Goal: Task Accomplishment & Management: Complete application form

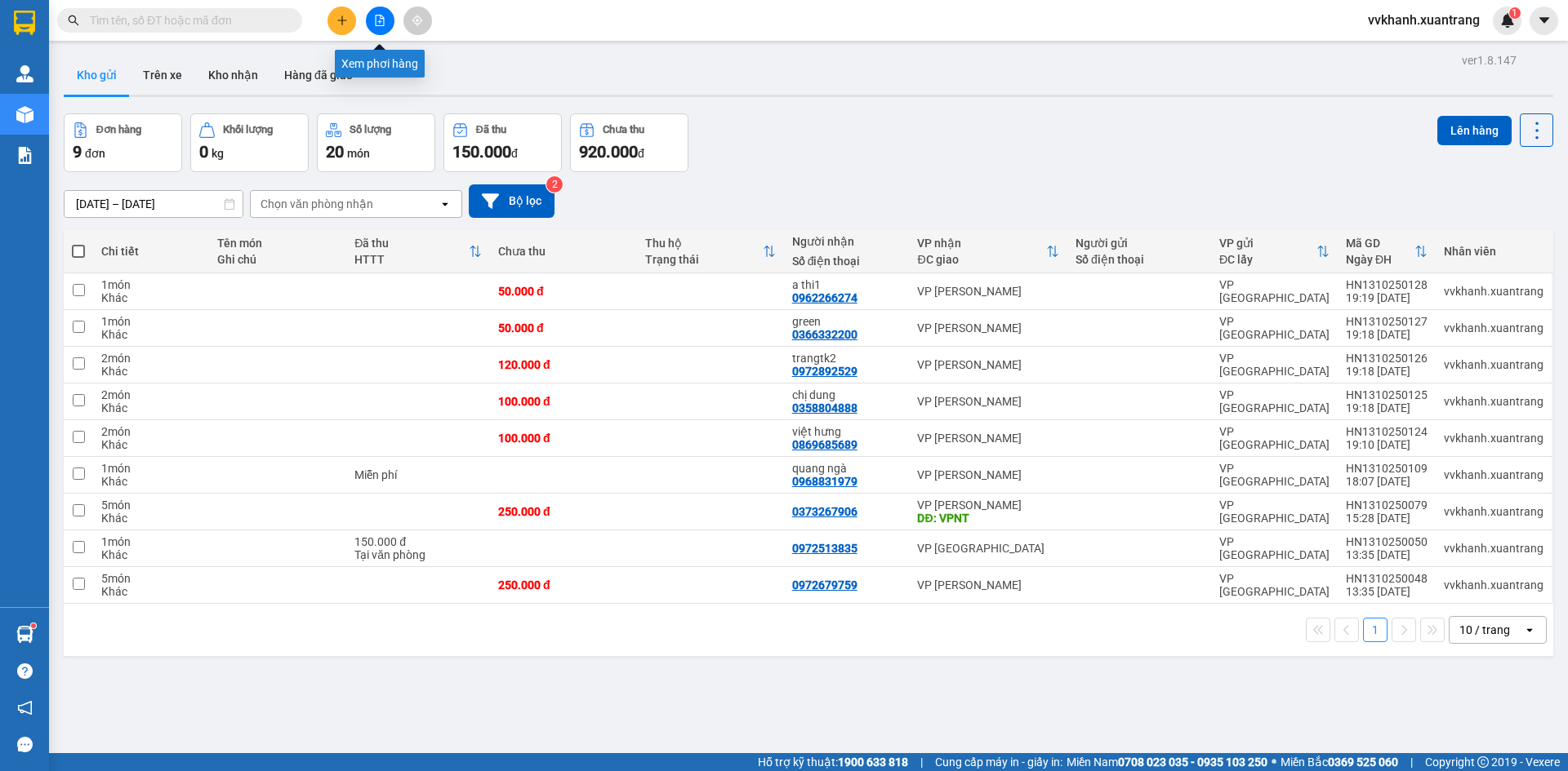
drag, startPoint x: 385, startPoint y: 14, endPoint x: 344, endPoint y: 47, distance: 52.6
click at [384, 15] on button at bounding box center [380, 21] width 28 height 28
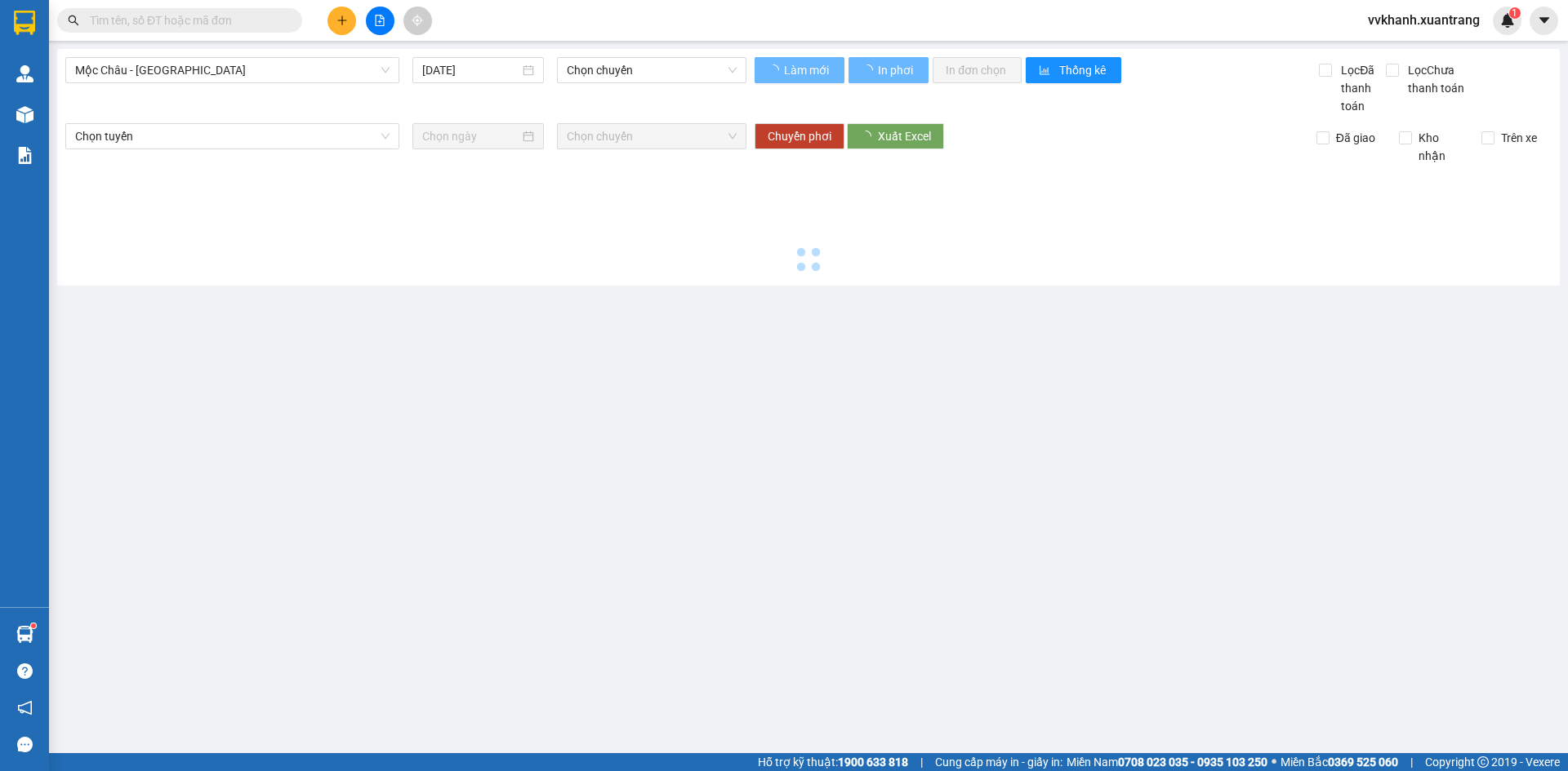
click at [172, 58] on div "Mộc Châu - [GEOGRAPHIC_DATA] [DATE] Chọn chuyến Làm mới In phơi In đơn chọn Thố…" at bounding box center [808, 167] width 1503 height 236
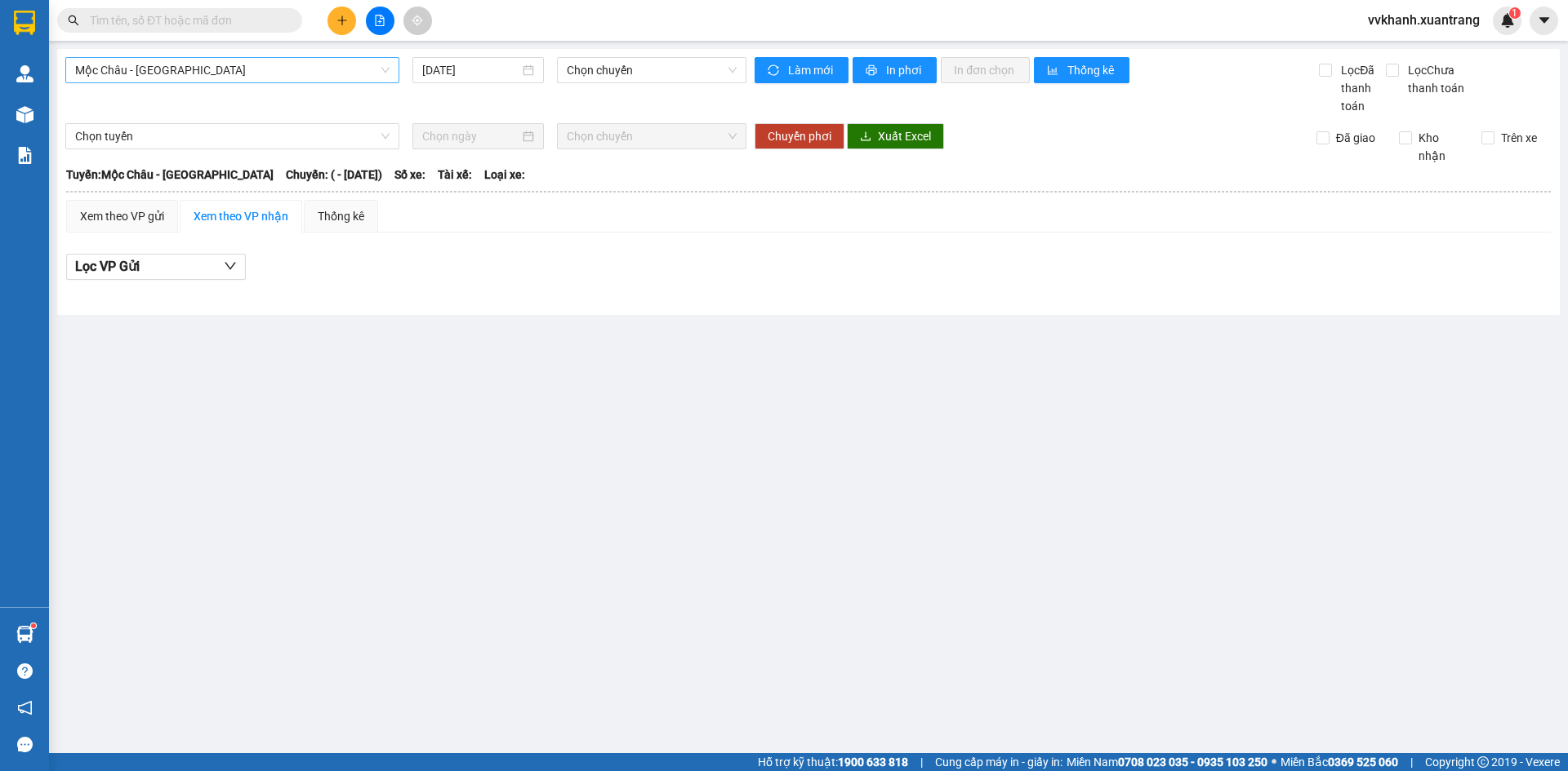
click at [142, 71] on span "Mộc Châu - [GEOGRAPHIC_DATA]" at bounding box center [232, 69] width 314 height 24
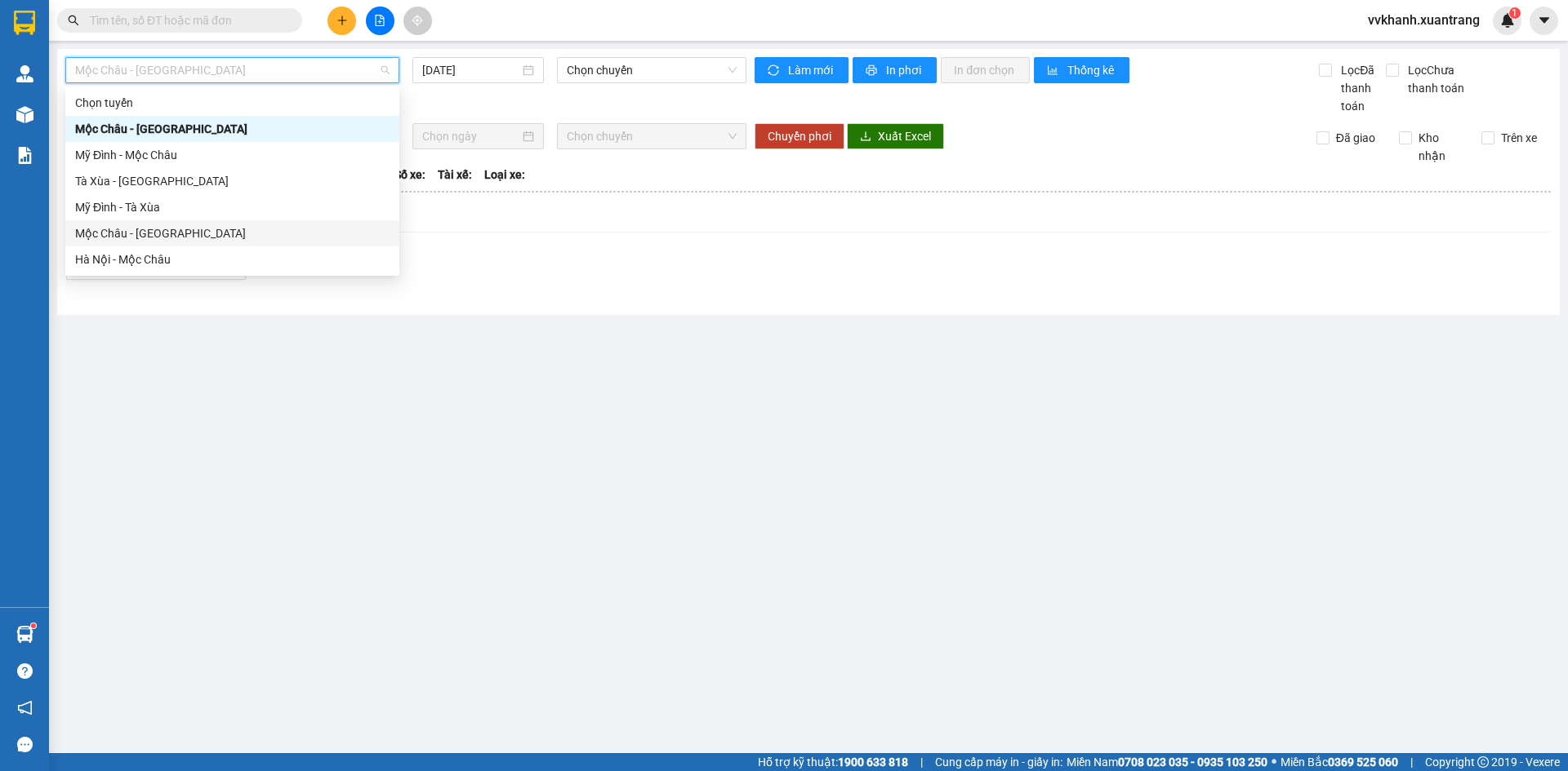
click at [183, 232] on div "Mộc Châu - [GEOGRAPHIC_DATA]" at bounding box center [232, 233] width 314 height 18
type input "[DATE]"
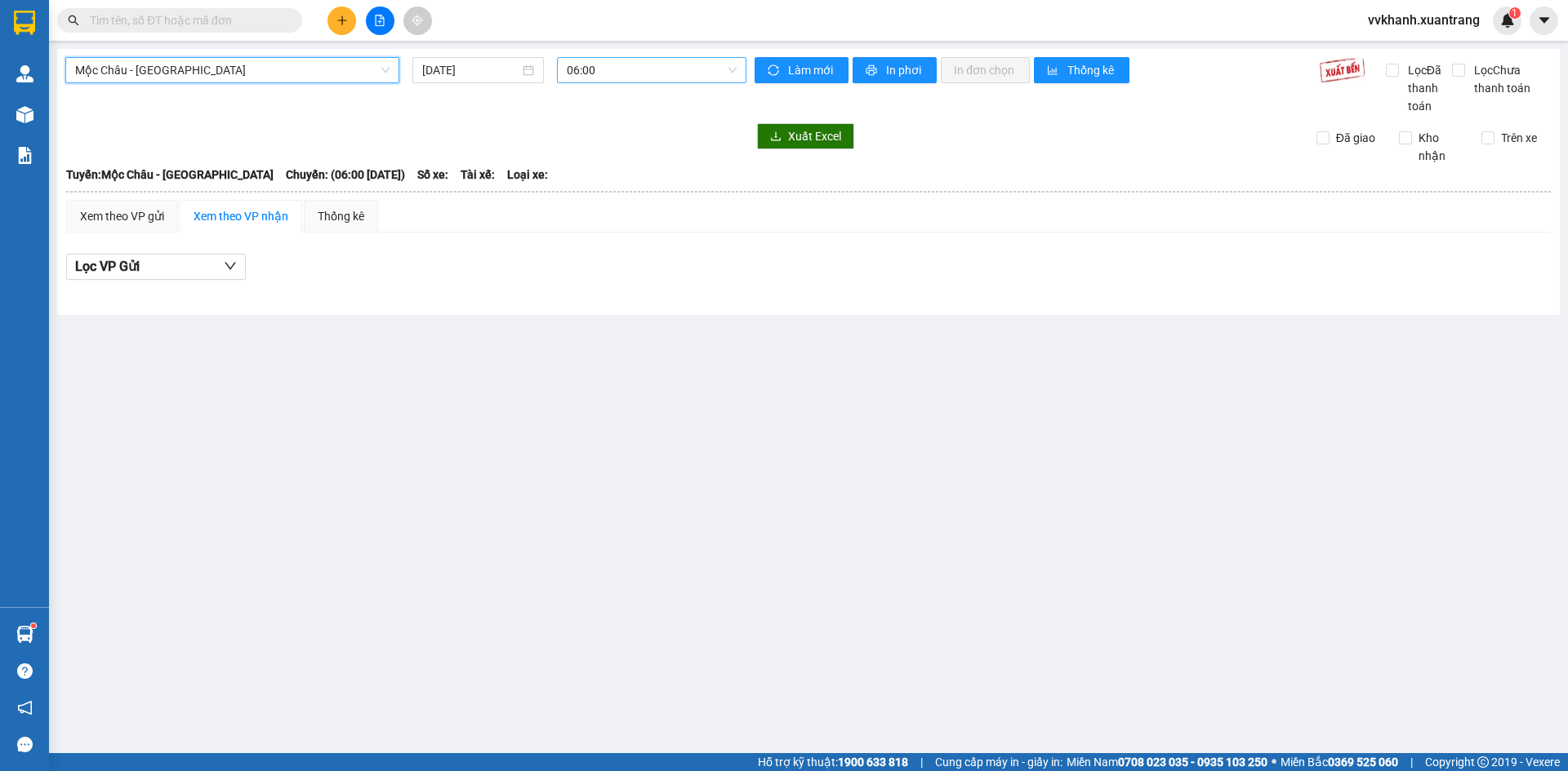
click at [593, 80] on span "06:00" at bounding box center [651, 69] width 170 height 24
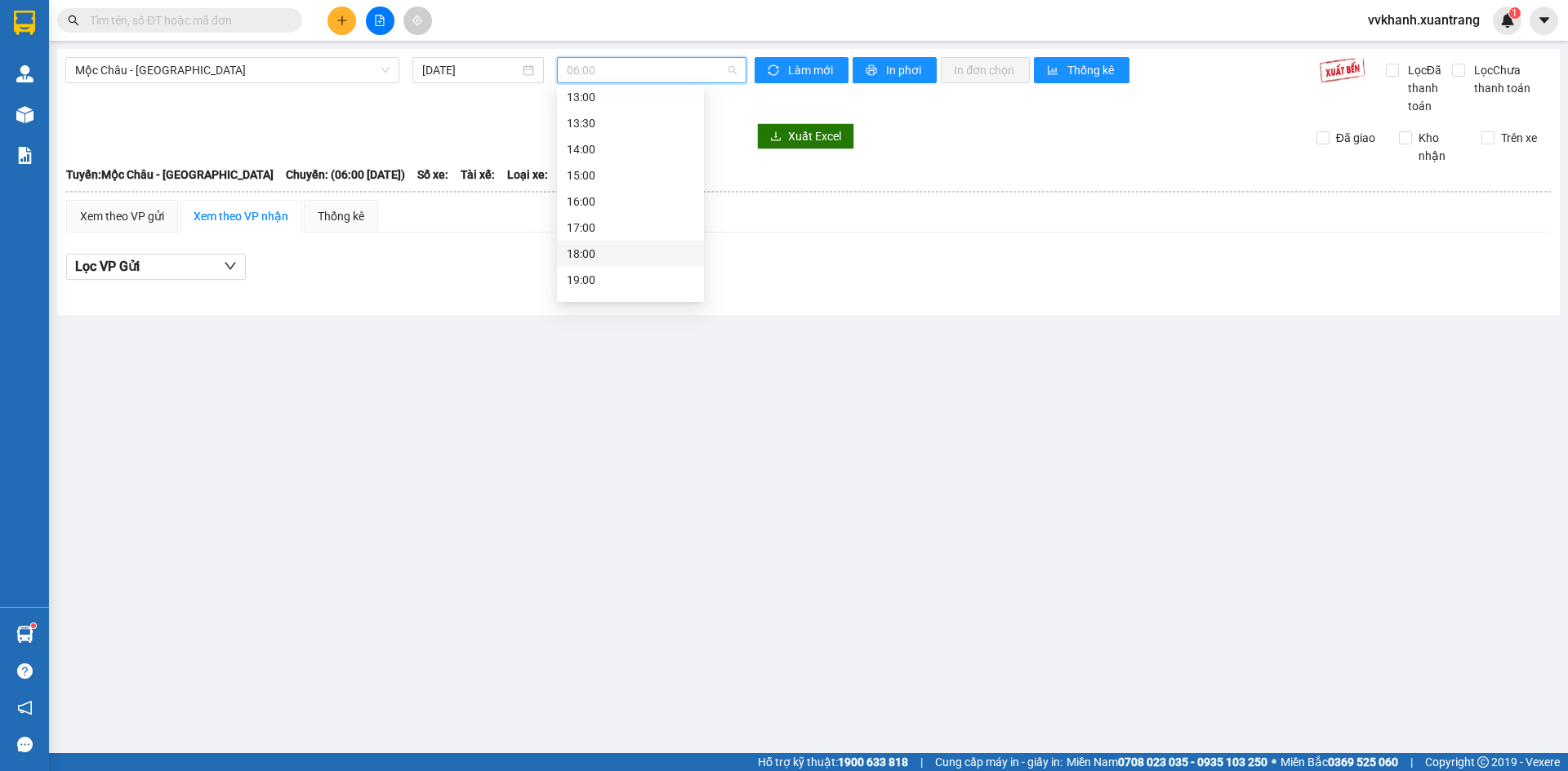
scroll to position [235, 0]
click at [604, 186] on div "16:00" at bounding box center [630, 180] width 127 height 18
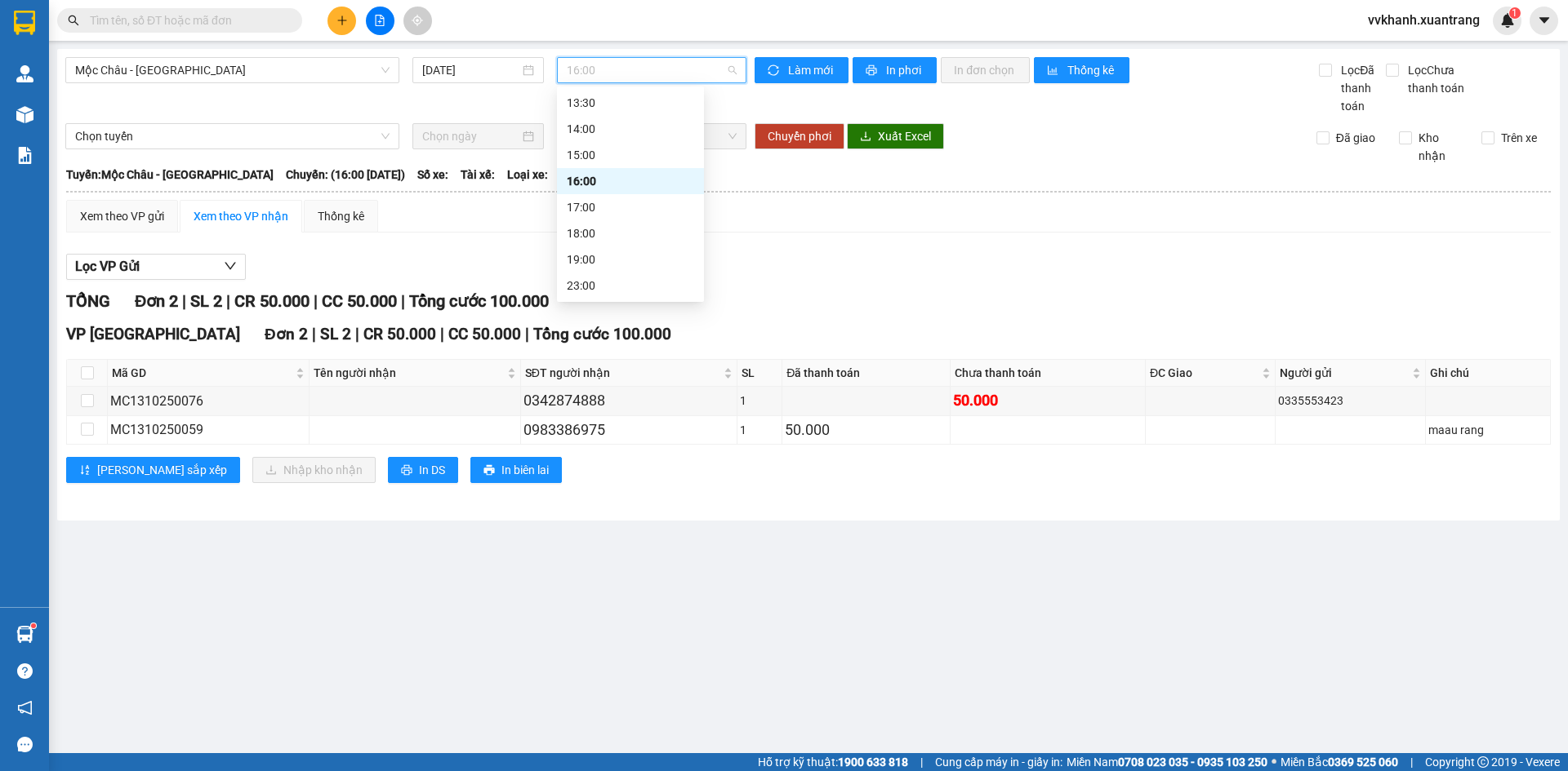
click at [619, 73] on span "16:00" at bounding box center [651, 69] width 170 height 24
click at [605, 152] on div "15:00" at bounding box center [630, 155] width 127 height 18
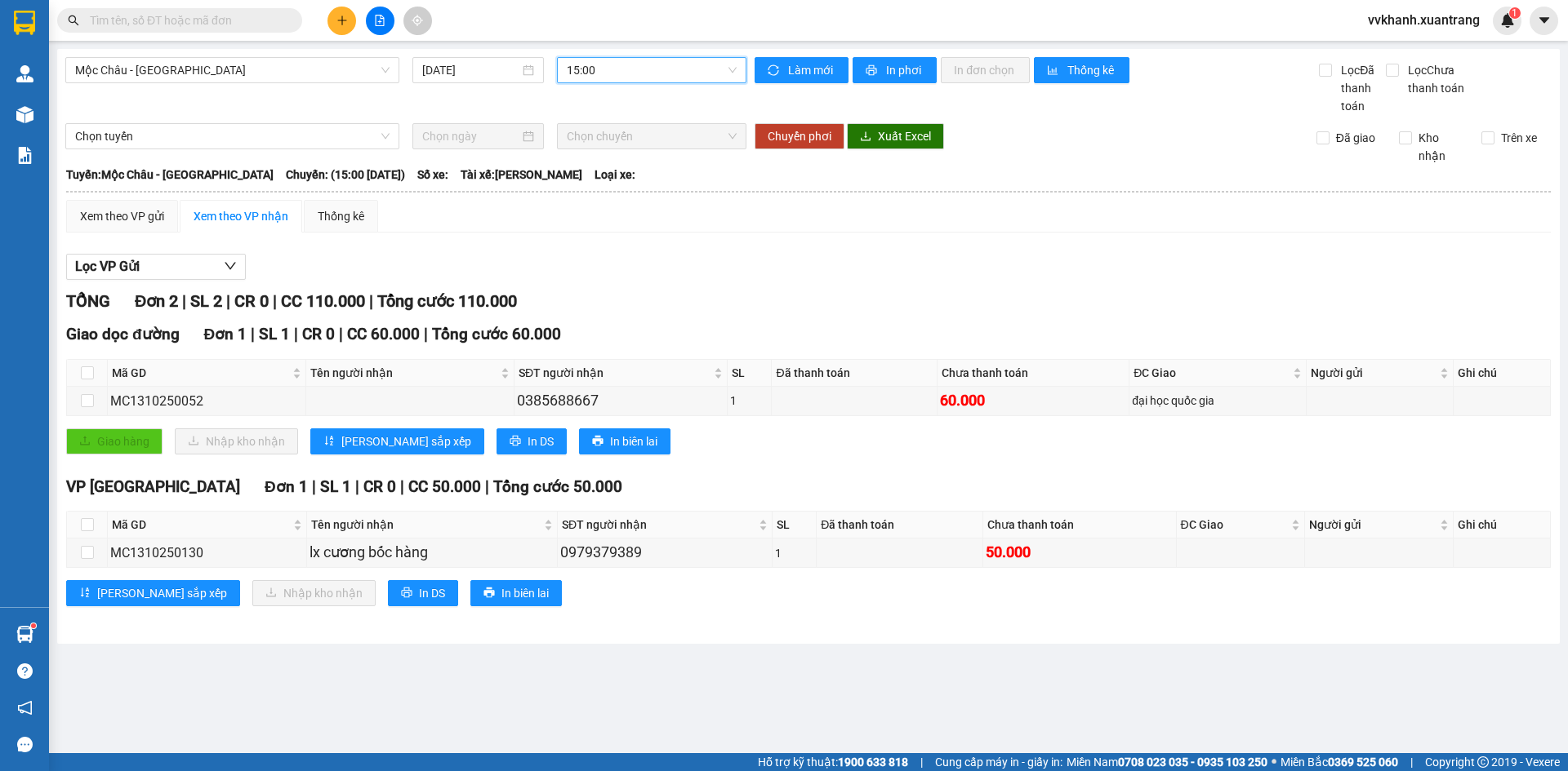
drag, startPoint x: 629, startPoint y: 64, endPoint x: 631, endPoint y: 251, distance: 187.0
click at [629, 73] on span "15:00" at bounding box center [651, 69] width 170 height 24
click at [618, 261] on div "19:00" at bounding box center [630, 259] width 127 height 18
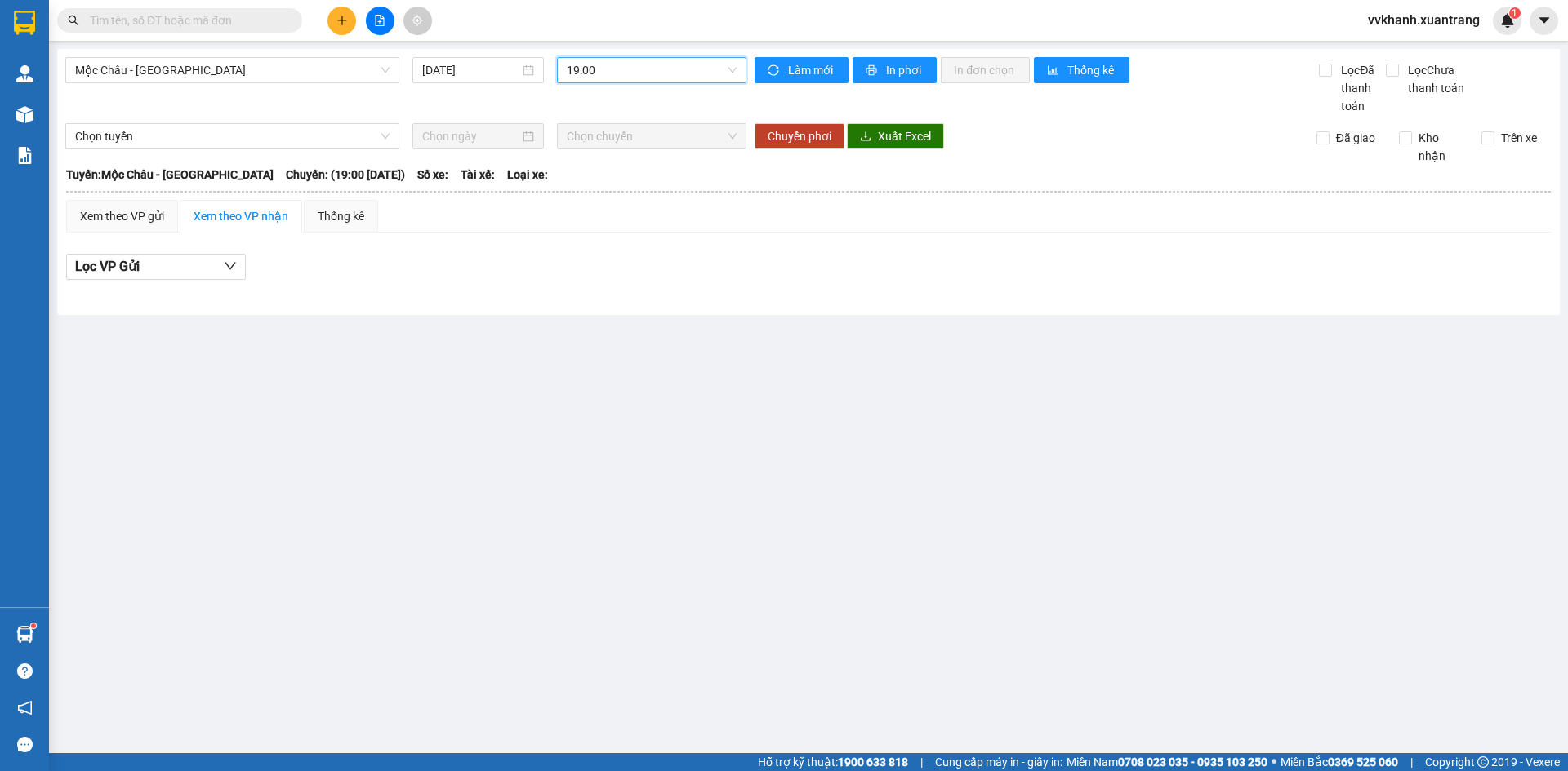
drag, startPoint x: 619, startPoint y: 79, endPoint x: 670, endPoint y: 189, distance: 121.2
click at [624, 94] on body "Kết quả tìm kiếm ( 0 ) Bộ lọc No Data vvkhanh.xuantrang 1 Quản Lý Quản lý khách…" at bounding box center [784, 385] width 1568 height 771
click at [644, 232] on div "18:00" at bounding box center [630, 233] width 127 height 18
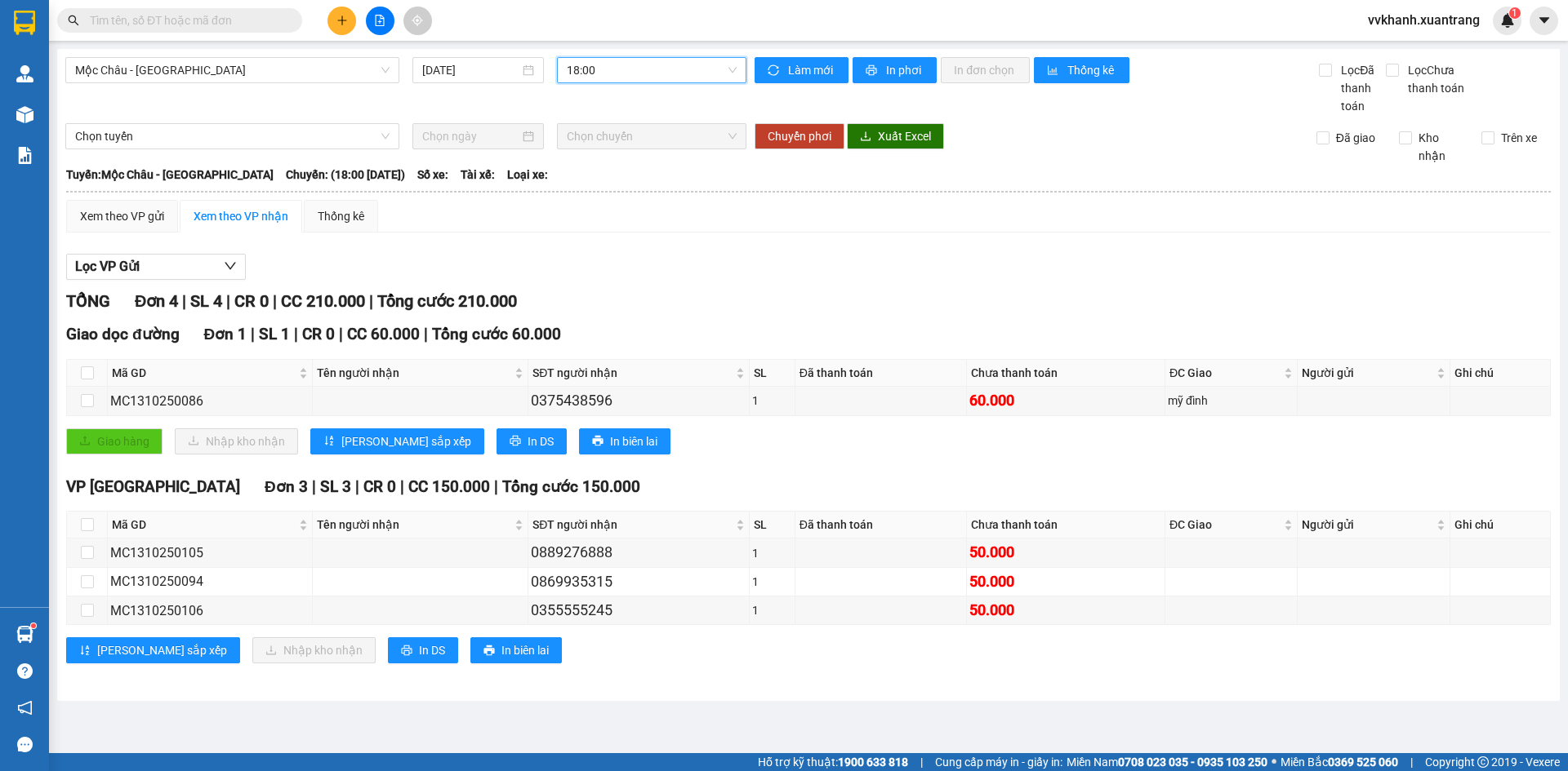
click at [619, 86] on div "Mộc Châu - [GEOGRAPHIC_DATA] [DATE] 18:00 18:00" at bounding box center [405, 85] width 681 height 58
click at [621, 79] on span "18:00" at bounding box center [651, 69] width 170 height 24
click at [602, 202] on div "17:00" at bounding box center [630, 206] width 127 height 18
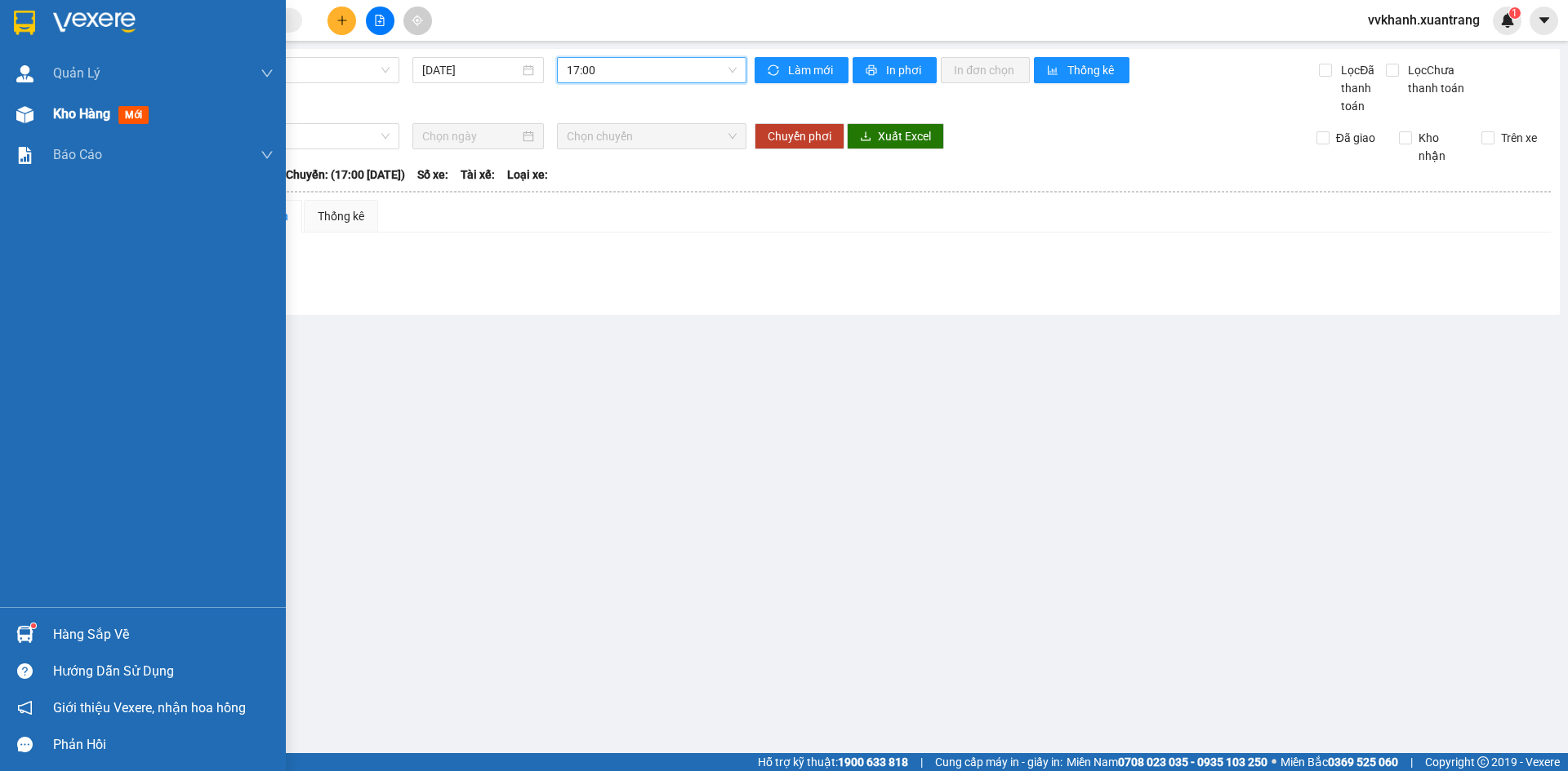
click at [26, 118] on img at bounding box center [25, 114] width 18 height 18
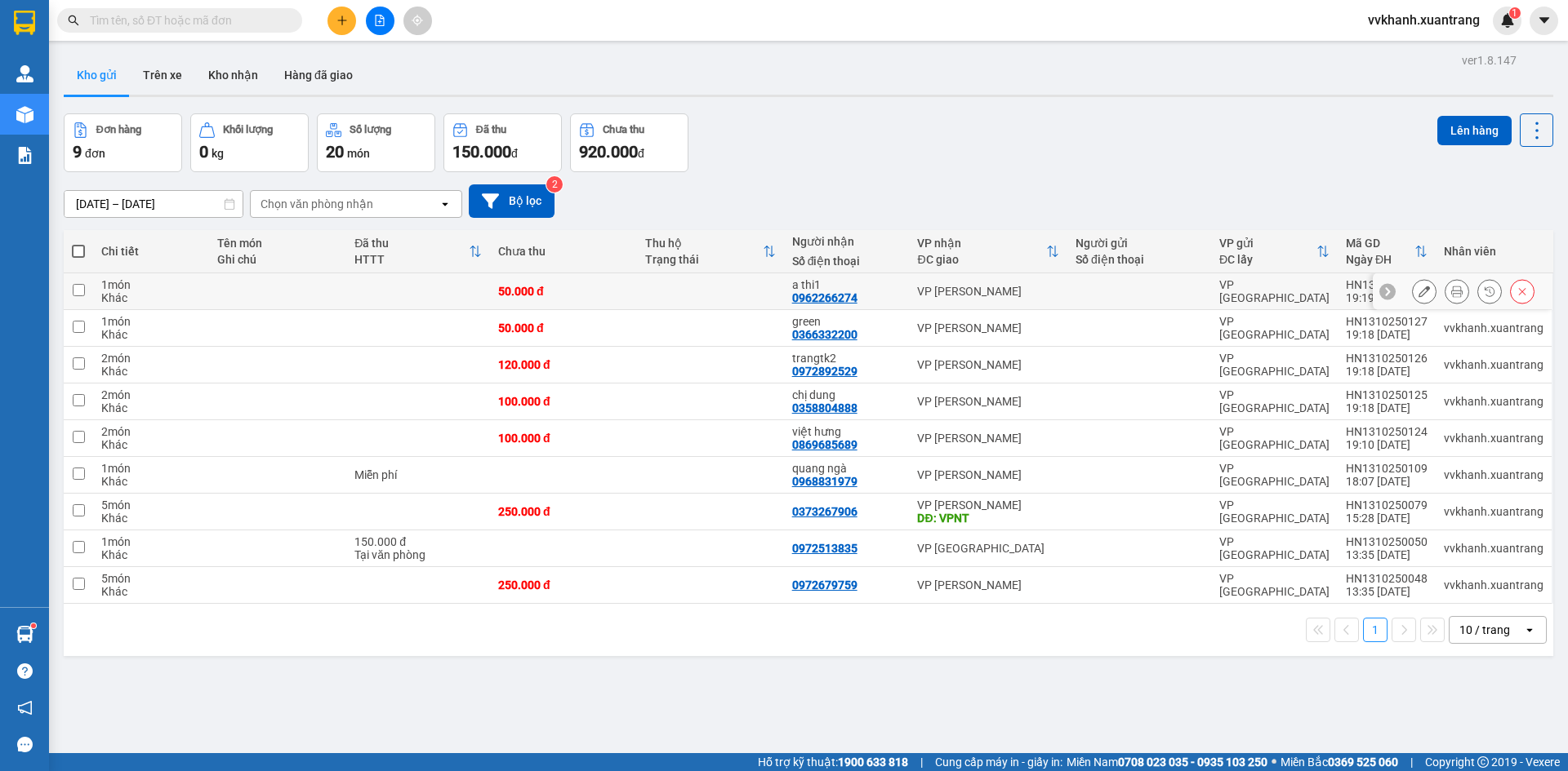
click at [660, 294] on td at bounding box center [710, 292] width 147 height 37
checkbox input "true"
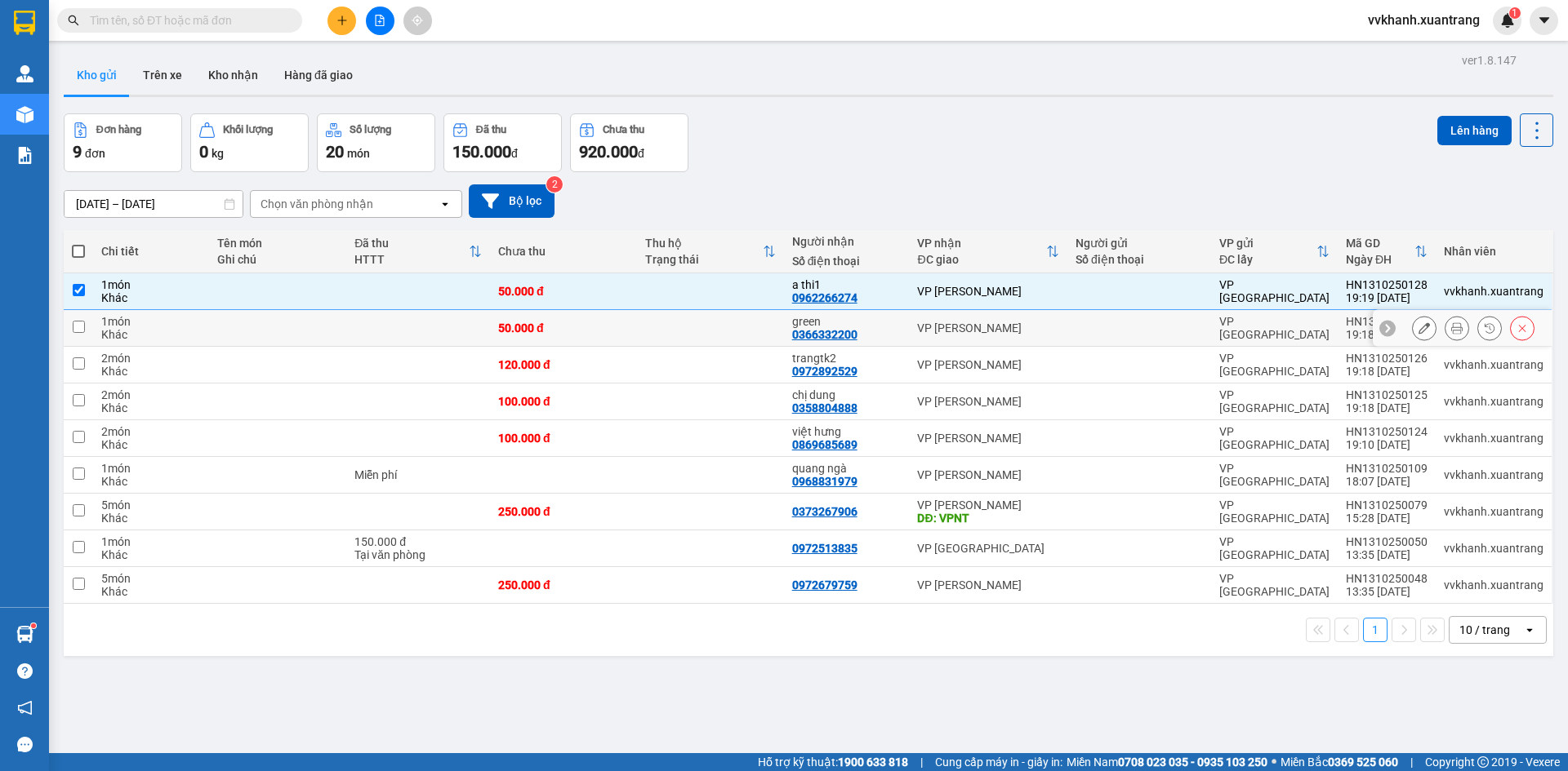
click at [662, 320] on td at bounding box center [710, 328] width 147 height 37
checkbox input "true"
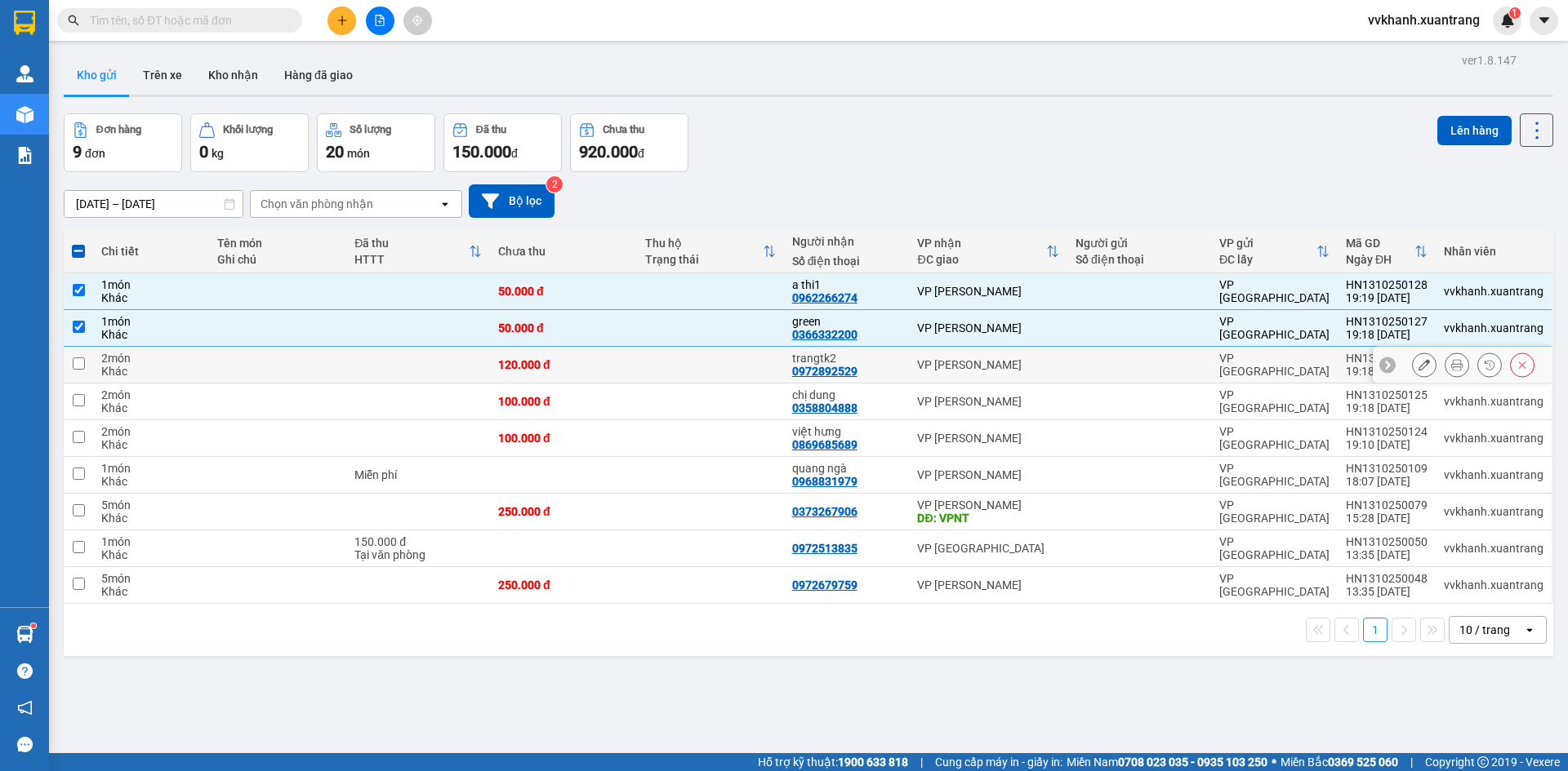
click at [655, 365] on td at bounding box center [710, 365] width 147 height 37
checkbox input "true"
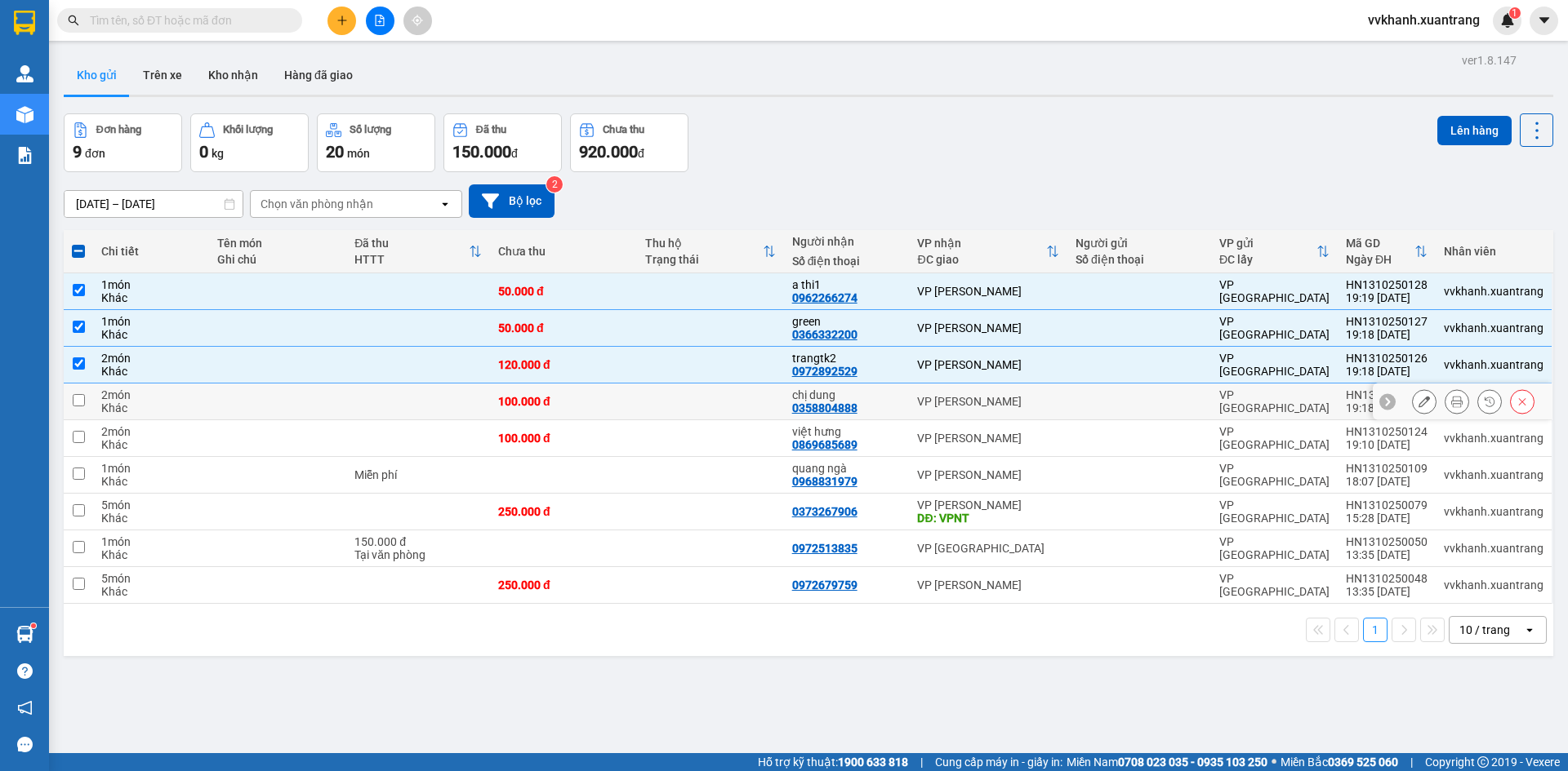
click at [642, 390] on td at bounding box center [710, 402] width 147 height 37
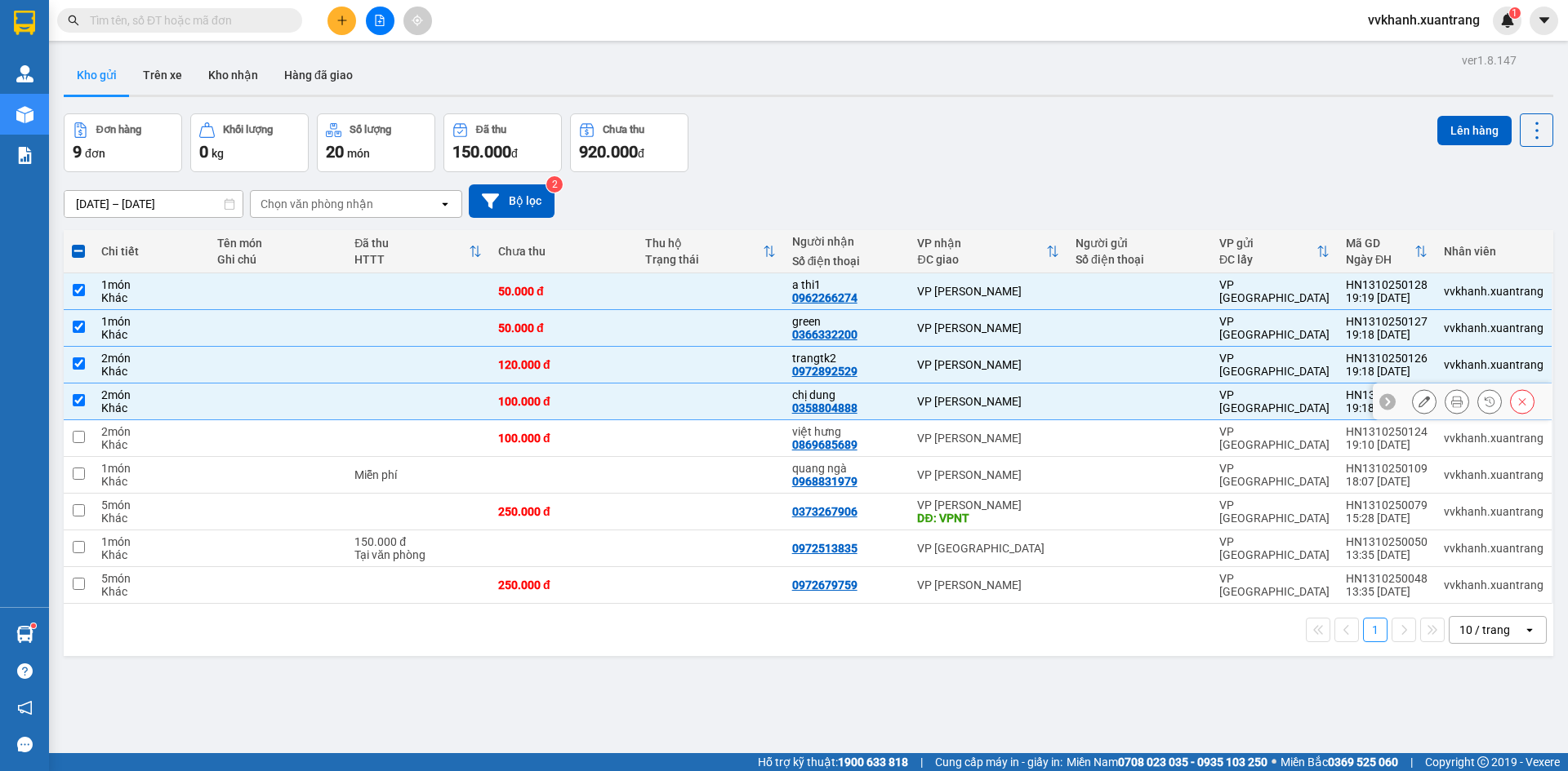
drag, startPoint x: 632, startPoint y: 409, endPoint x: 628, endPoint y: 424, distance: 15.5
click at [632, 410] on td "100.000 đ" at bounding box center [563, 402] width 147 height 37
checkbox input "false"
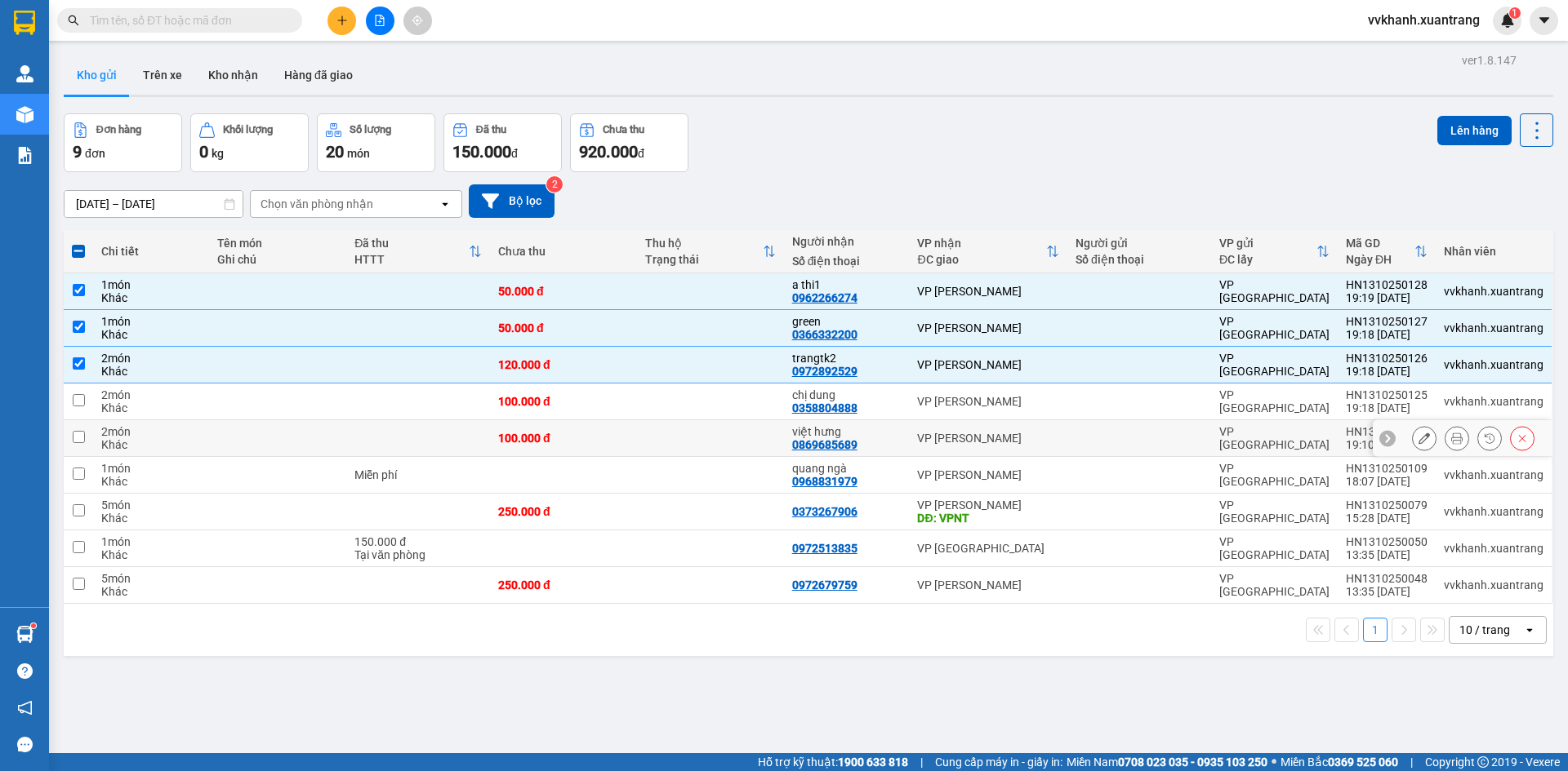
click at [624, 430] on td "100.000 đ" at bounding box center [563, 439] width 147 height 37
checkbox input "true"
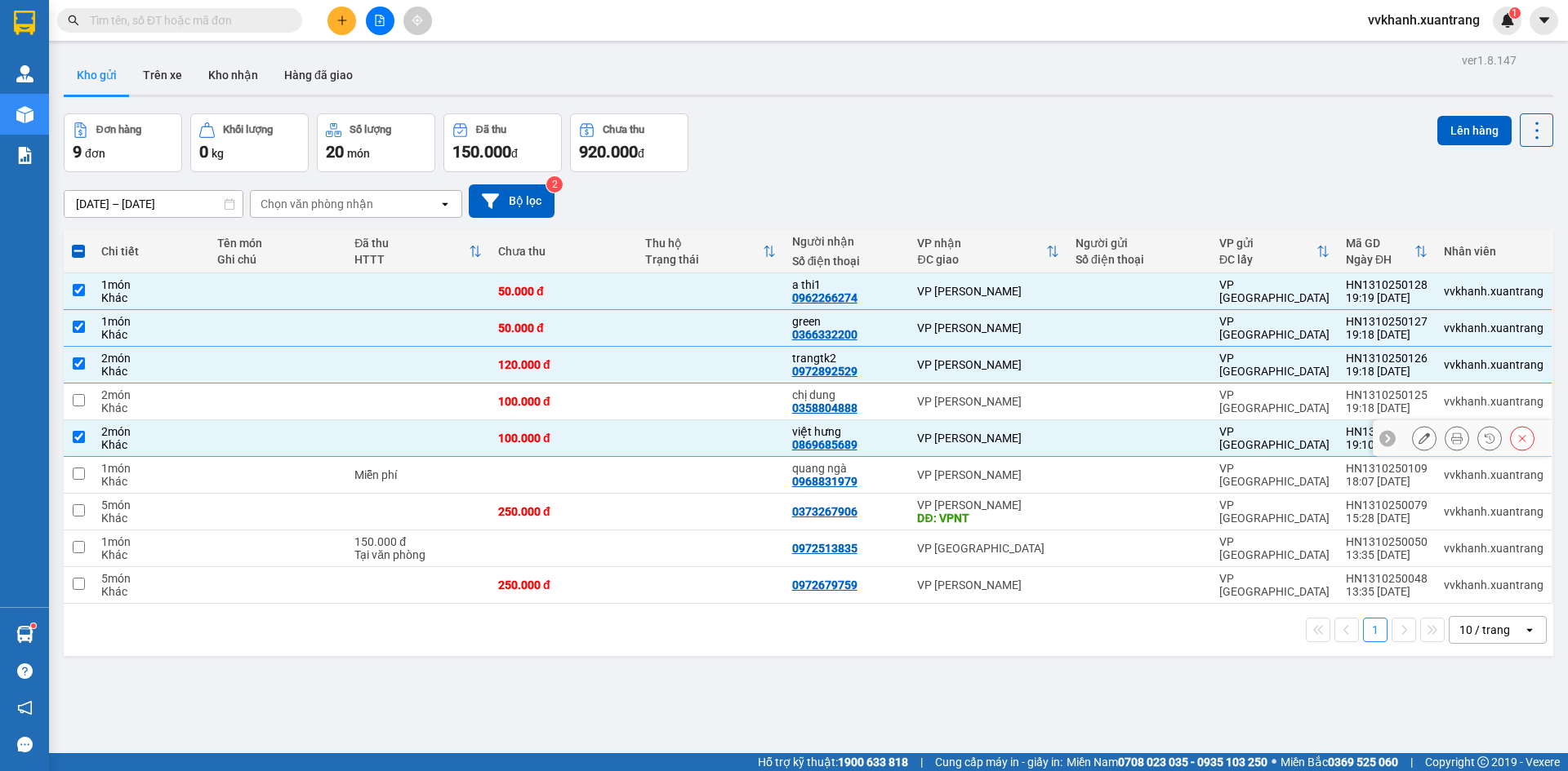
click at [624, 410] on td "100.000 đ" at bounding box center [563, 402] width 147 height 37
checkbox input "true"
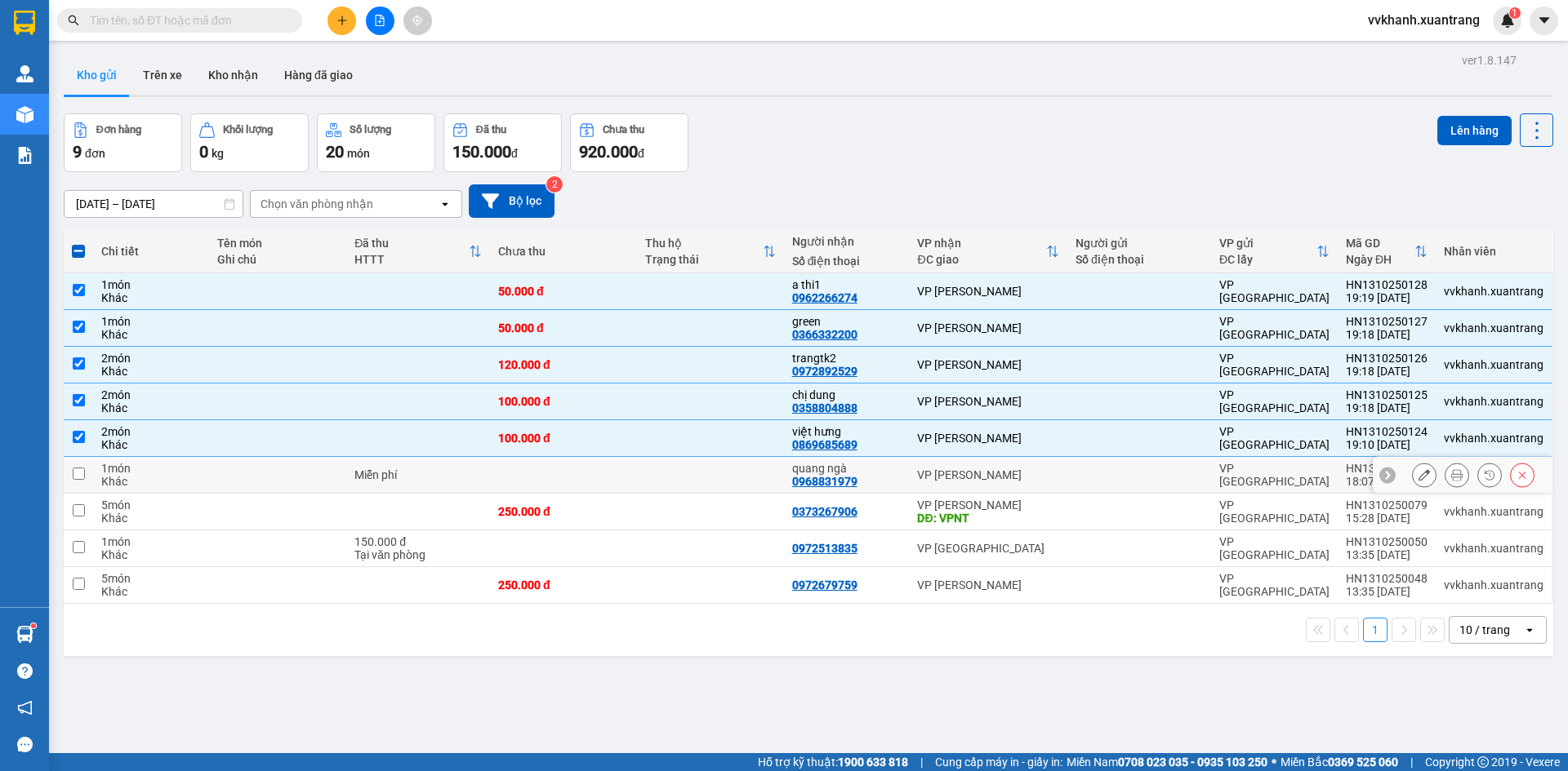
drag, startPoint x: 624, startPoint y: 457, endPoint x: 628, endPoint y: 482, distance: 25.3
click at [624, 465] on td at bounding box center [563, 475] width 147 height 37
checkbox input "true"
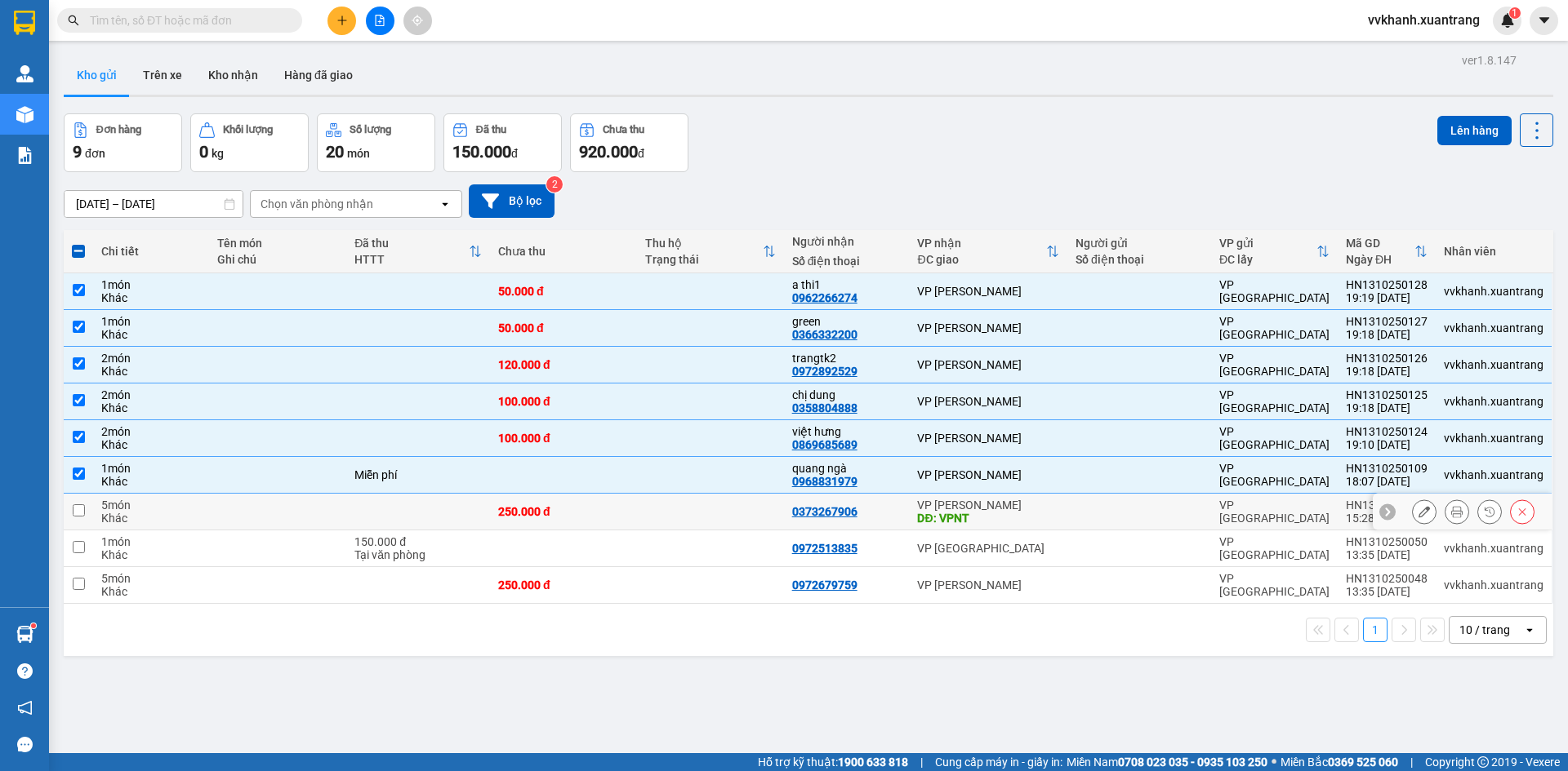
drag, startPoint x: 606, startPoint y: 519, endPoint x: 595, endPoint y: 539, distance: 22.8
click at [606, 520] on td "250.000 đ" at bounding box center [563, 512] width 147 height 37
checkbox input "true"
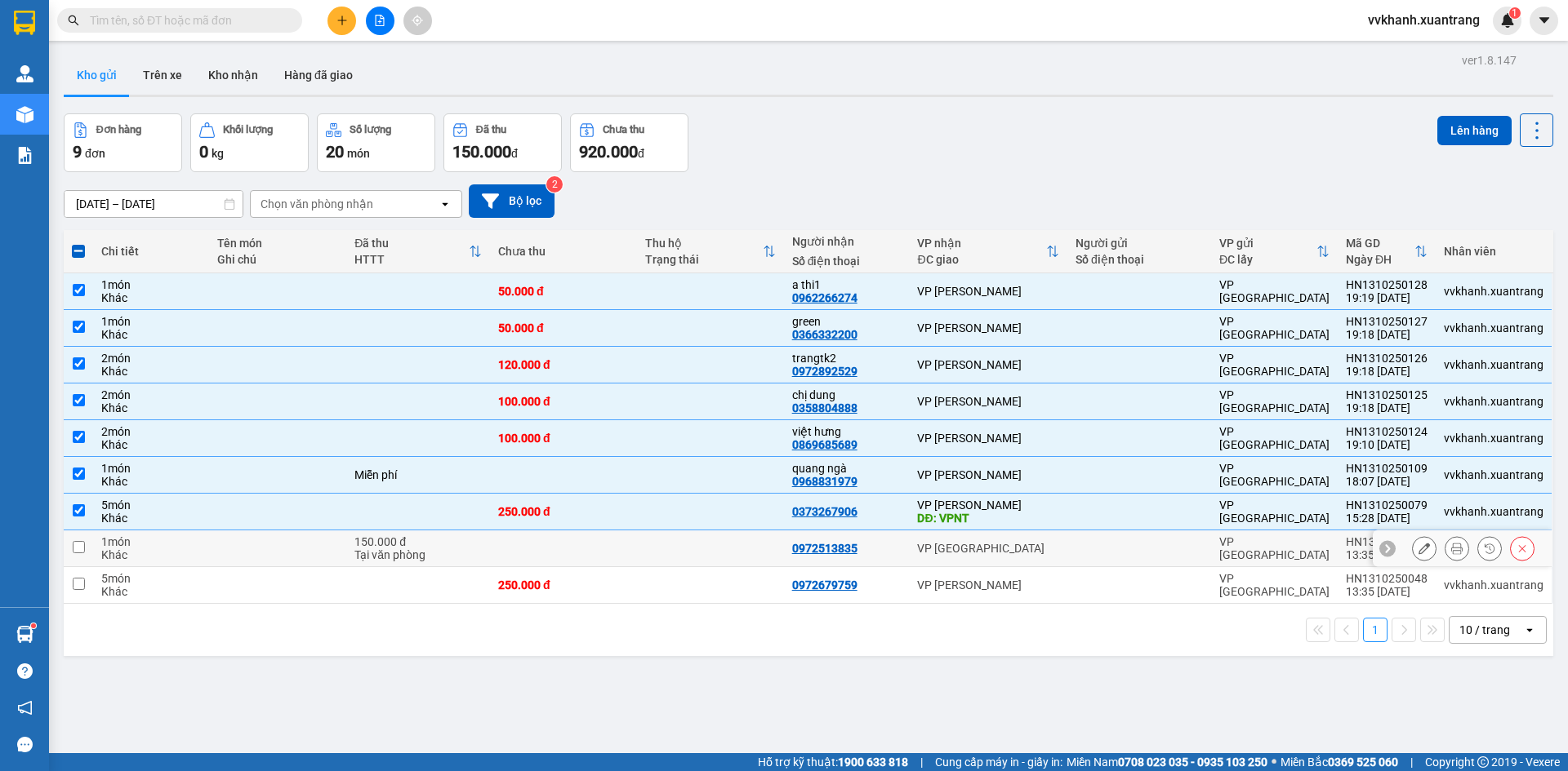
click at [594, 555] on td at bounding box center [563, 549] width 147 height 37
checkbox input "true"
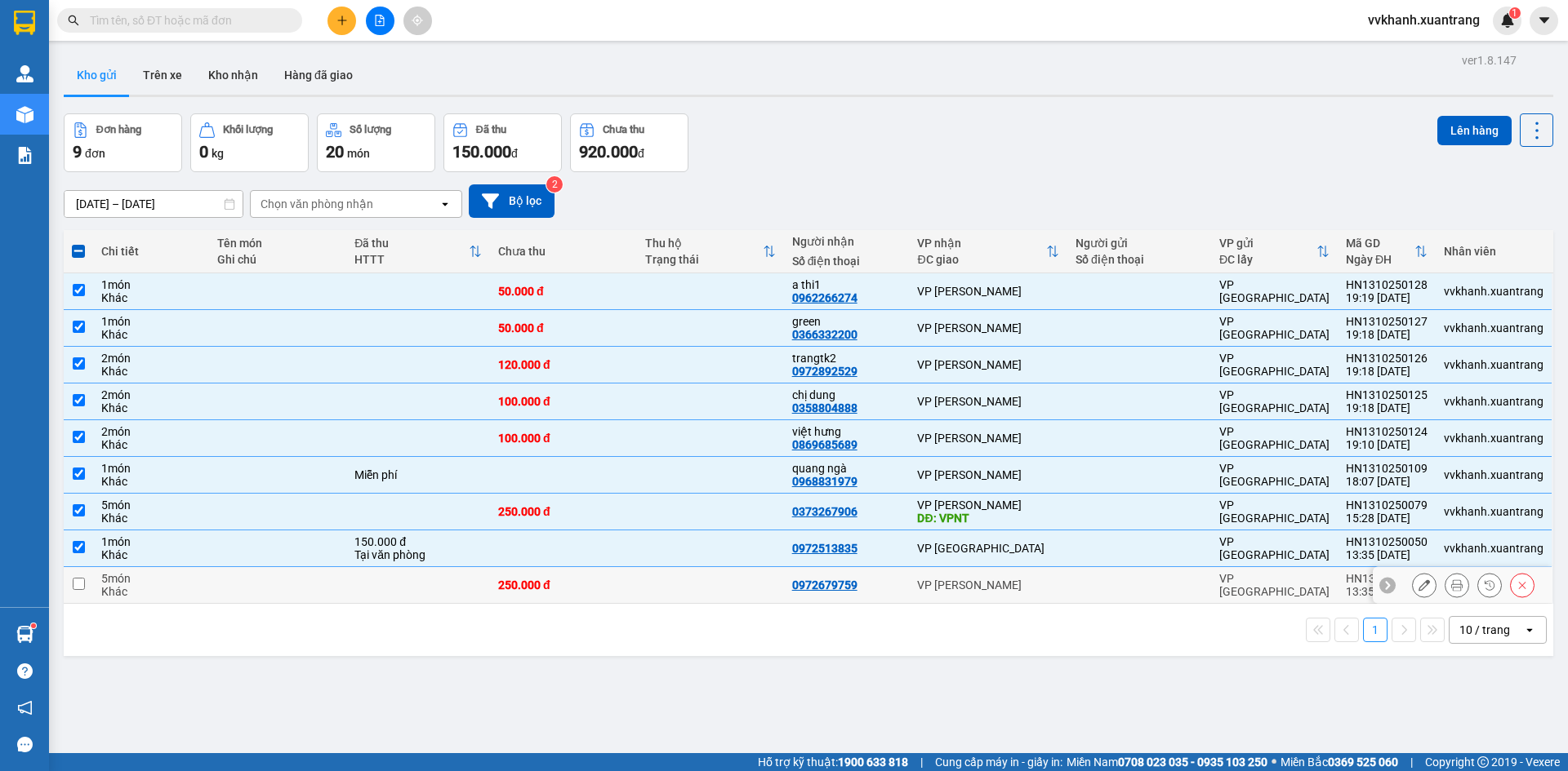
drag, startPoint x: 579, startPoint y: 586, endPoint x: 665, endPoint y: 522, distance: 107.2
click at [581, 586] on div "250.000 đ" at bounding box center [563, 586] width 130 height 13
checkbox input "true"
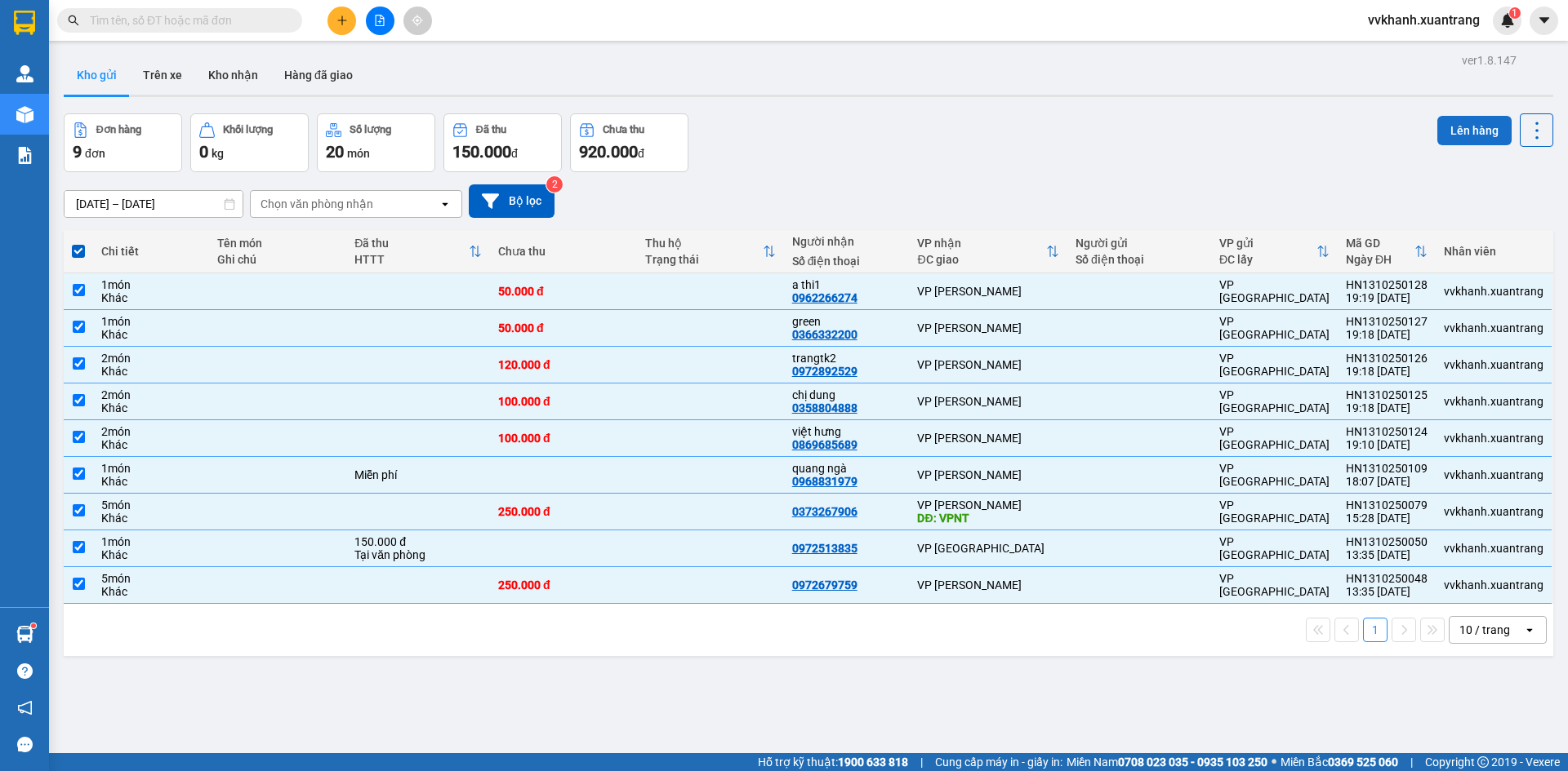
click at [1447, 140] on button "Lên hàng" at bounding box center [1474, 130] width 74 height 29
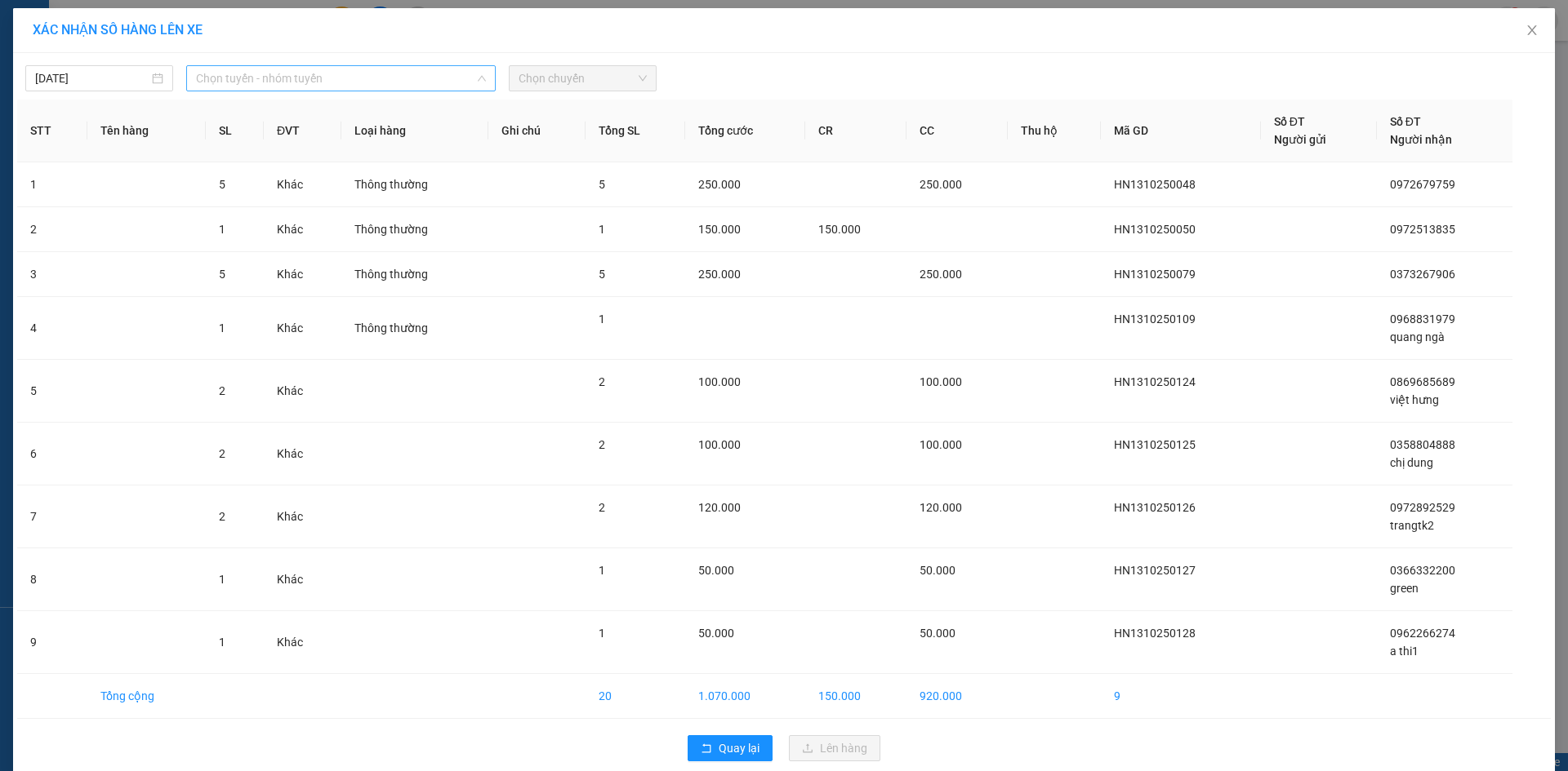
click at [289, 84] on span "Chọn tuyến - nhóm tuyến" at bounding box center [341, 78] width 290 height 24
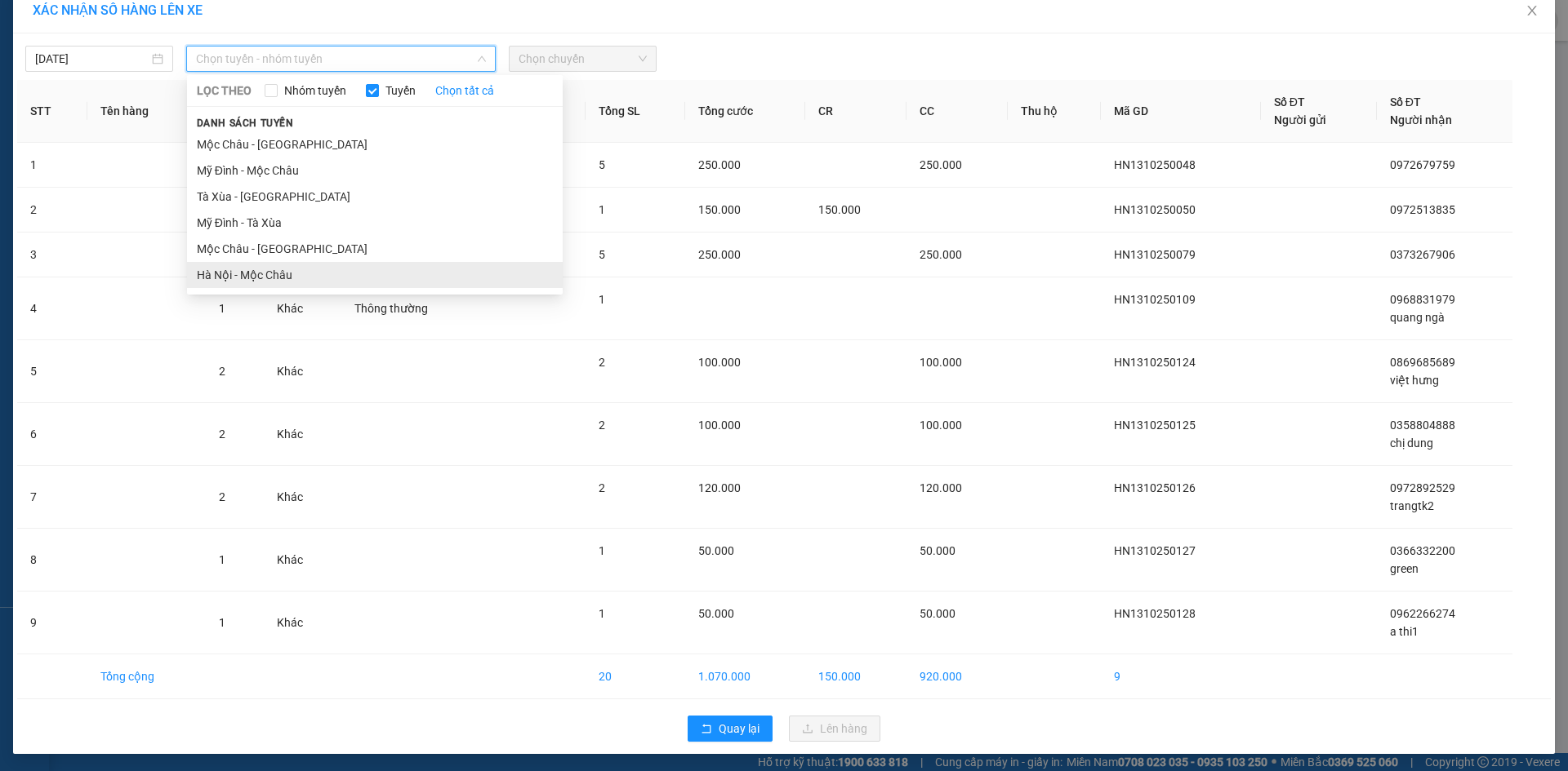
scroll to position [22, 0]
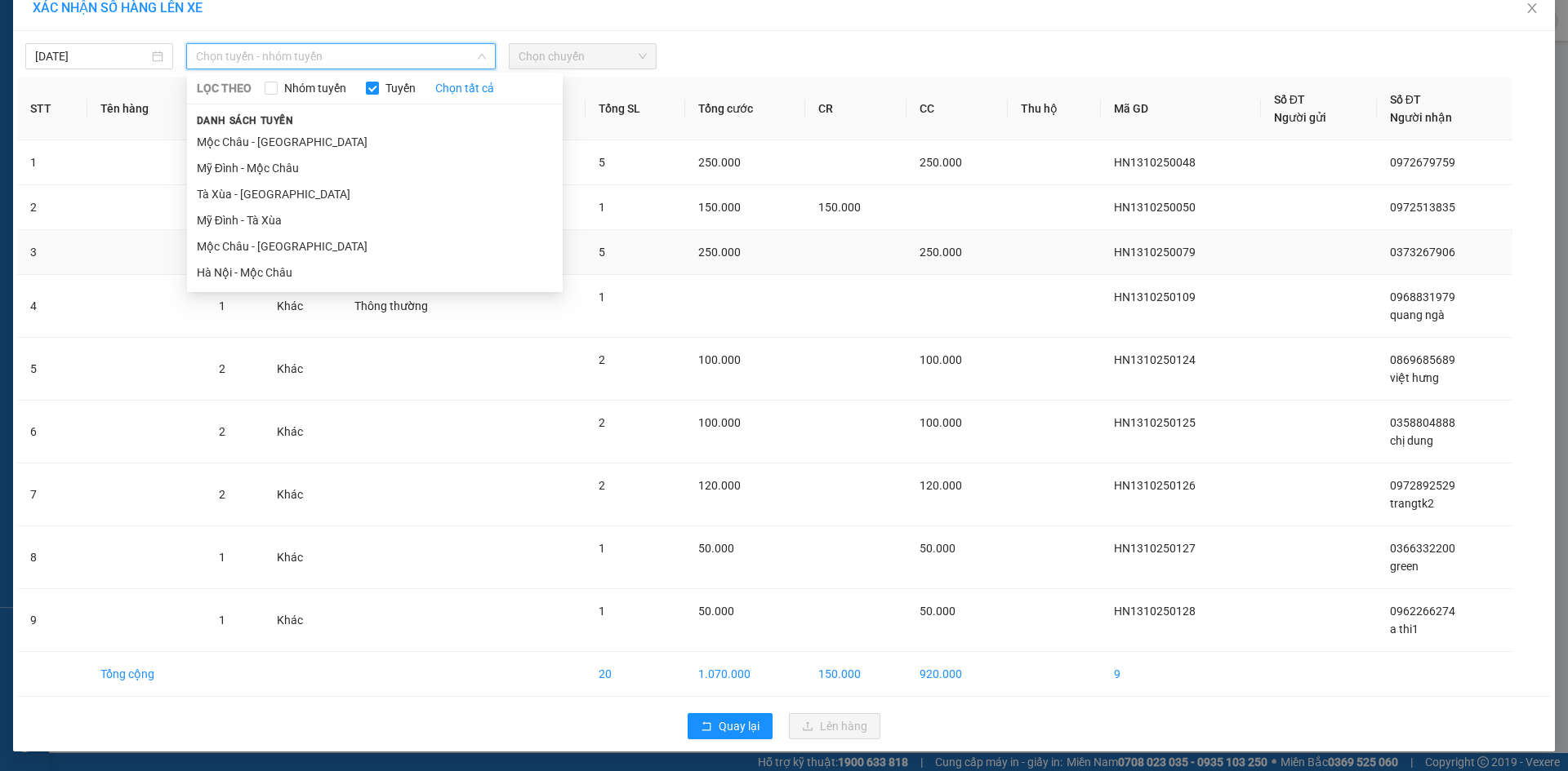
drag, startPoint x: 308, startPoint y: 277, endPoint x: 325, endPoint y: 263, distance: 22.0
click at [308, 277] on li "Hà Nội - Mộc Châu" at bounding box center [375, 272] width 376 height 26
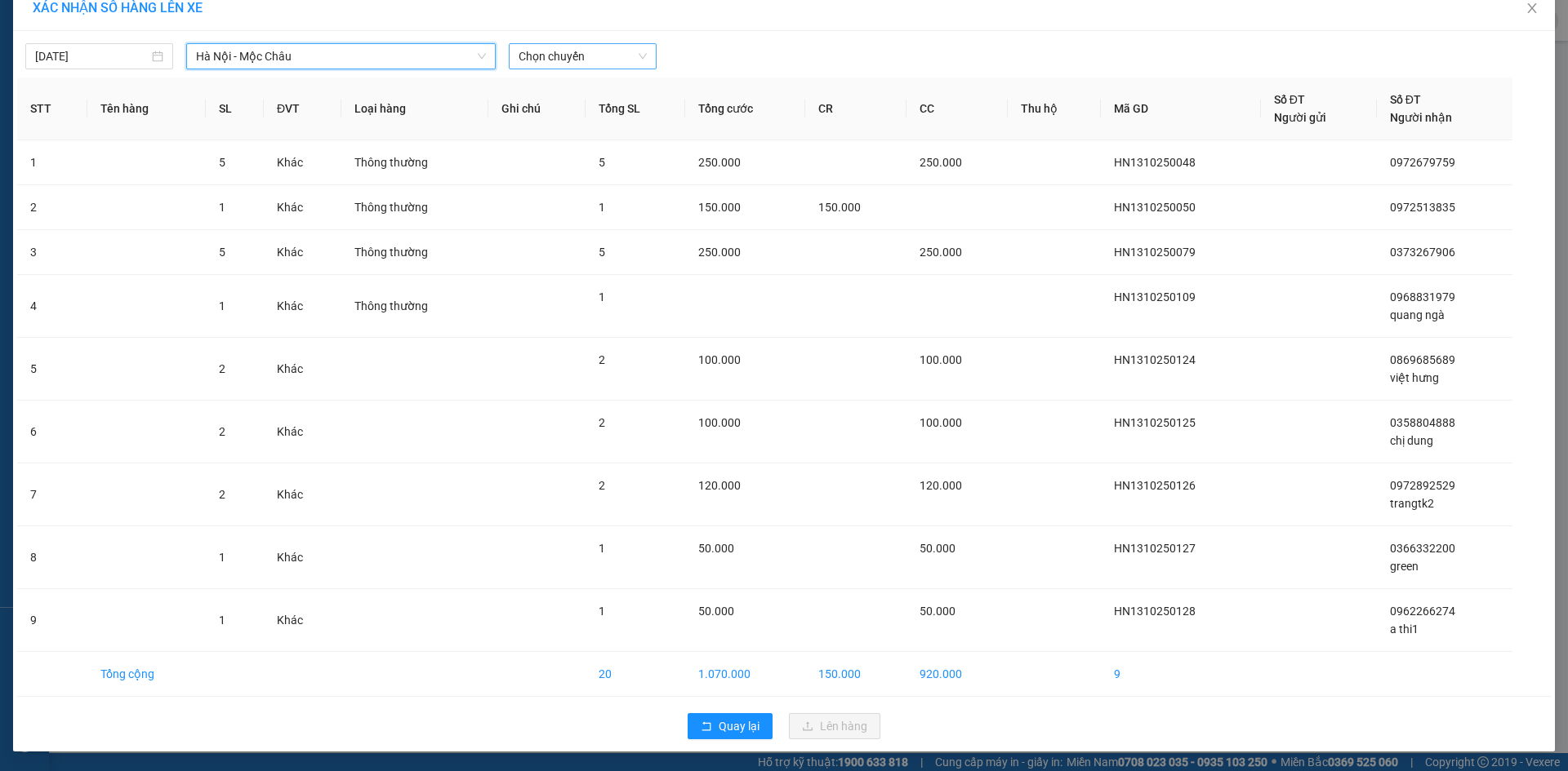
click at [573, 58] on span "Chọn chuyến" at bounding box center [583, 56] width 128 height 24
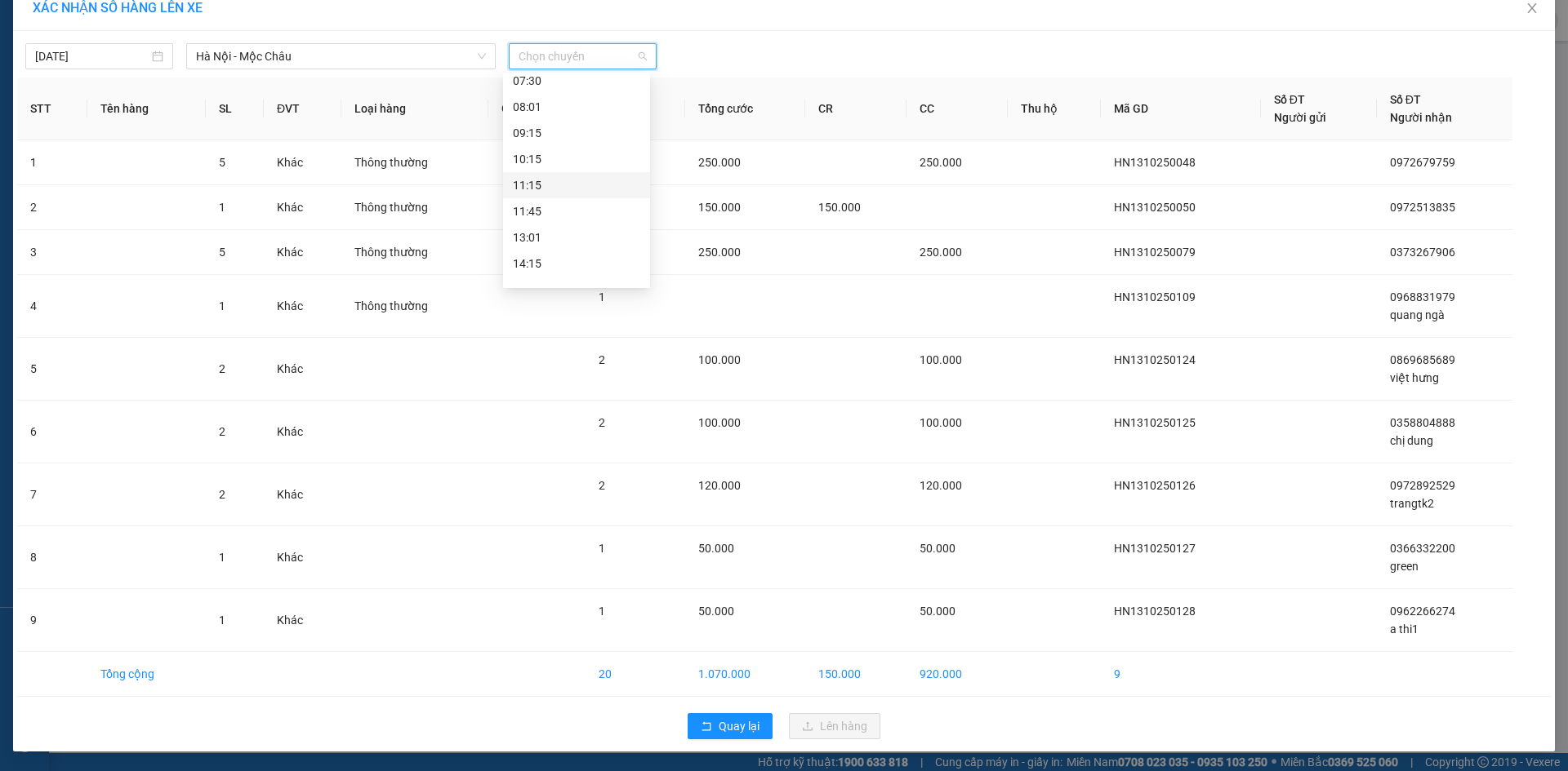
scroll to position [261, 0]
click at [543, 266] on div "22:00 (TC)" at bounding box center [577, 271] width 127 height 18
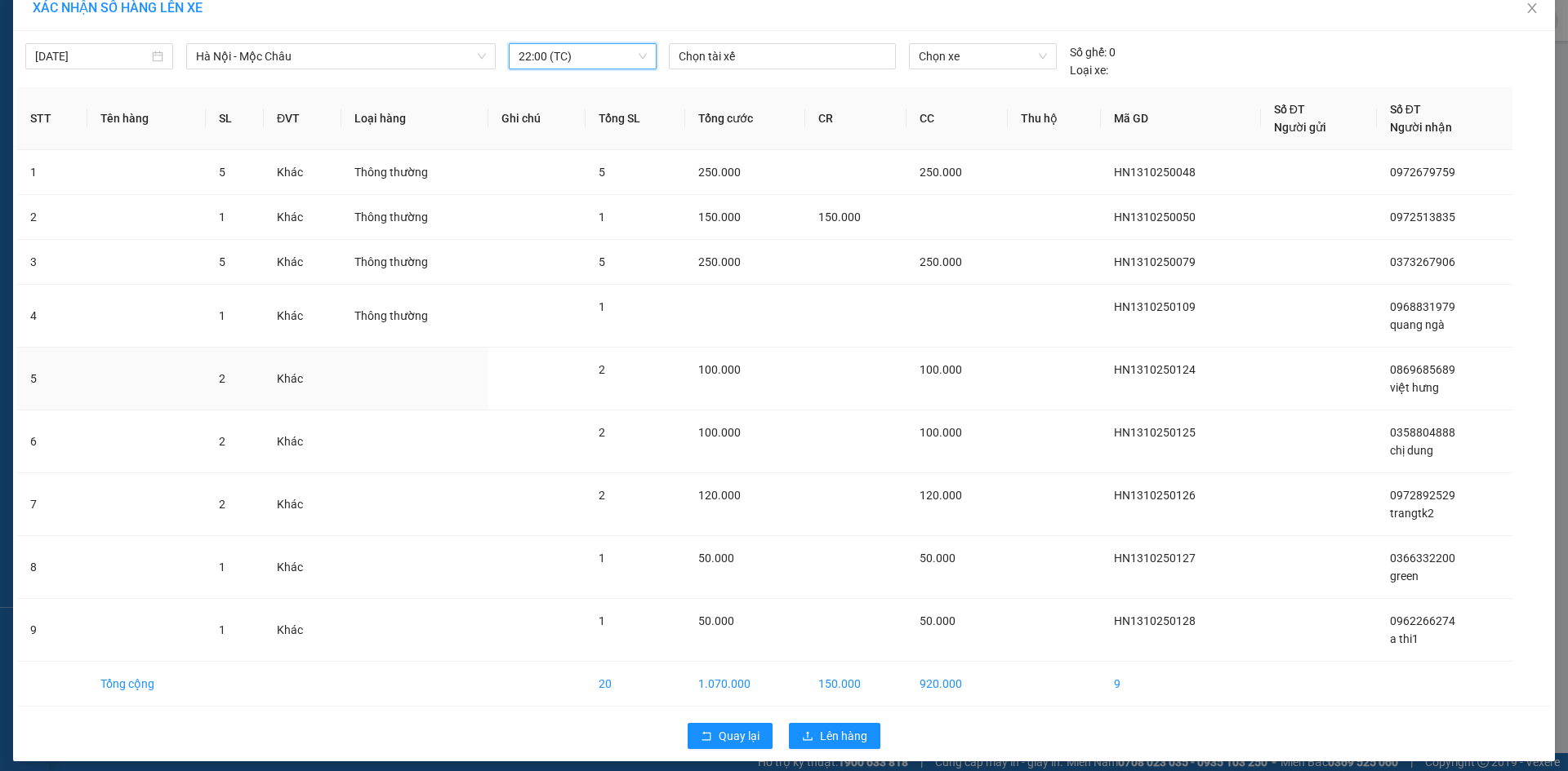
scroll to position [32, 0]
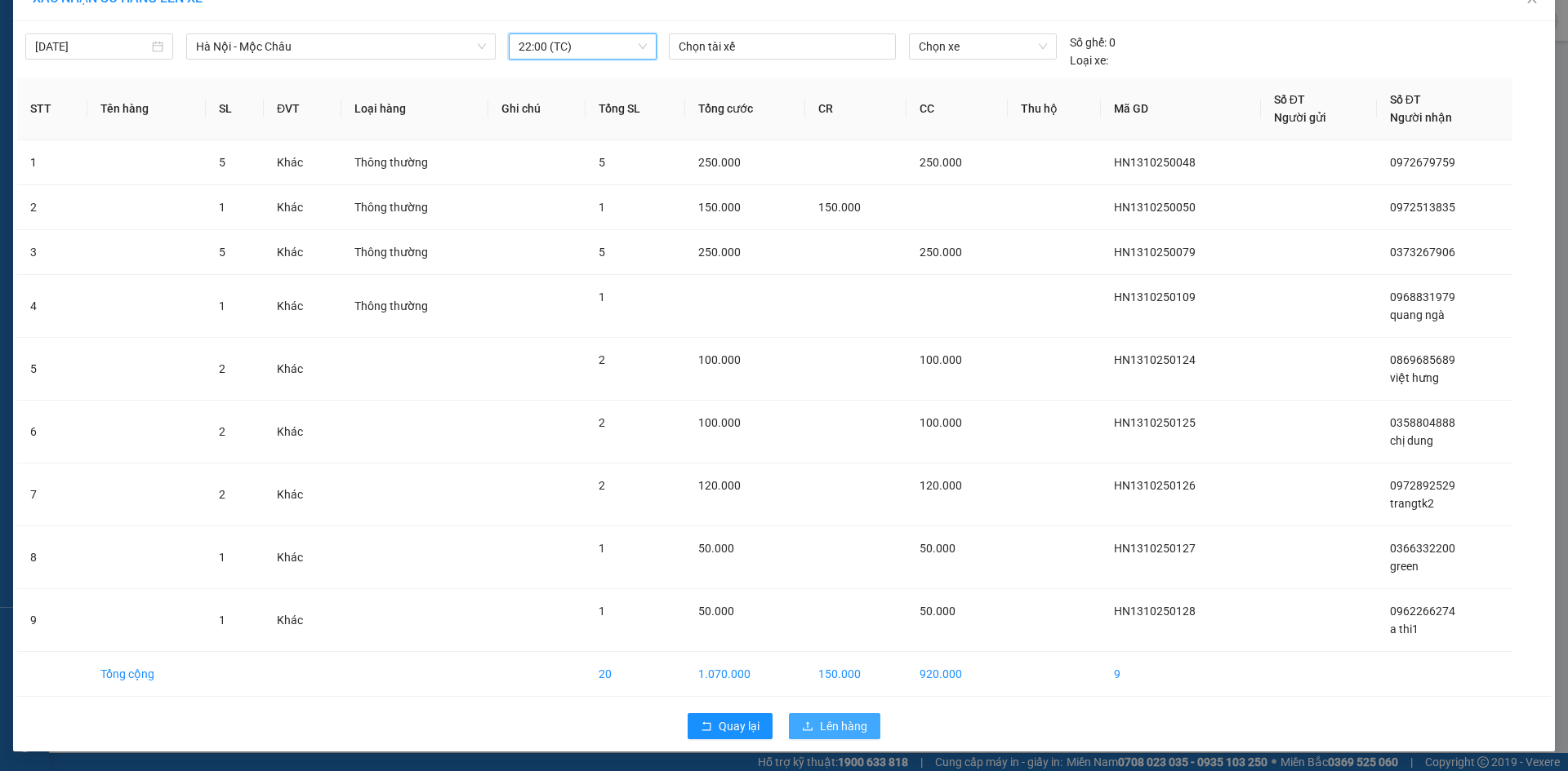
click at [820, 733] on span "Lên hàng" at bounding box center [843, 726] width 48 height 18
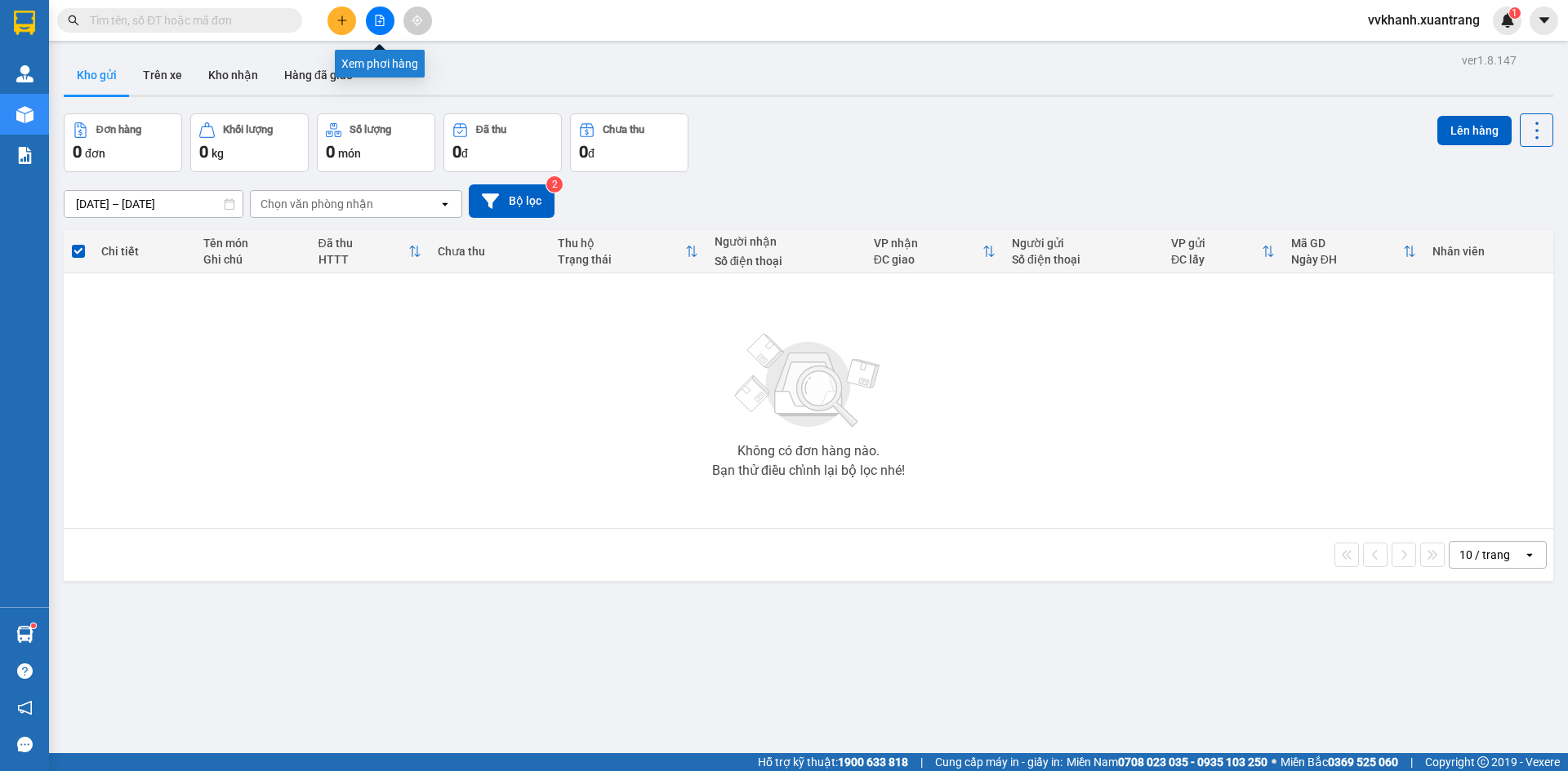
click at [376, 18] on icon "file-add" at bounding box center [380, 21] width 9 height 12
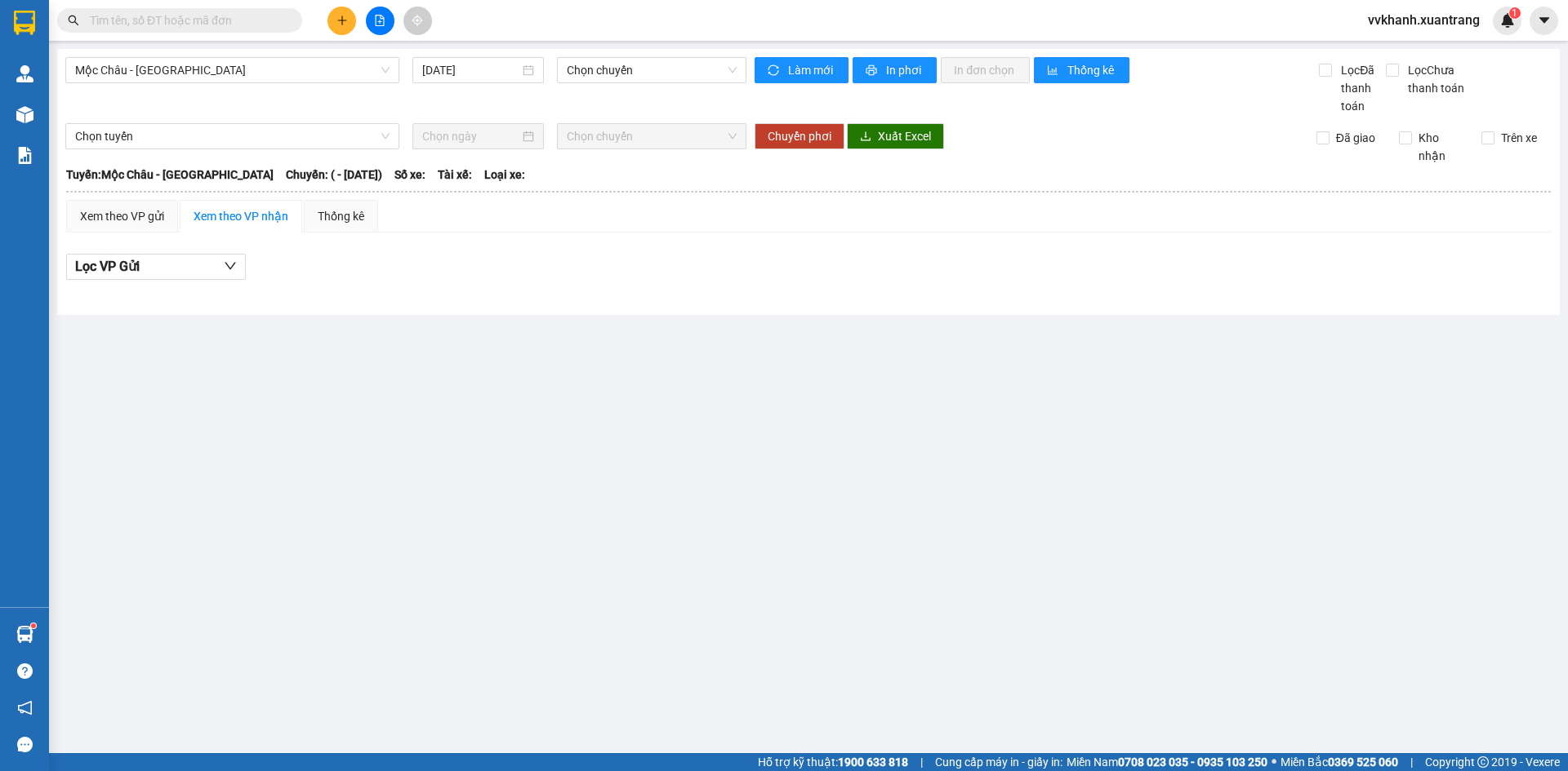
click at [319, 86] on div "Mộc Châu - [GEOGRAPHIC_DATA] [DATE] Chọn chuyến" at bounding box center [405, 85] width 681 height 58
click at [322, 74] on span "Mộc Châu - [GEOGRAPHIC_DATA]" at bounding box center [232, 69] width 314 height 24
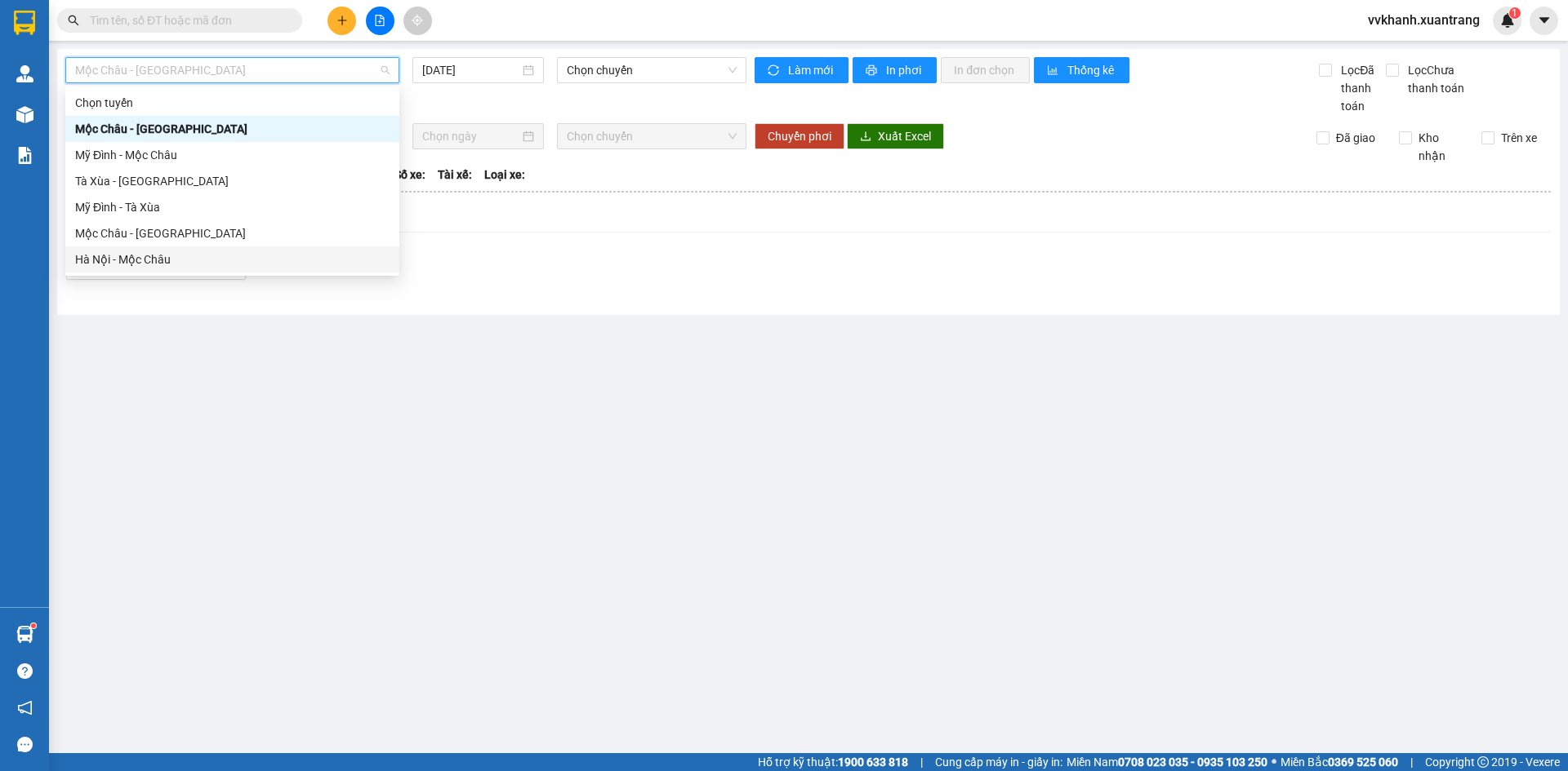
click at [246, 256] on div "Hà Nội - Mộc Châu" at bounding box center [232, 259] width 314 height 18
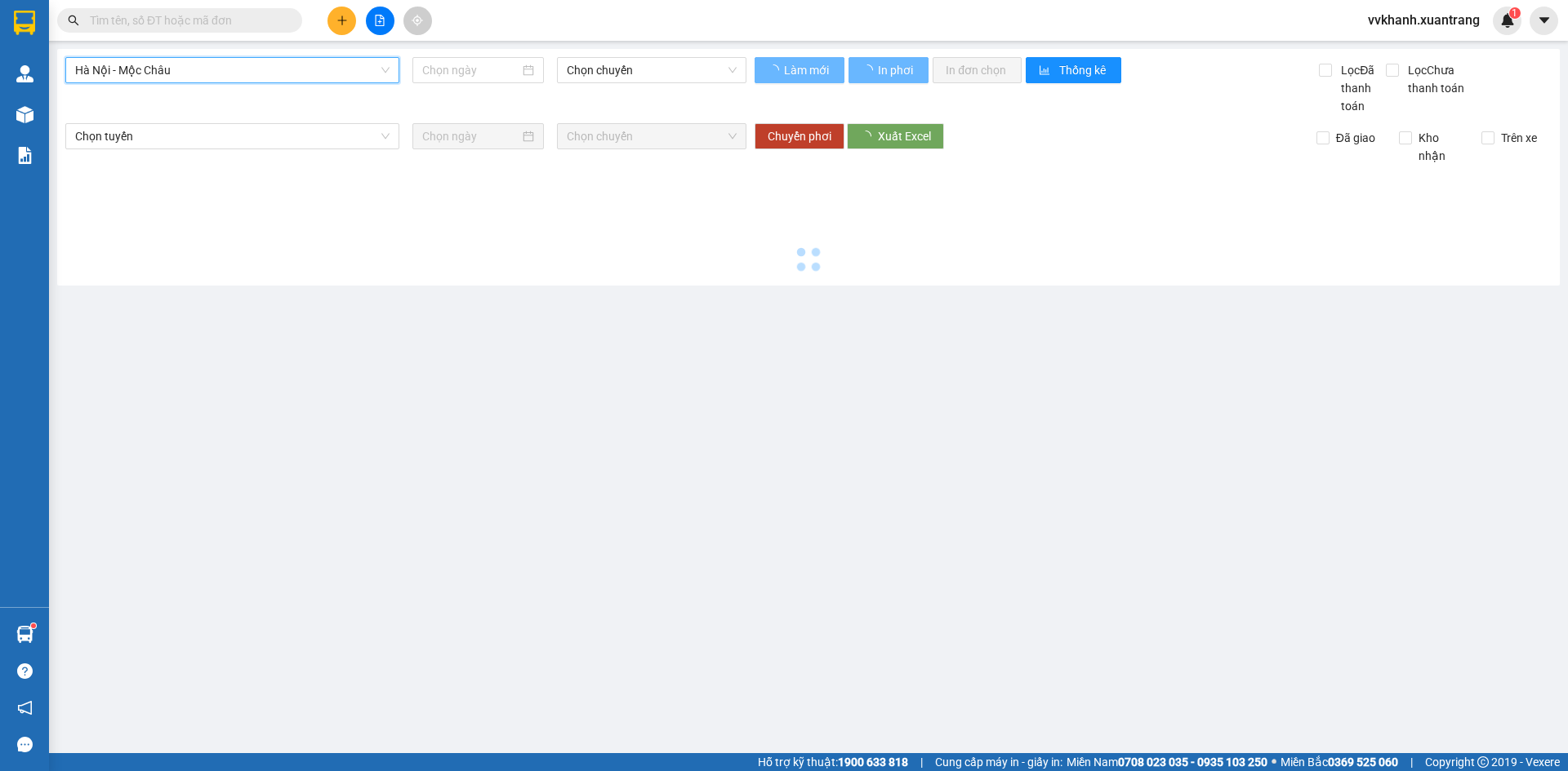
type input "[DATE]"
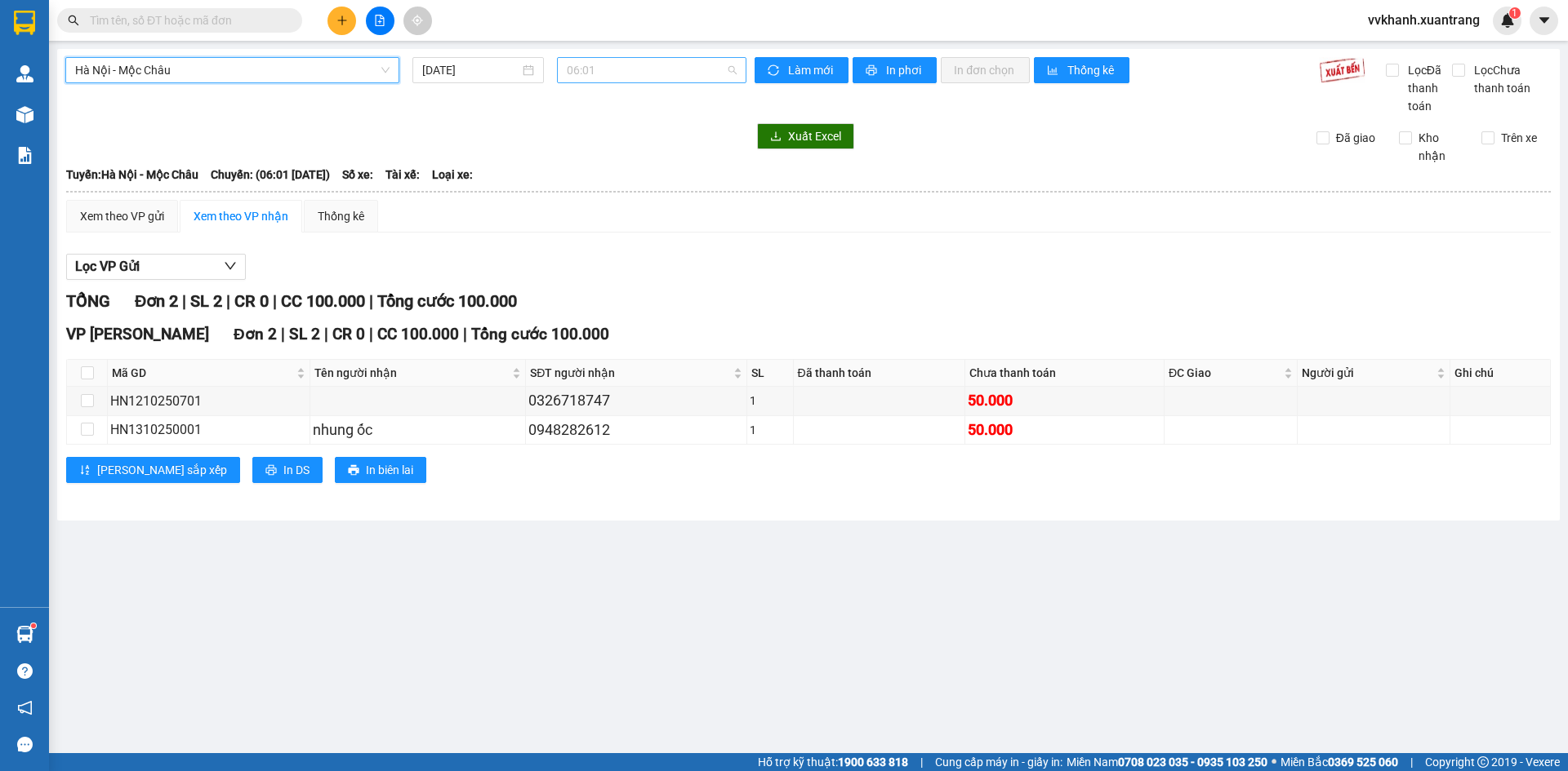
click at [648, 77] on span "06:01" at bounding box center [651, 69] width 170 height 24
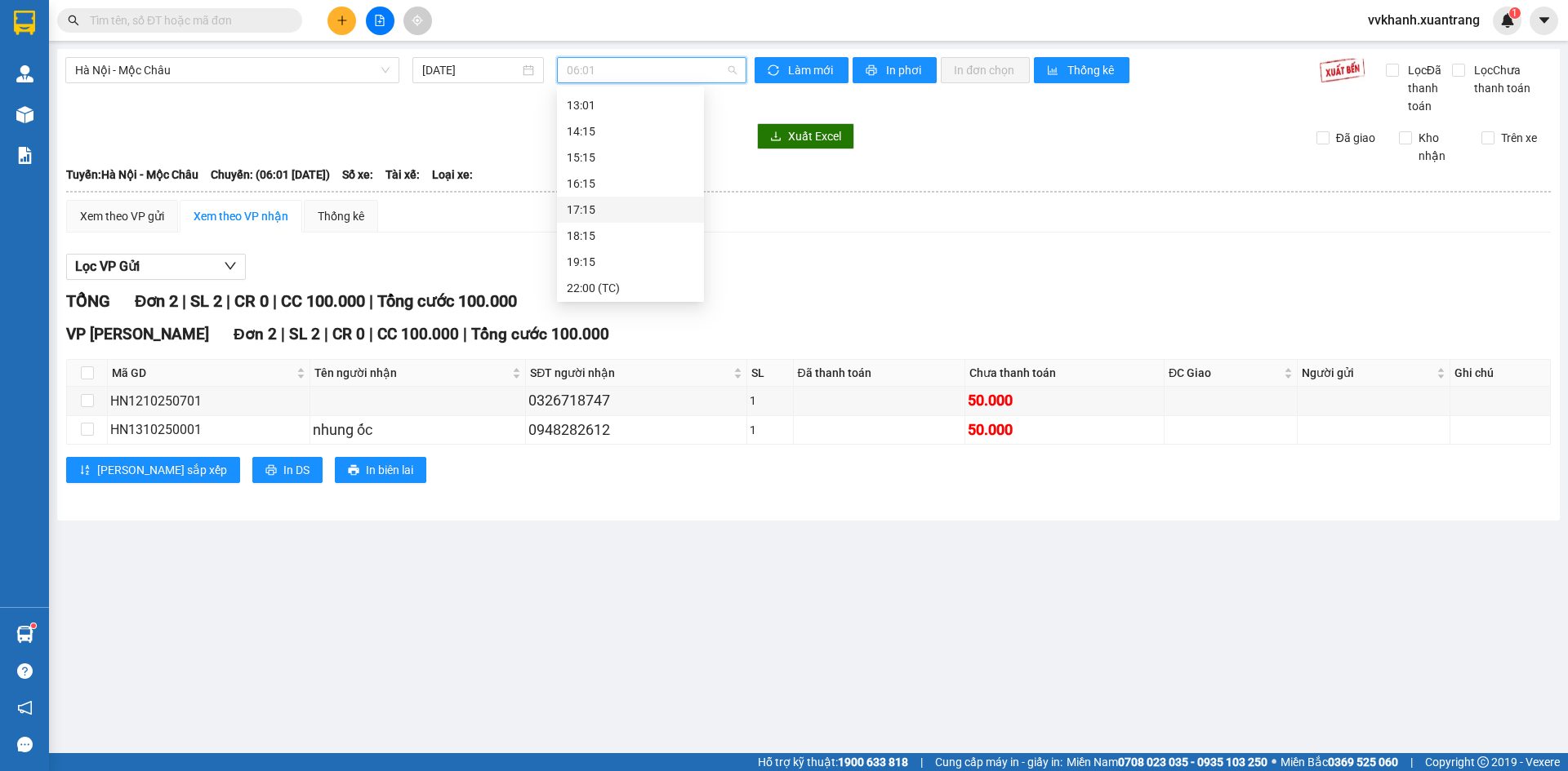
scroll to position [261, 0]
click at [617, 286] on div "22:00 (TC)" at bounding box center [630, 285] width 127 height 18
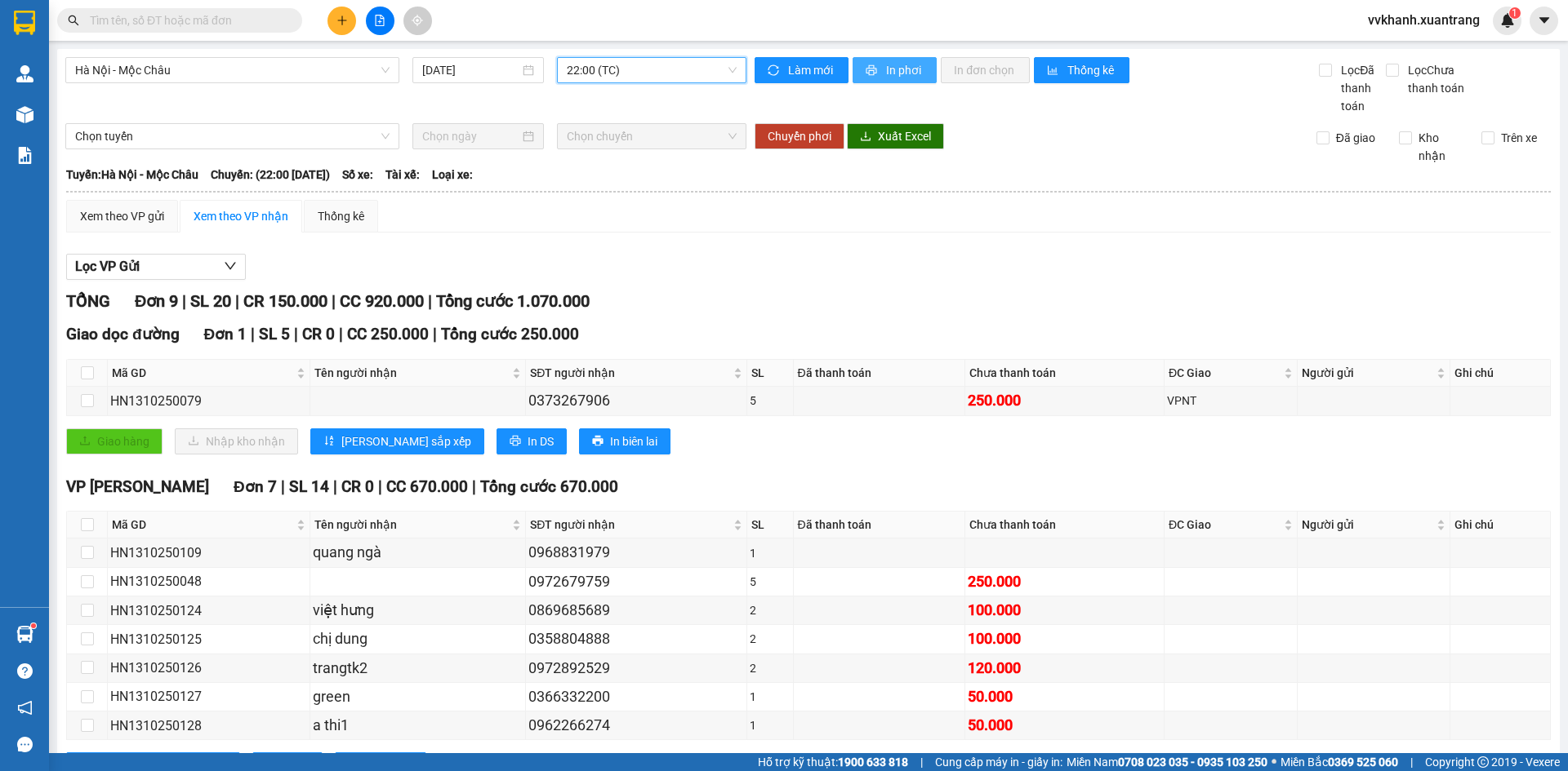
click at [899, 68] on span "In phơi" at bounding box center [904, 69] width 38 height 18
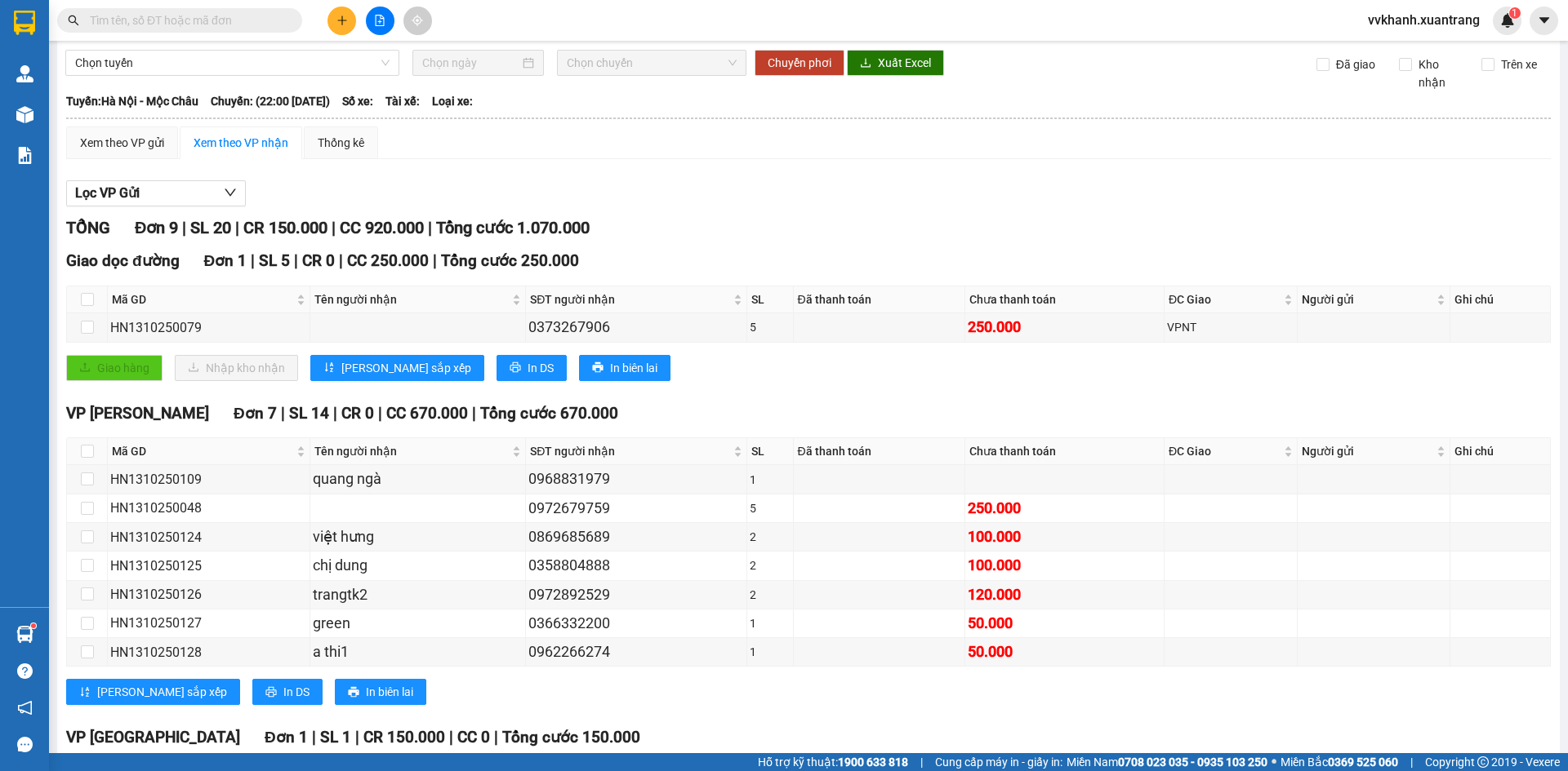
scroll to position [223, 0]
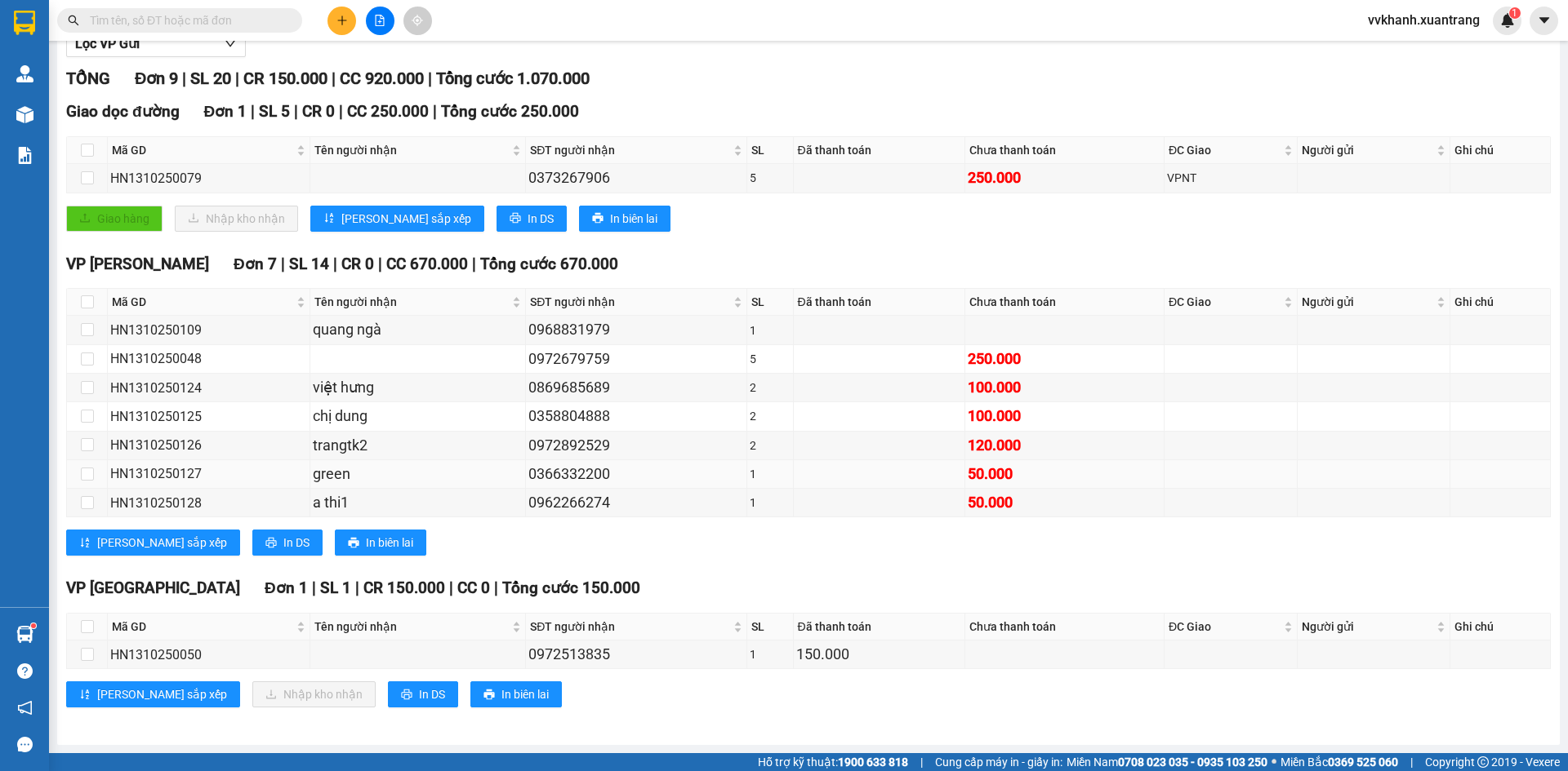
click at [1125, 463] on div "50.000" at bounding box center [1065, 474] width 194 height 23
click at [196, 23] on input "text" at bounding box center [186, 20] width 193 height 18
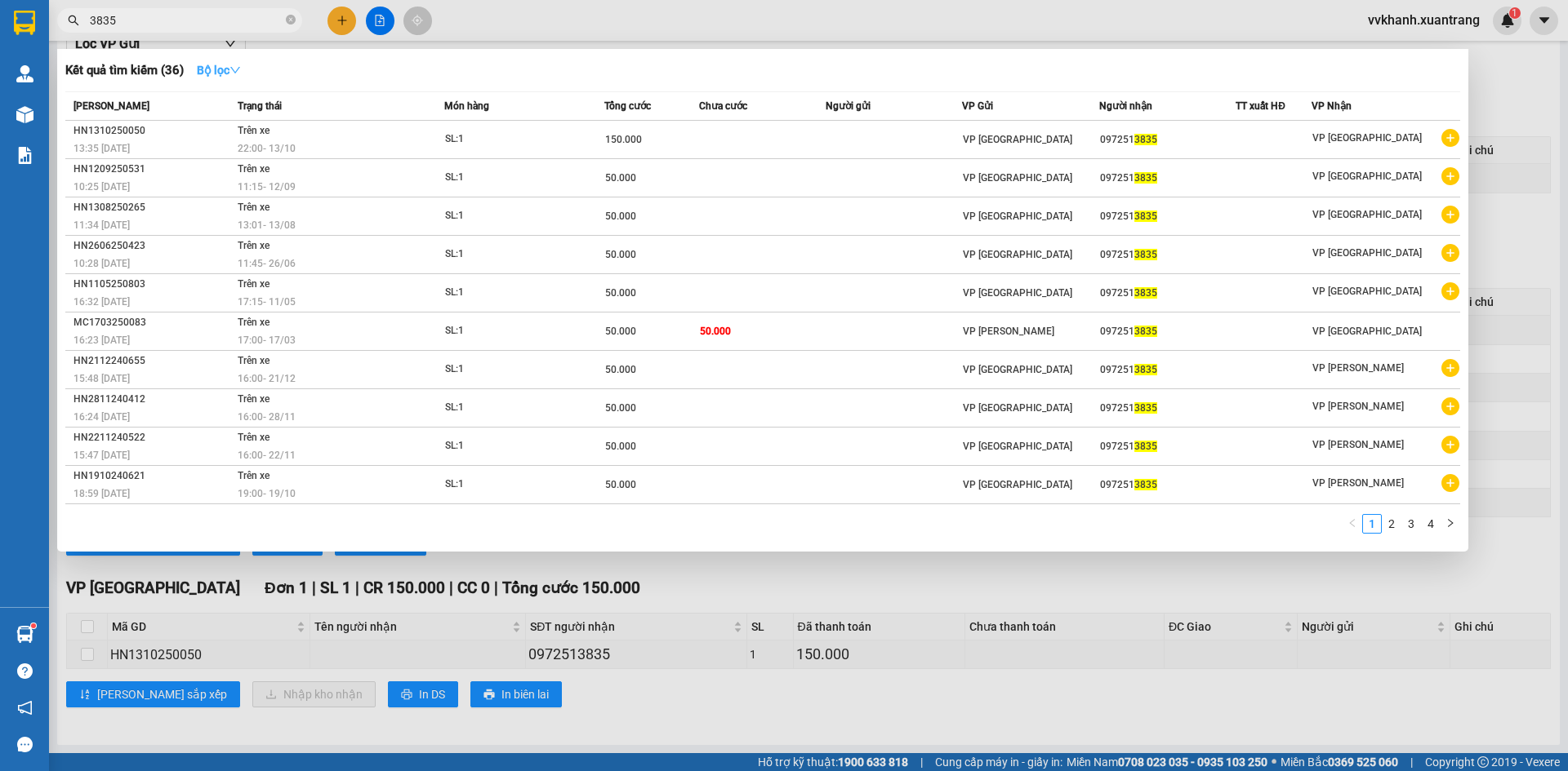
type input "3835"
drag, startPoint x: 213, startPoint y: 60, endPoint x: 227, endPoint y: 118, distance: 59.7
click at [212, 60] on button "Bộ lọc" at bounding box center [219, 69] width 70 height 26
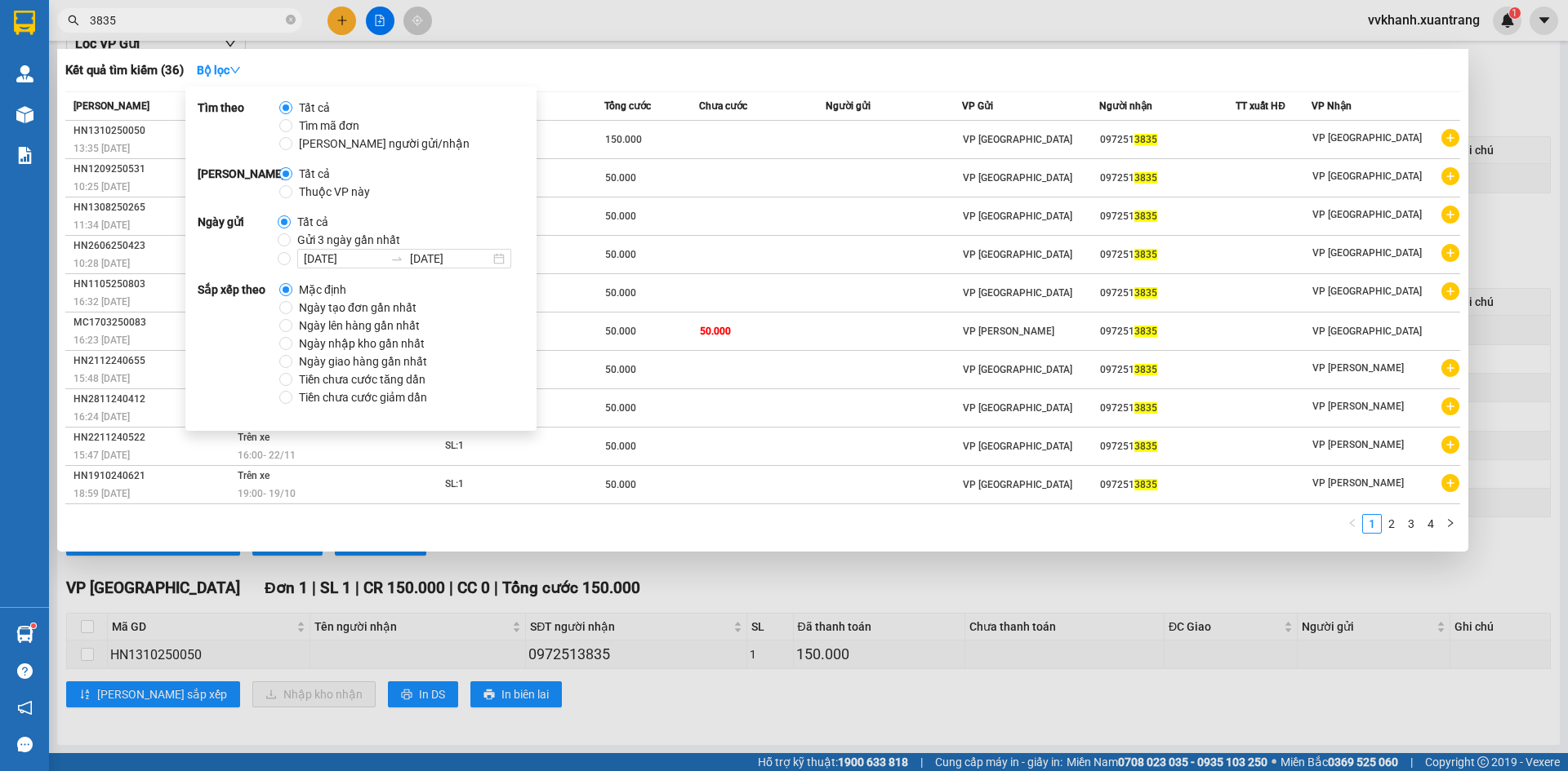
click at [300, 239] on span "Gửi 3 ngày gần nhất" at bounding box center [349, 240] width 116 height 18
click at [291, 239] on input "Gửi 3 ngày gần nhất" at bounding box center [284, 240] width 13 height 13
radio input "true"
radio input "false"
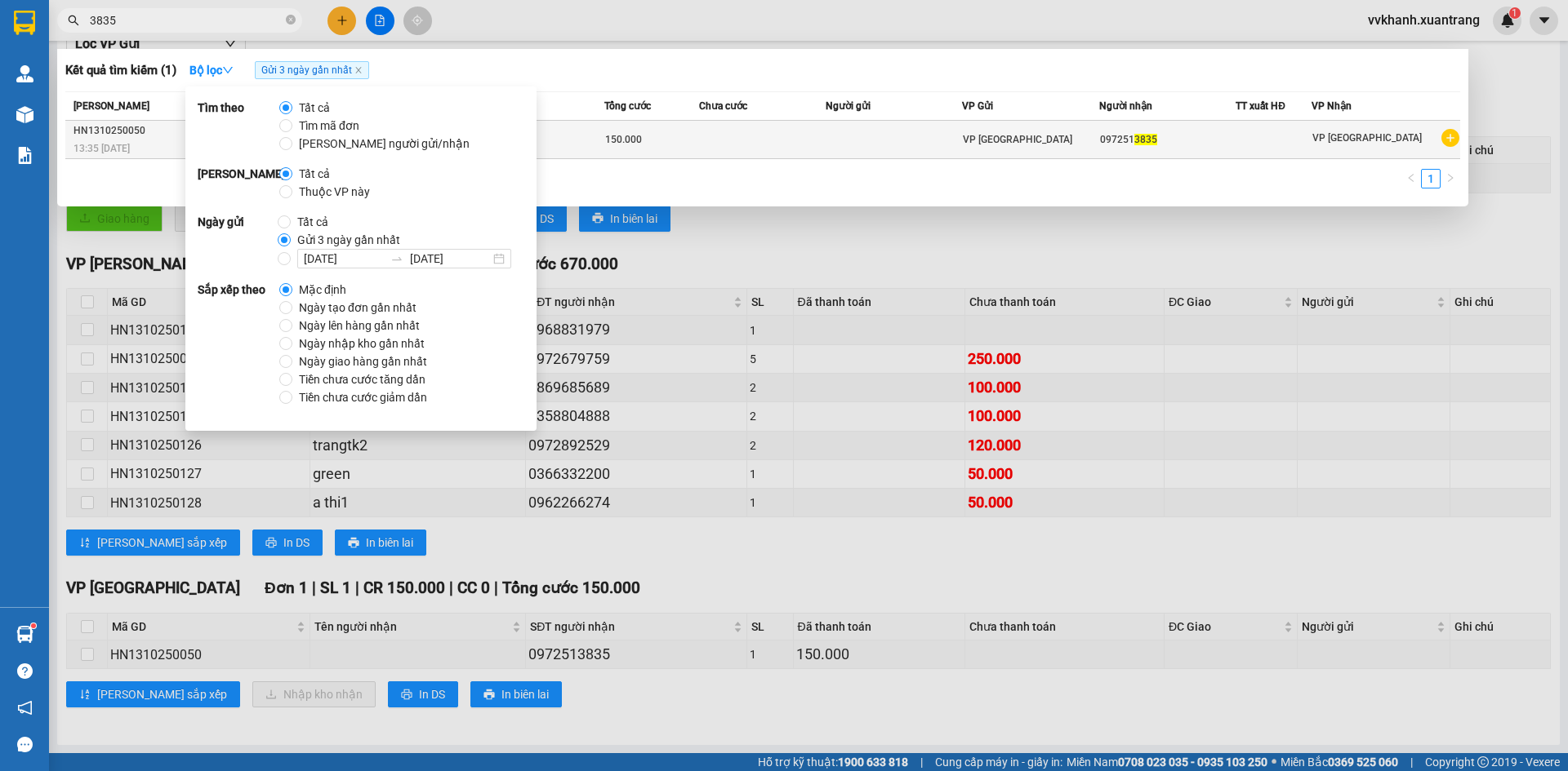
click at [837, 139] on td at bounding box center [894, 140] width 137 height 38
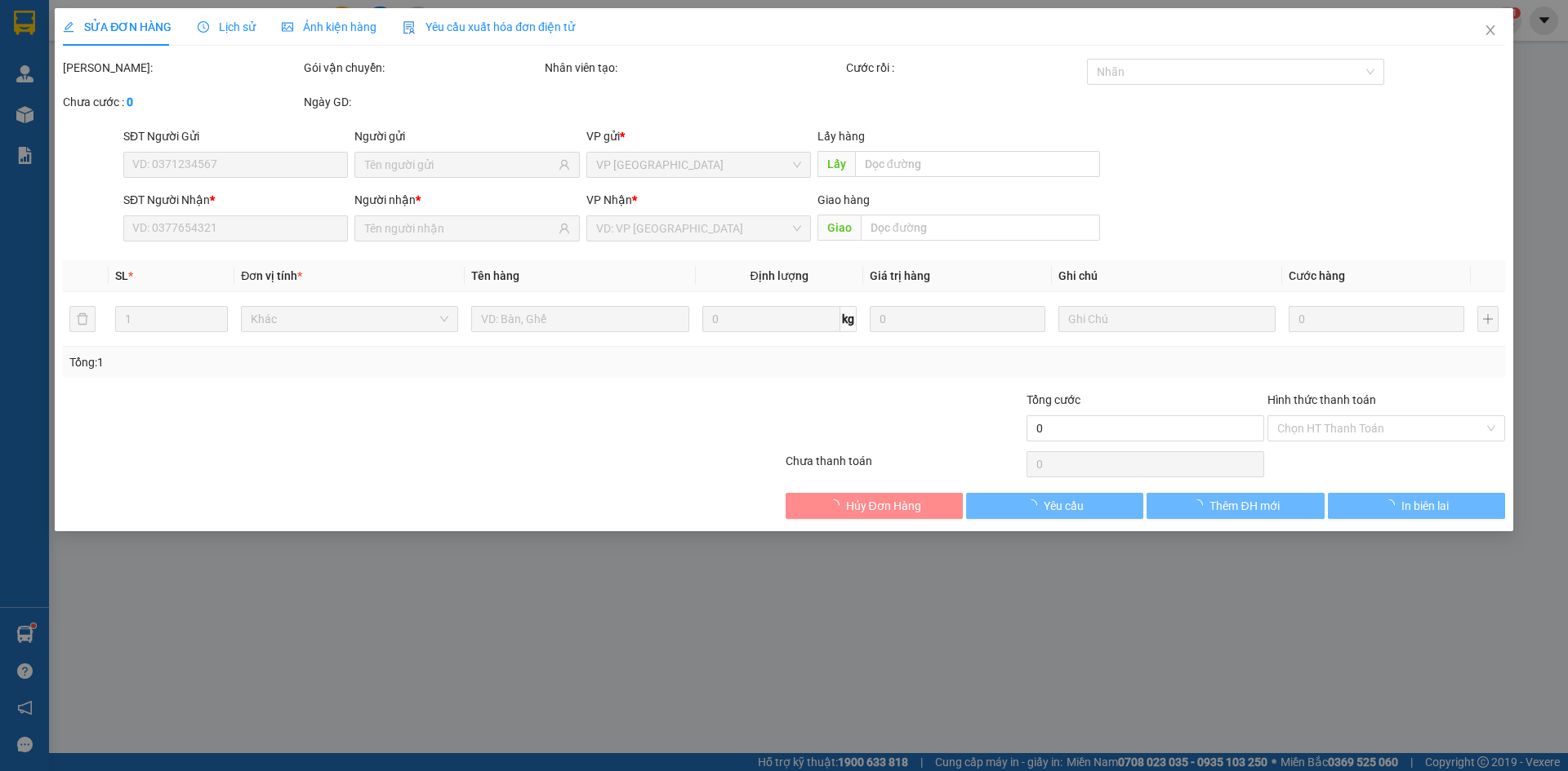
type input "0972513835"
type input "150.000"
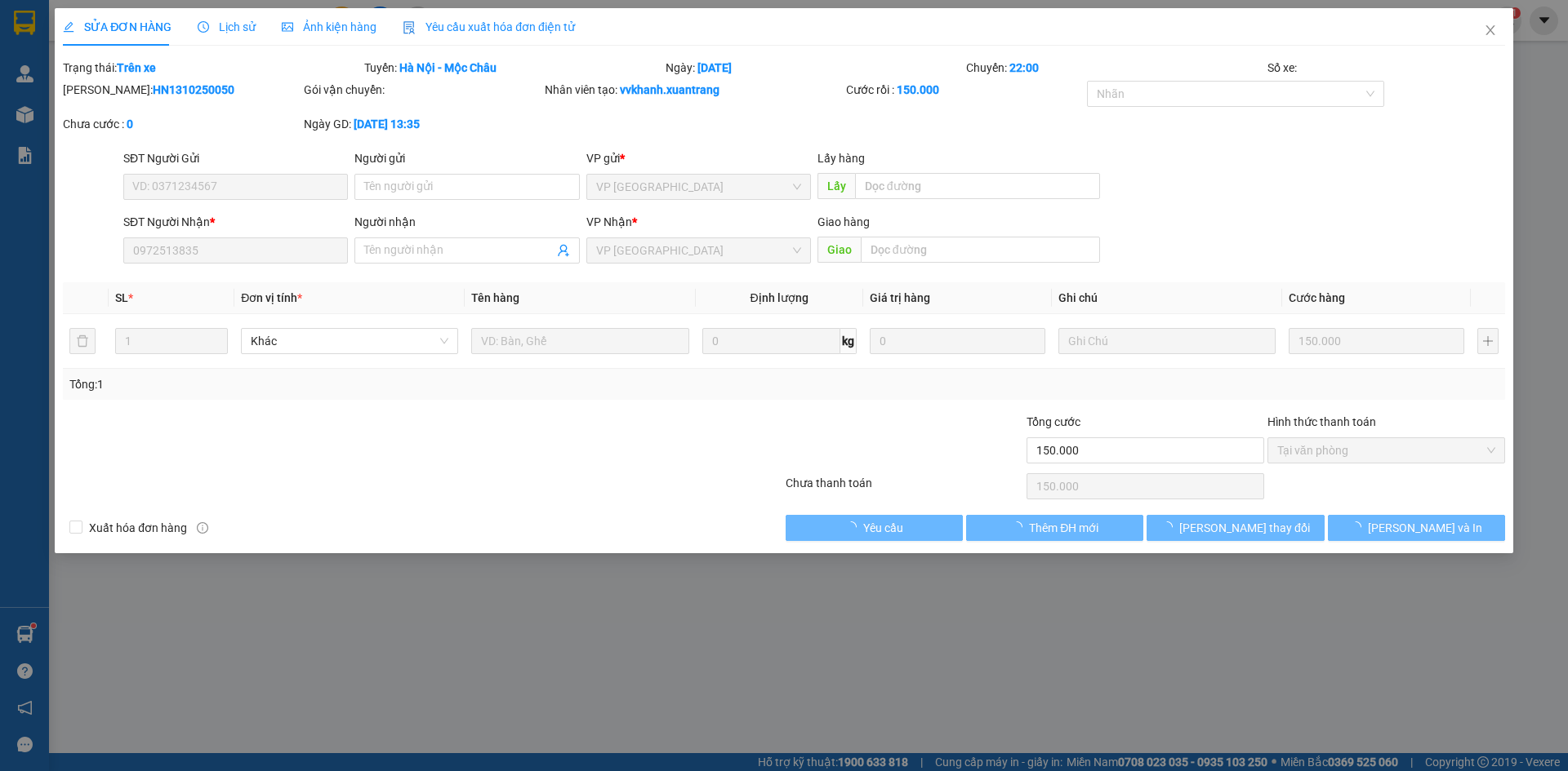
click at [292, 28] on span "Ảnh kiện hàng" at bounding box center [328, 27] width 94 height 13
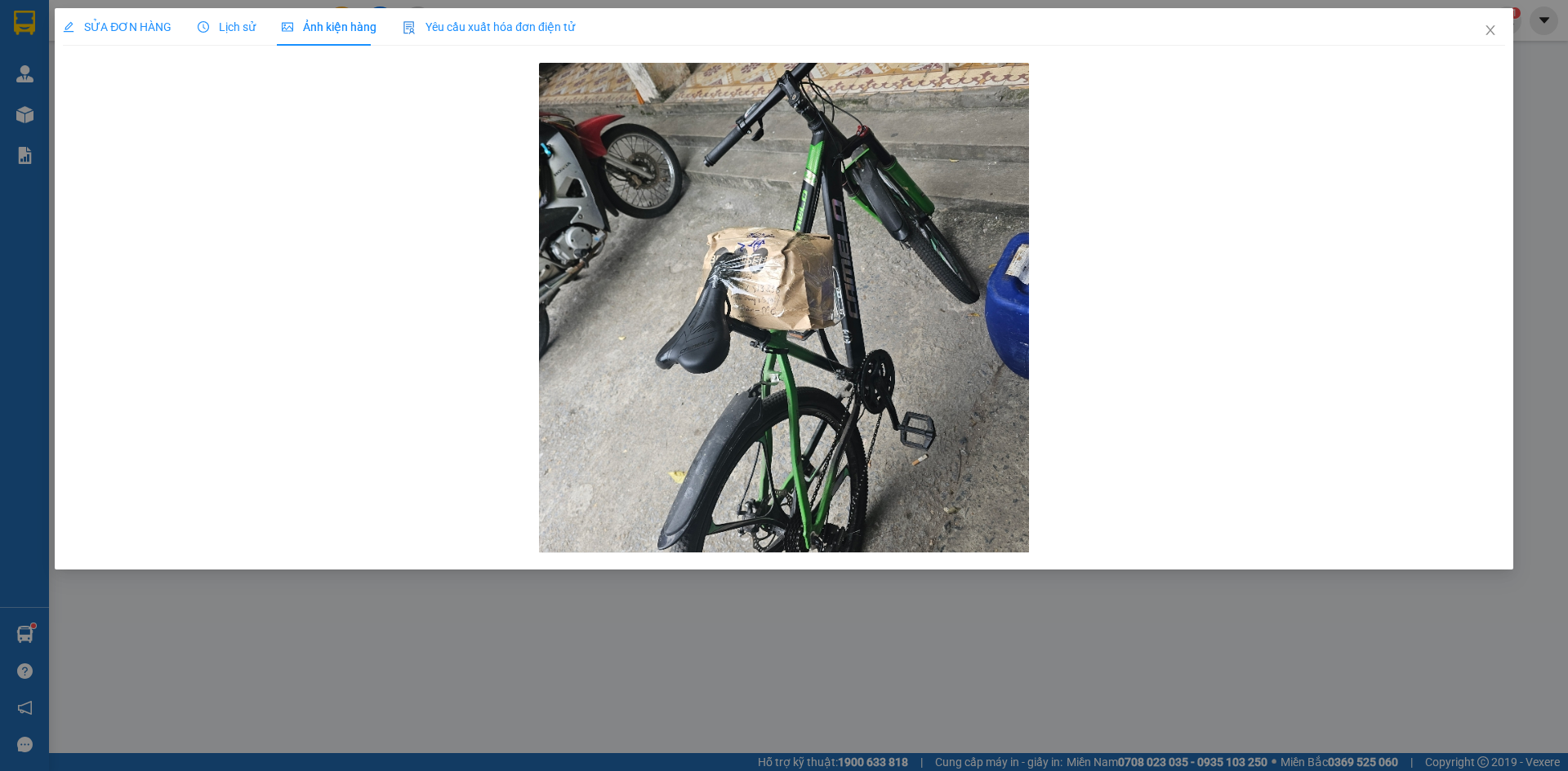
click at [207, 27] on span "Lịch sử" at bounding box center [226, 27] width 58 height 13
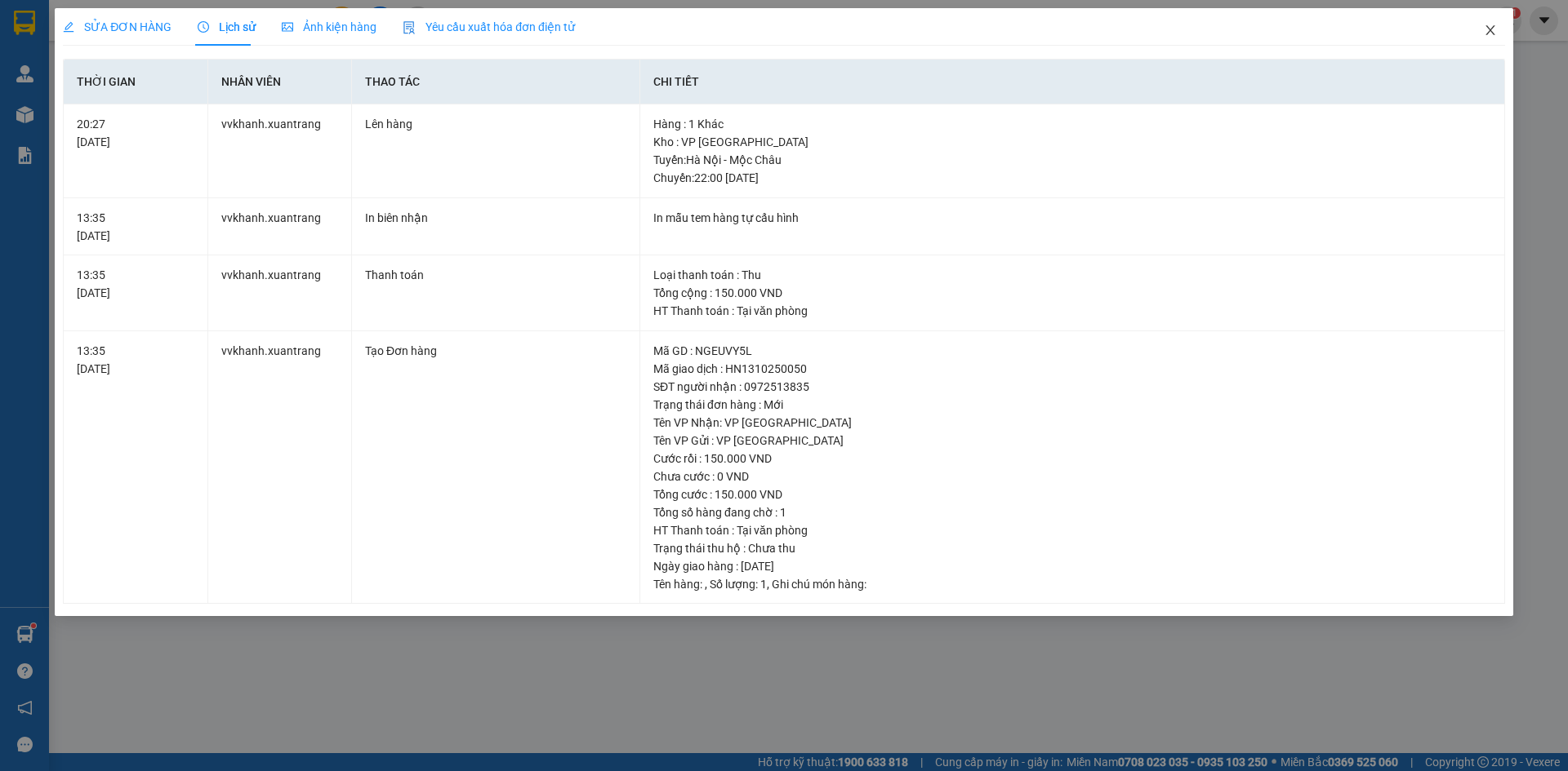
click at [1479, 23] on span "Close" at bounding box center [1490, 31] width 46 height 46
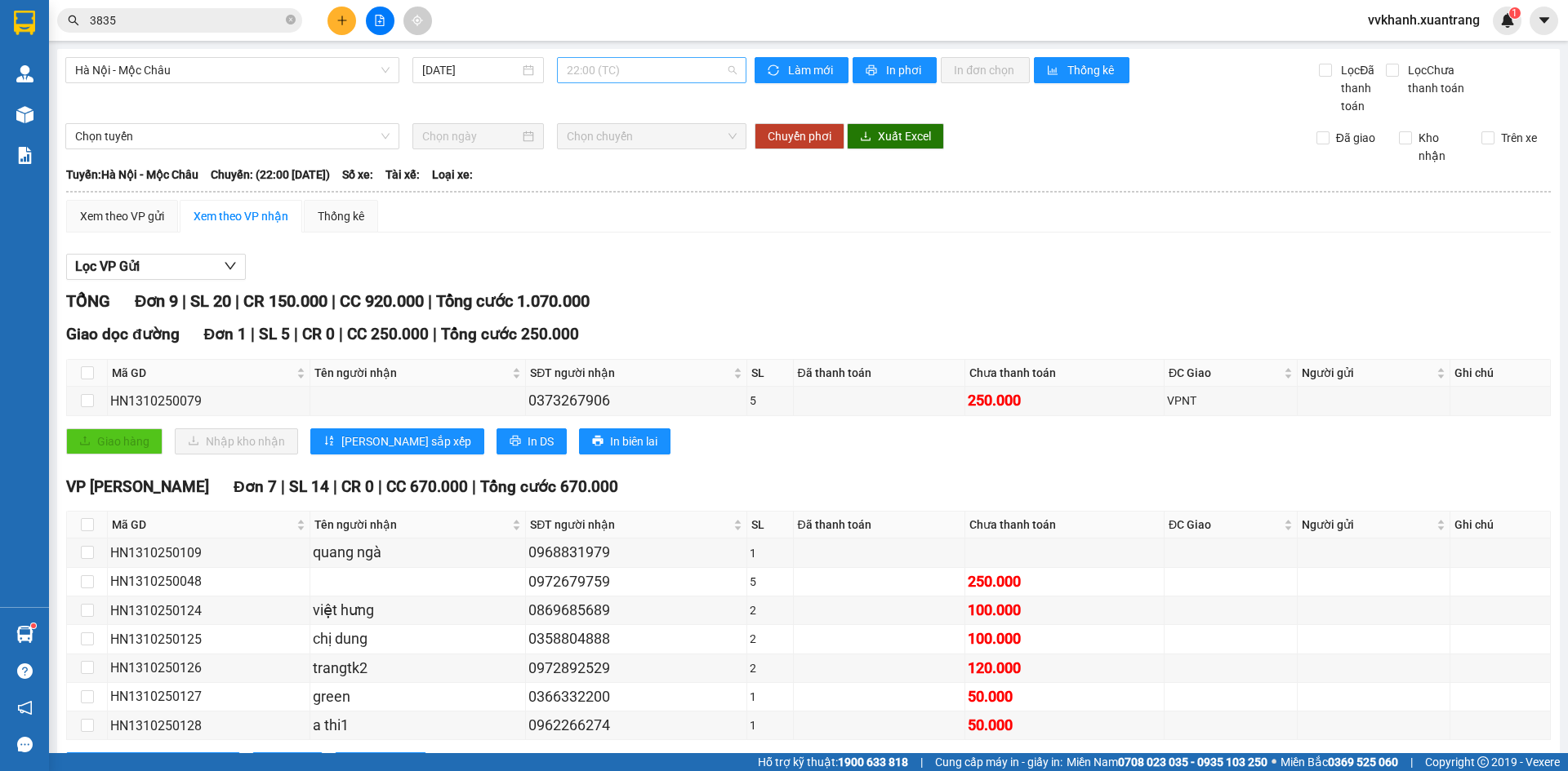
click at [620, 74] on span "22:00 (TC)" at bounding box center [651, 69] width 170 height 24
click at [651, 251] on div "19:15" at bounding box center [626, 259] width 127 height 18
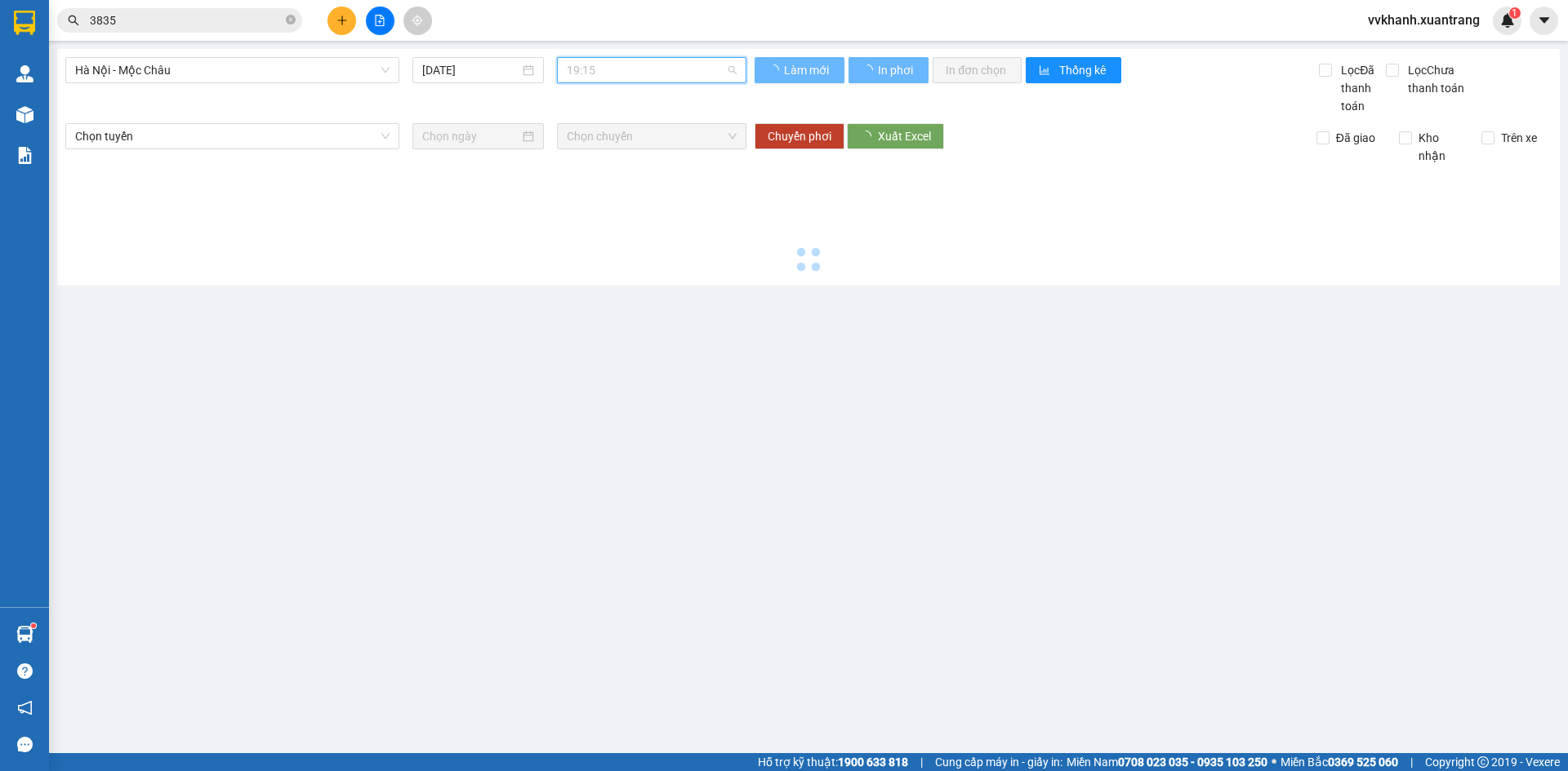
click at [659, 75] on span "19:15" at bounding box center [651, 69] width 170 height 24
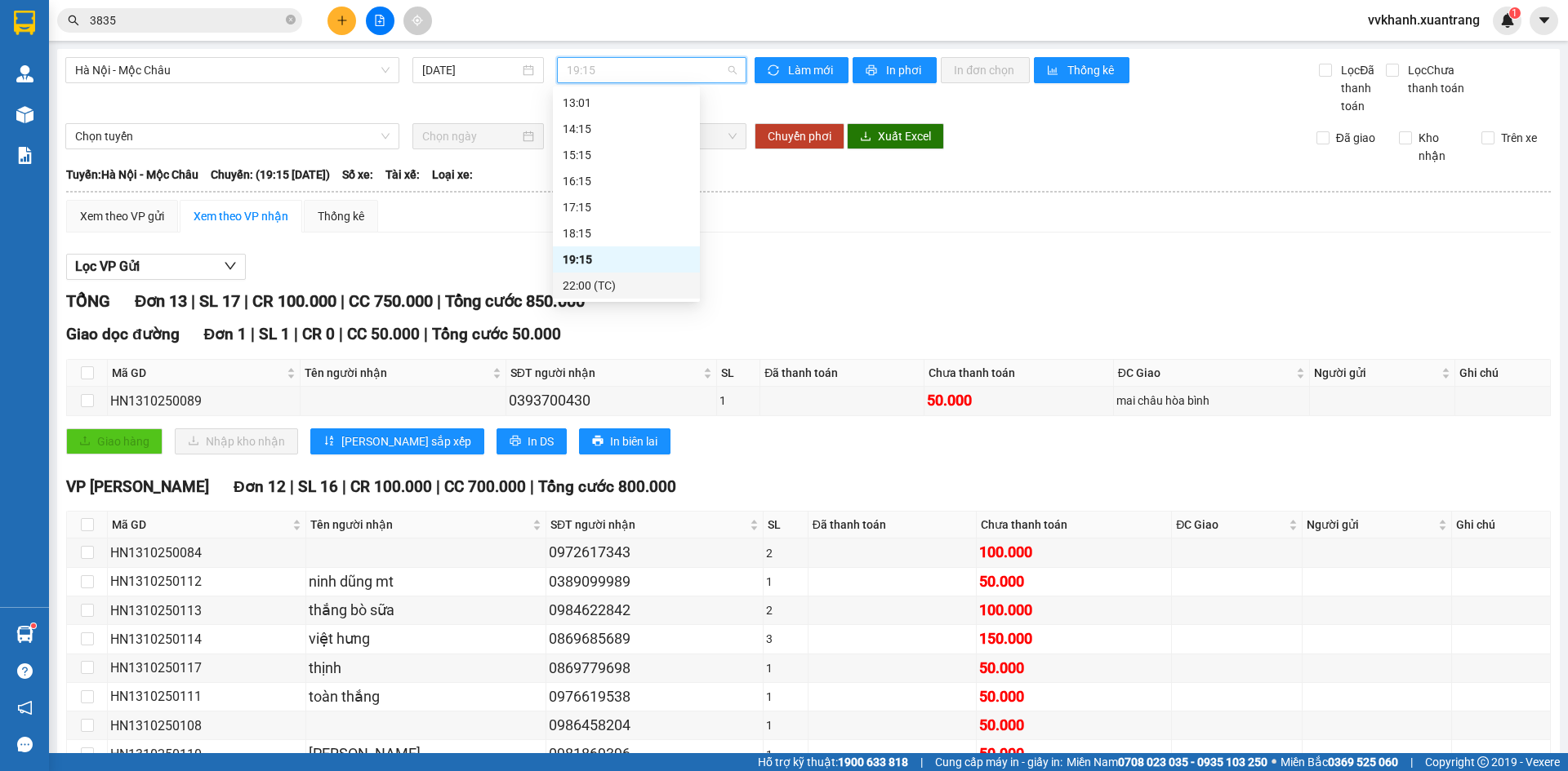
click at [613, 282] on div "22:00 (TC)" at bounding box center [626, 285] width 127 height 18
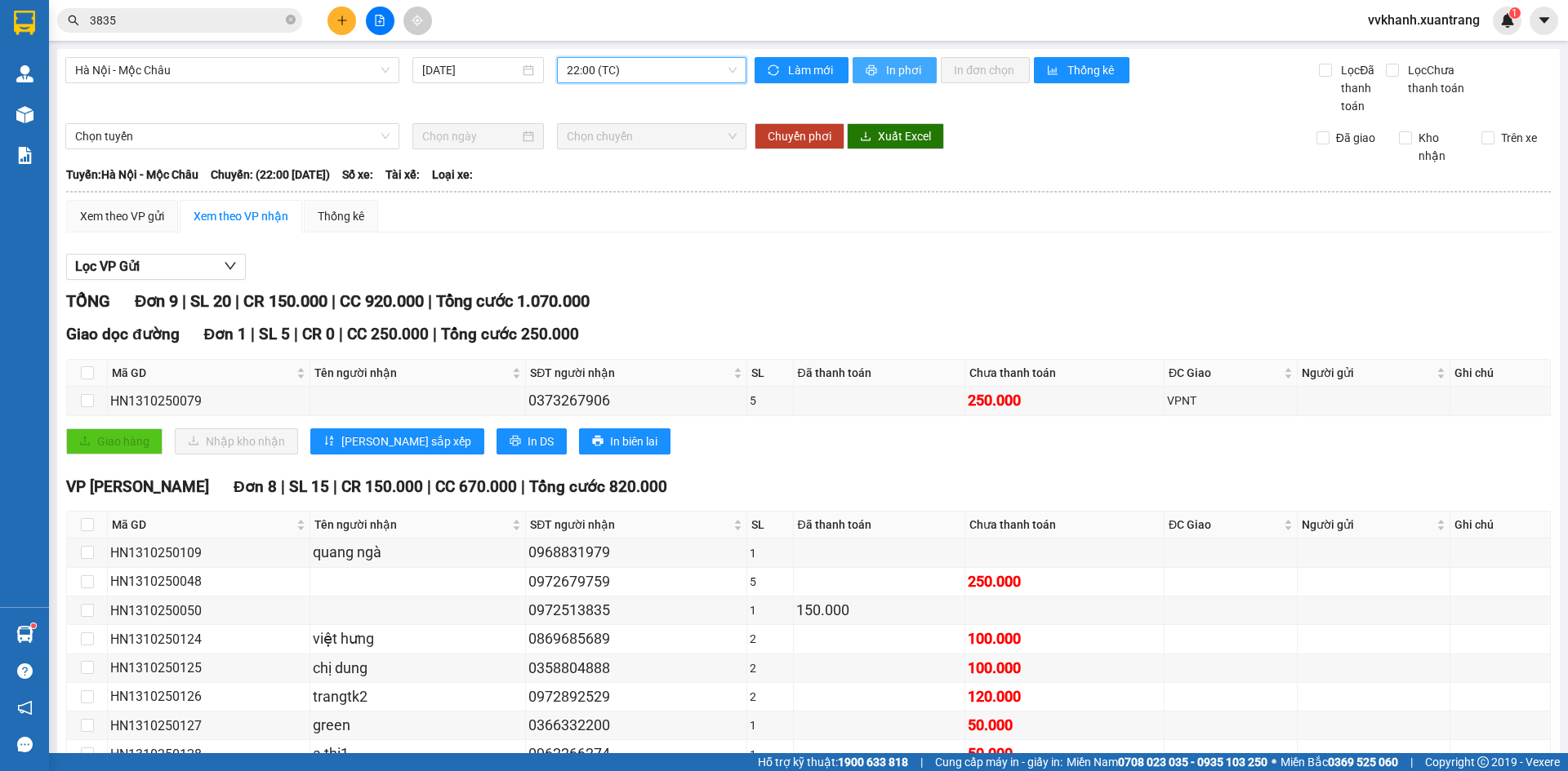
click at [891, 72] on span "In phơi" at bounding box center [904, 69] width 38 height 18
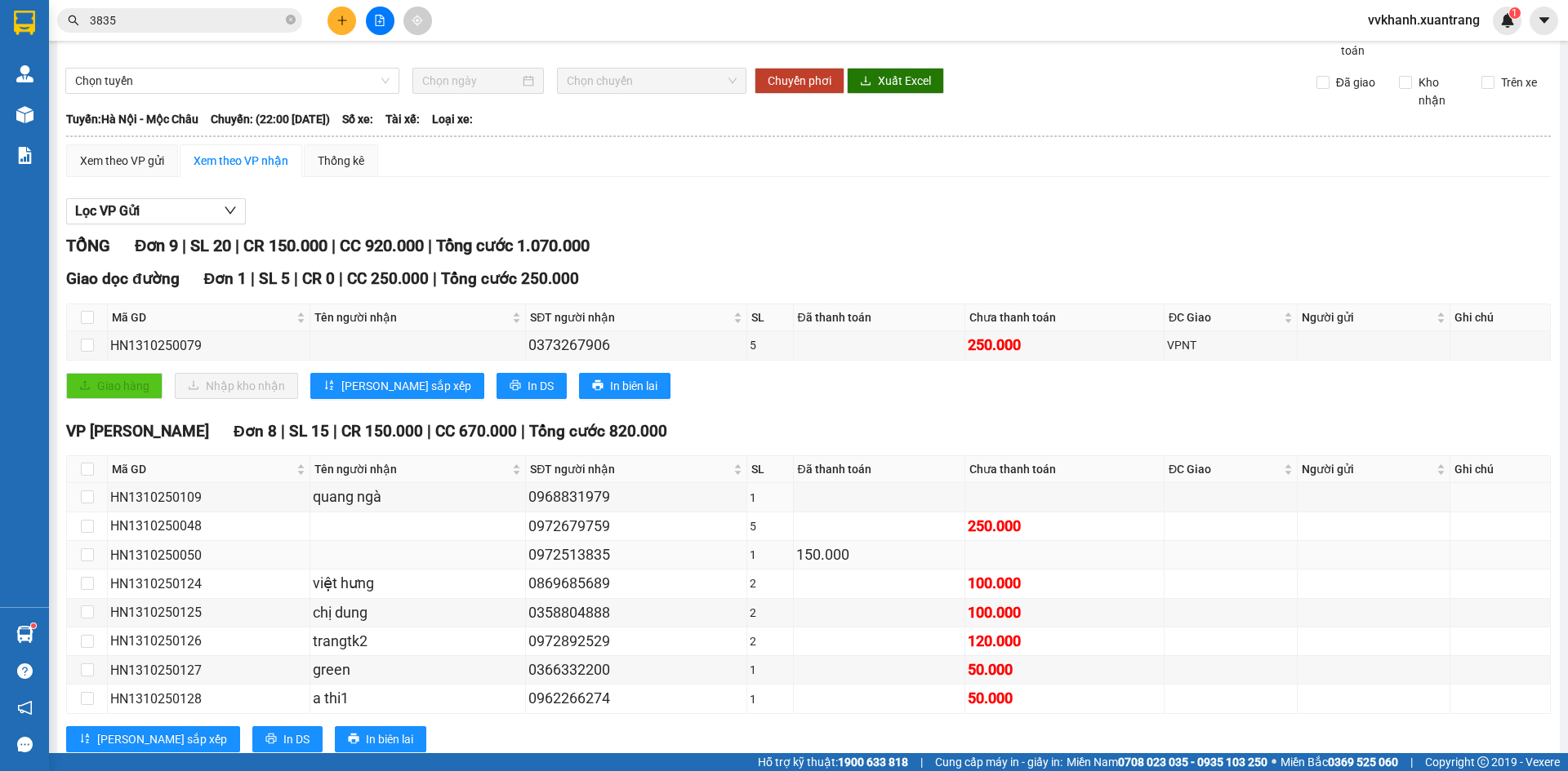
scroll to position [100, 0]
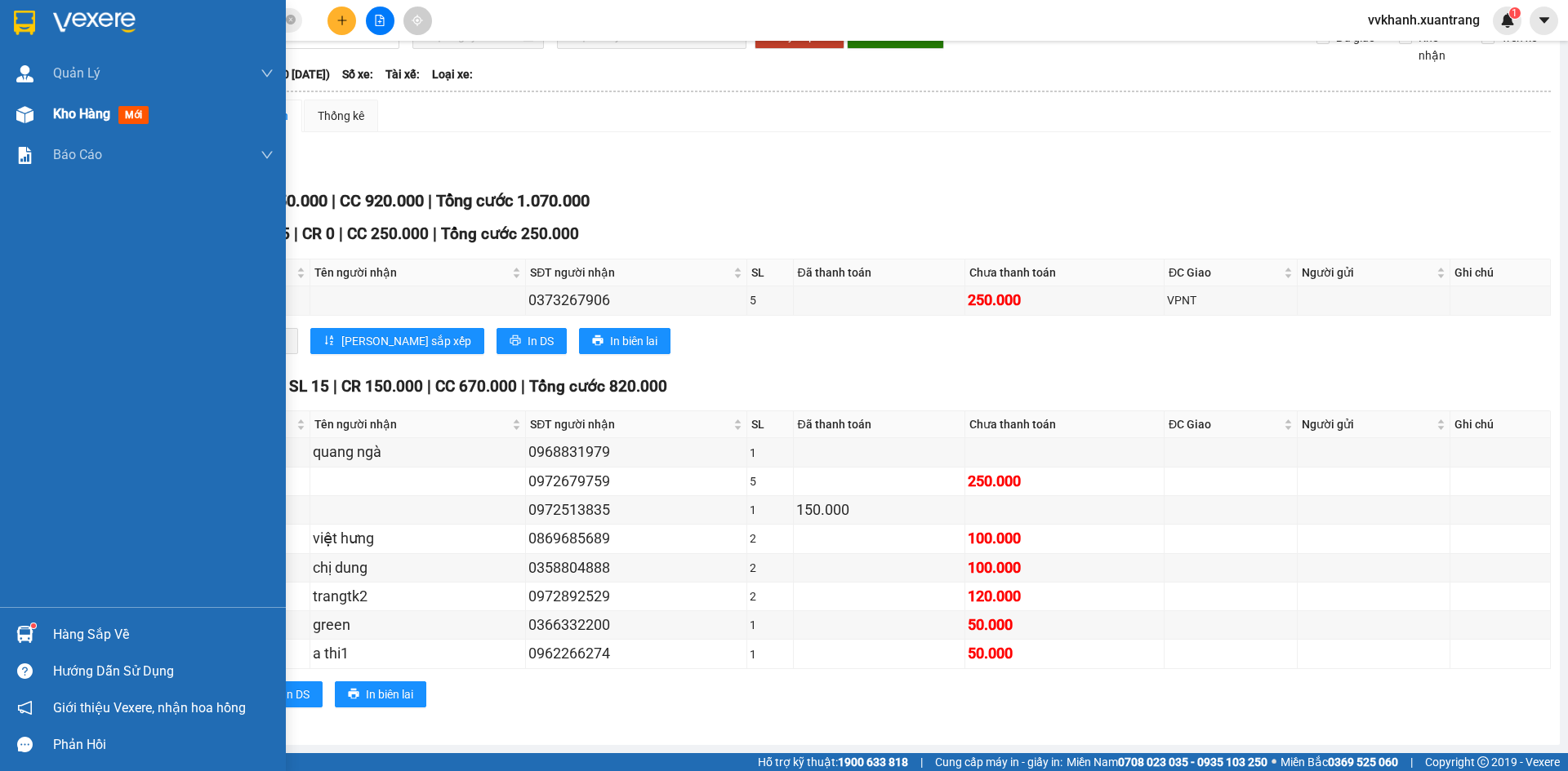
click at [87, 112] on span "Kho hàng" at bounding box center [82, 114] width 57 height 16
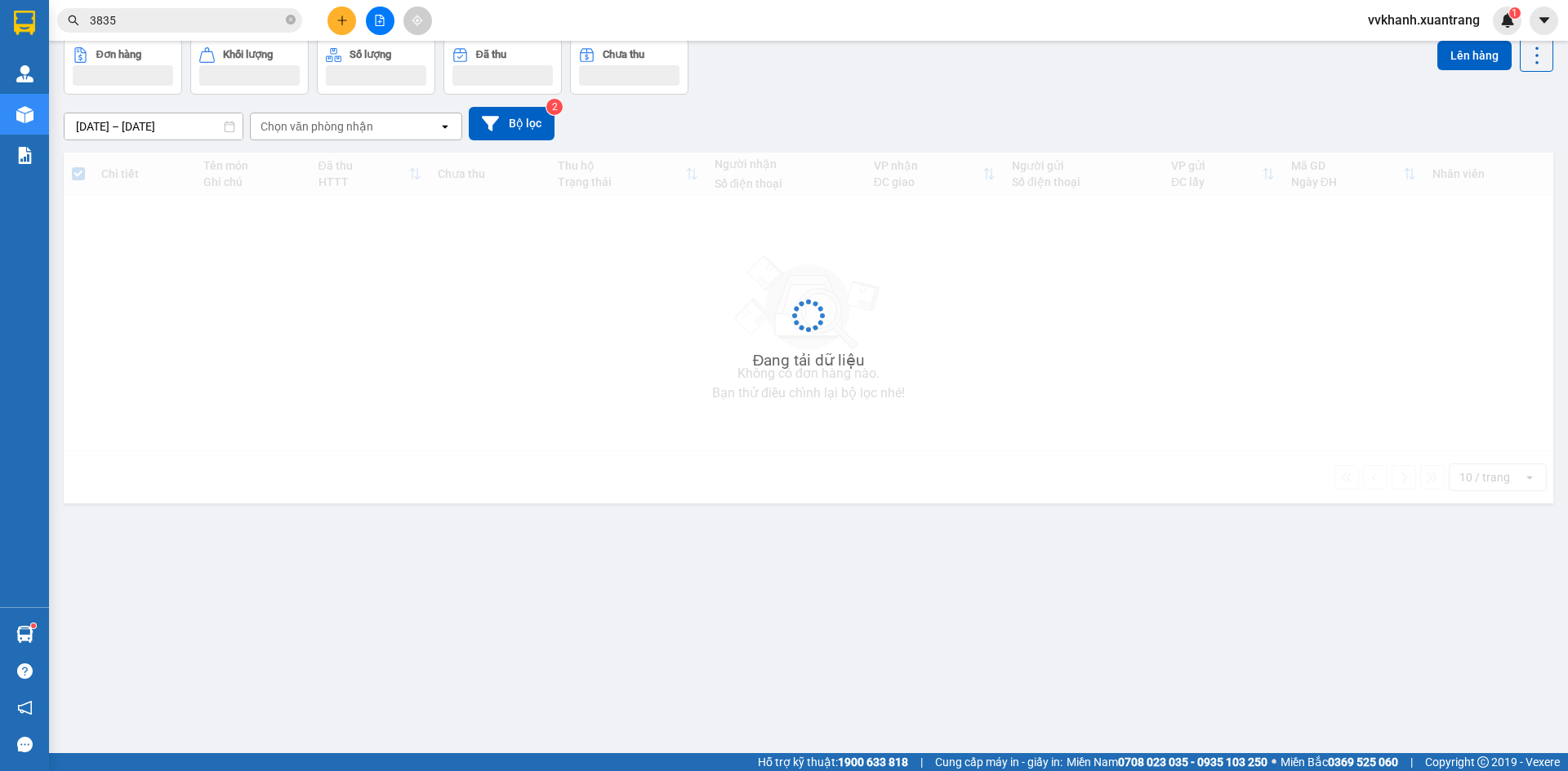
scroll to position [75, 0]
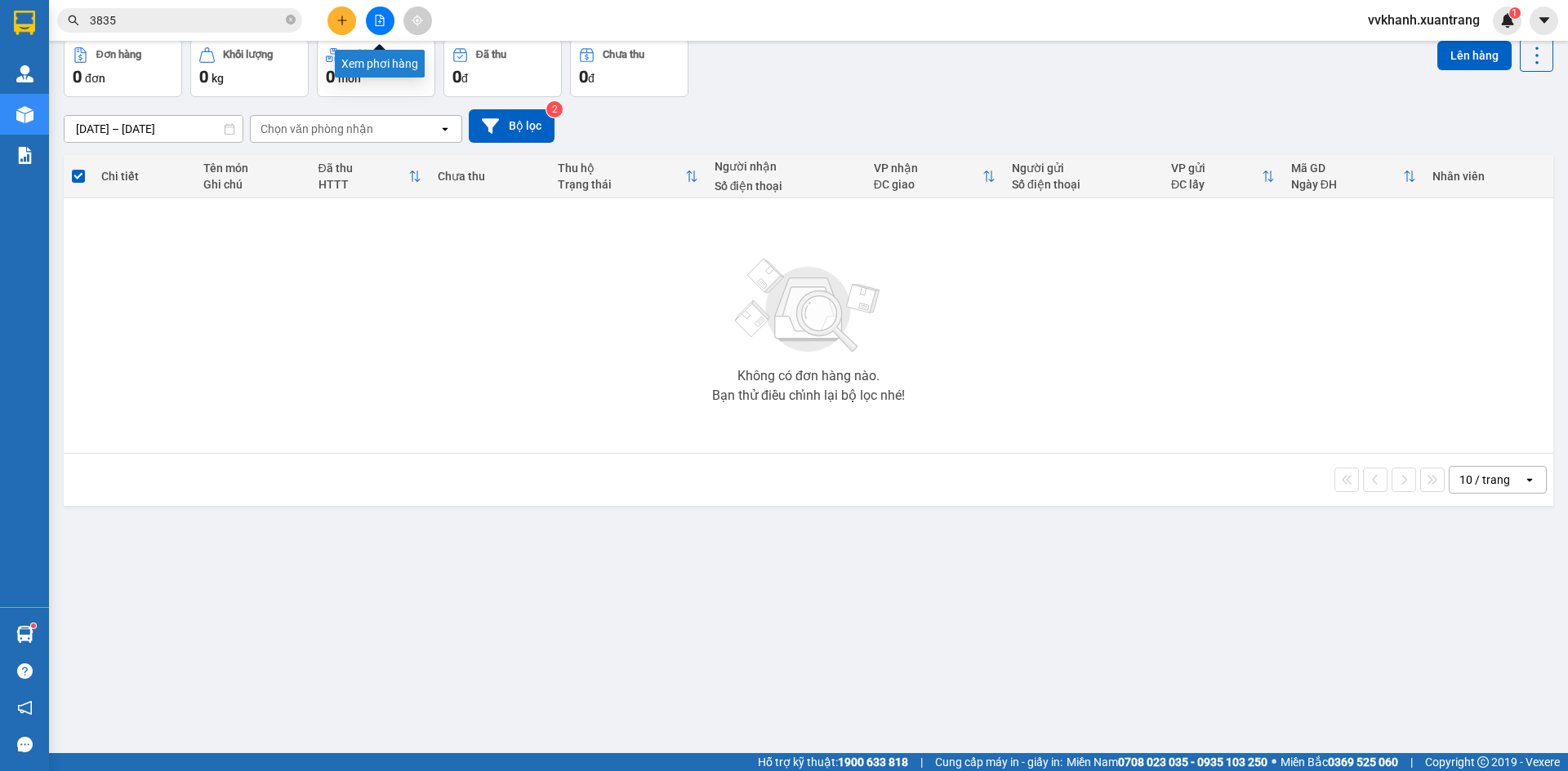
click at [377, 16] on button at bounding box center [380, 21] width 28 height 28
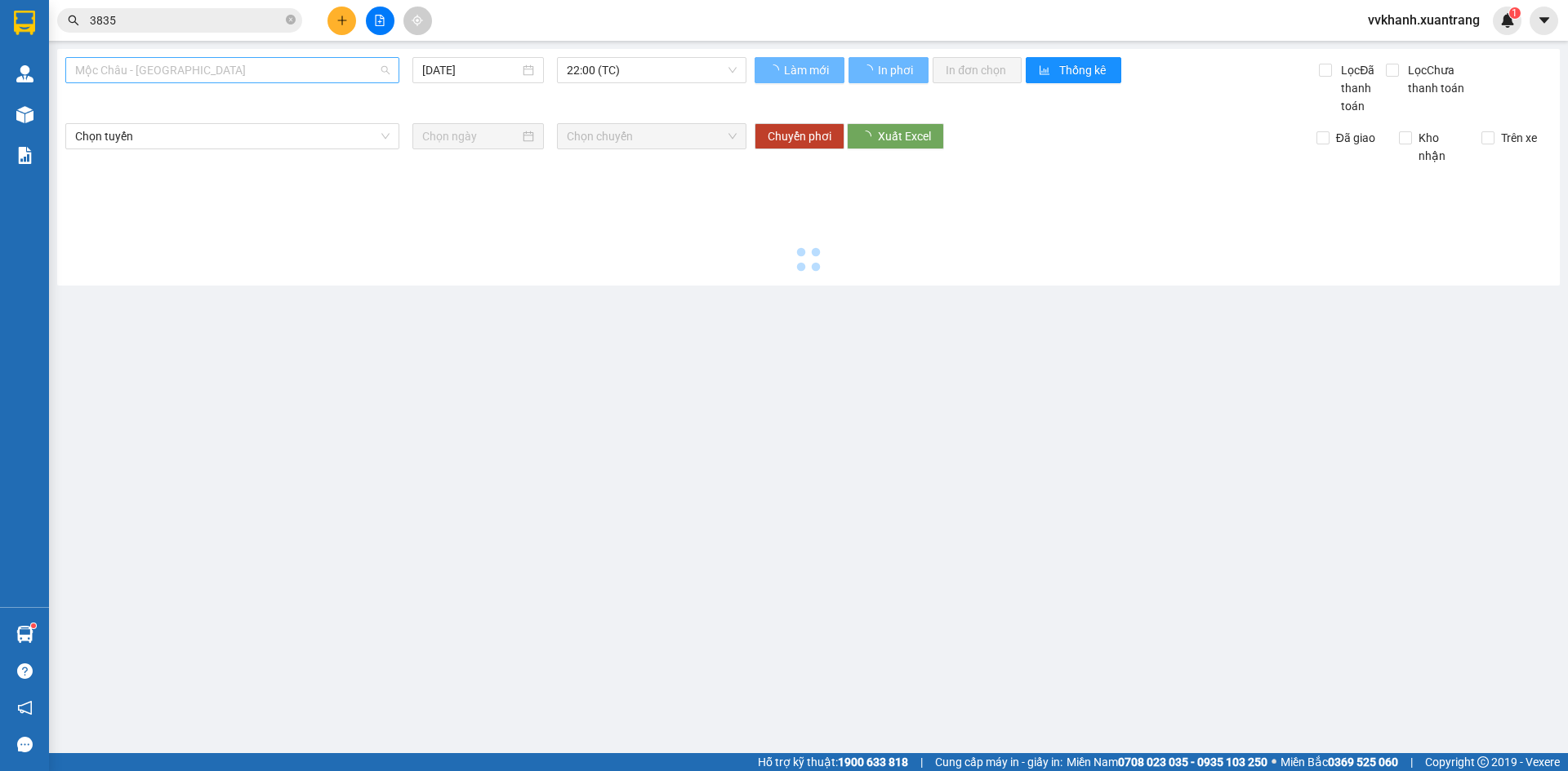
click at [223, 58] on span "Mộc Châu - [GEOGRAPHIC_DATA]" at bounding box center [232, 69] width 314 height 24
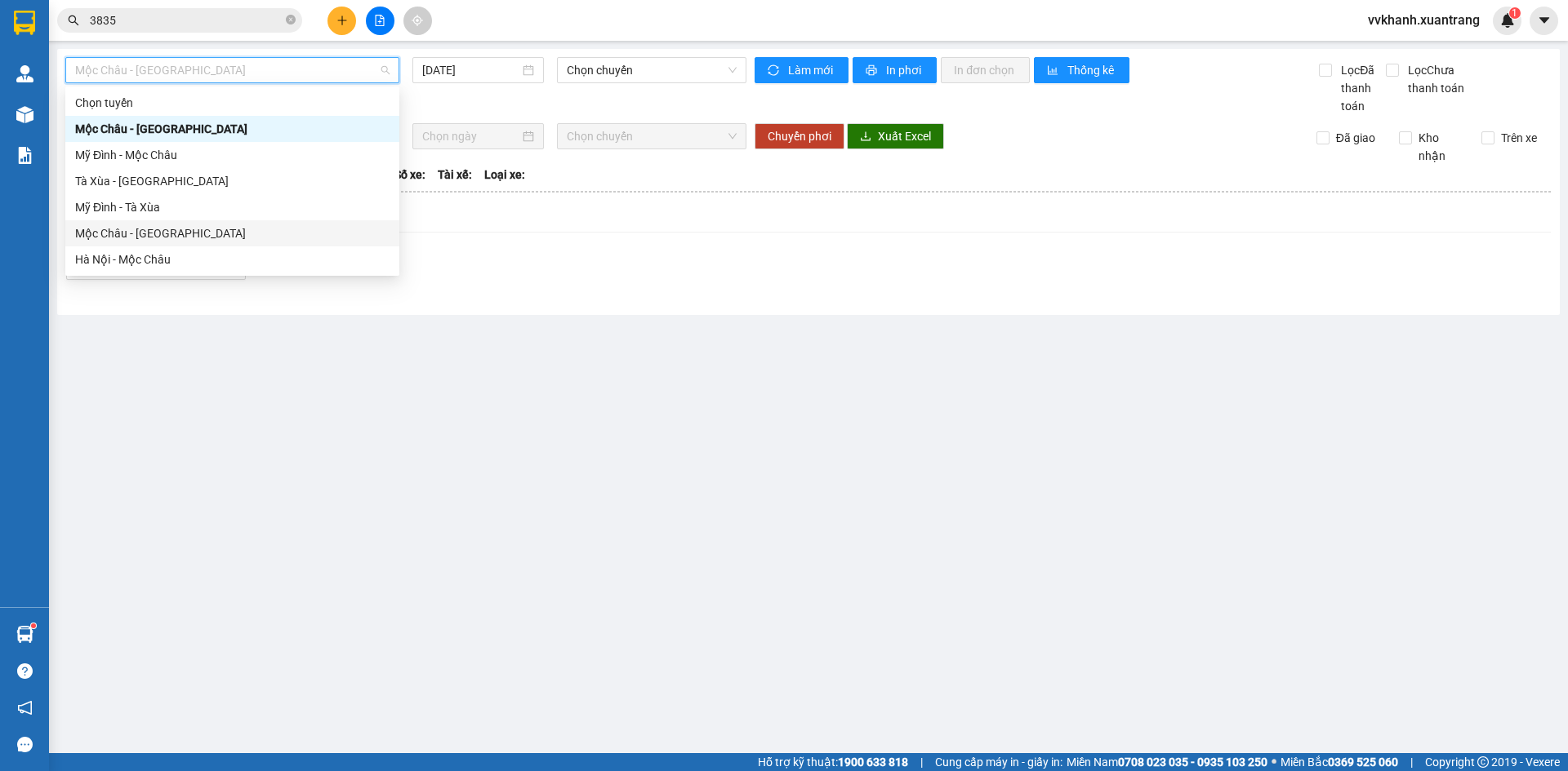
click at [175, 236] on div "Mộc Châu - [GEOGRAPHIC_DATA]" at bounding box center [232, 233] width 314 height 18
type input "[DATE]"
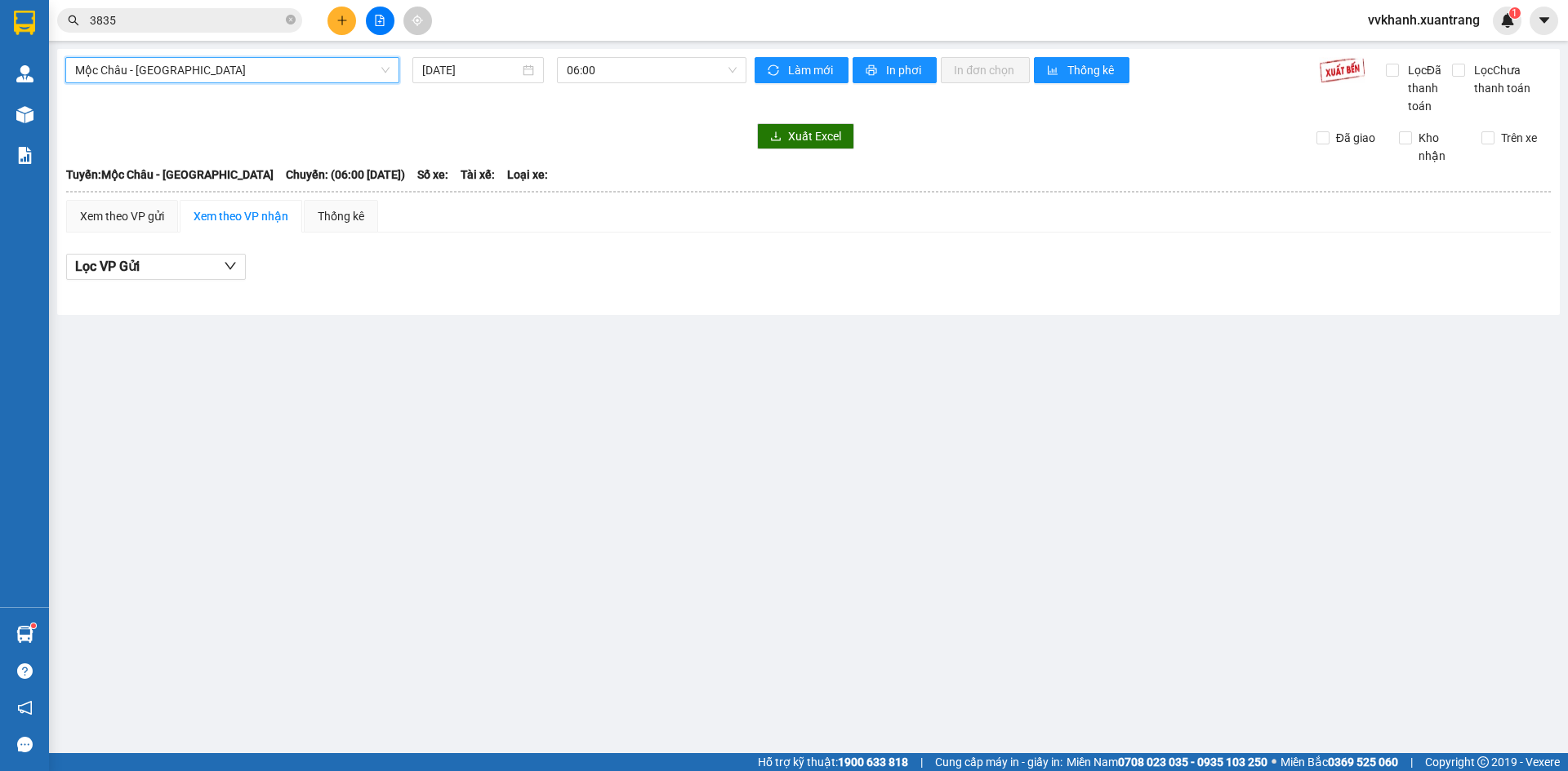
drag, startPoint x: 227, startPoint y: 67, endPoint x: 231, endPoint y: 255, distance: 188.0
click at [228, 78] on span "Mộc Châu - [GEOGRAPHIC_DATA]" at bounding box center [232, 69] width 314 height 24
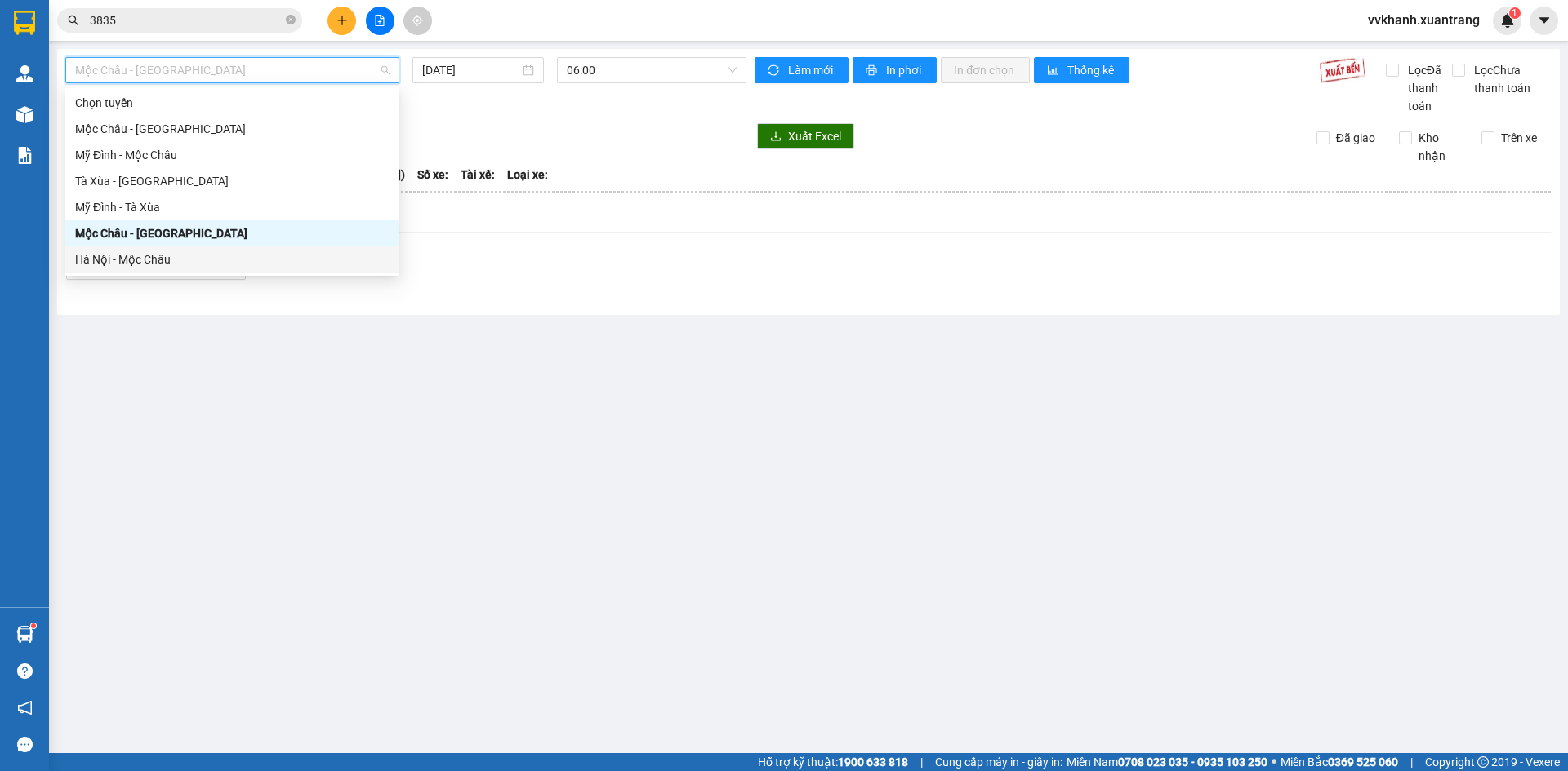
click at [220, 265] on div "Hà Nội - Mộc Châu" at bounding box center [232, 259] width 314 height 18
type input "[DATE]"
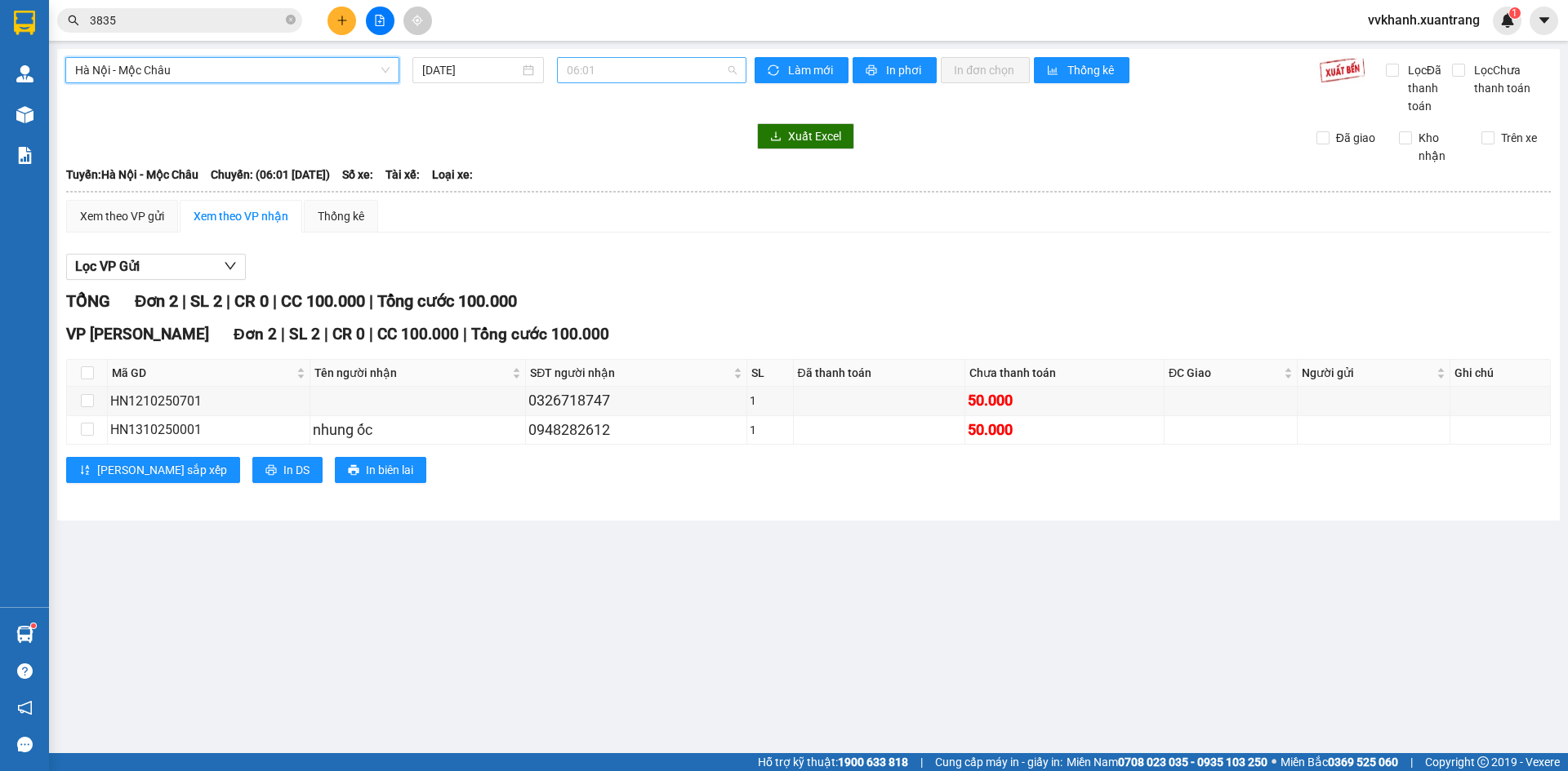
drag, startPoint x: 598, startPoint y: 75, endPoint x: 637, endPoint y: 216, distance: 146.3
click at [598, 74] on span "06:01" at bounding box center [651, 69] width 170 height 24
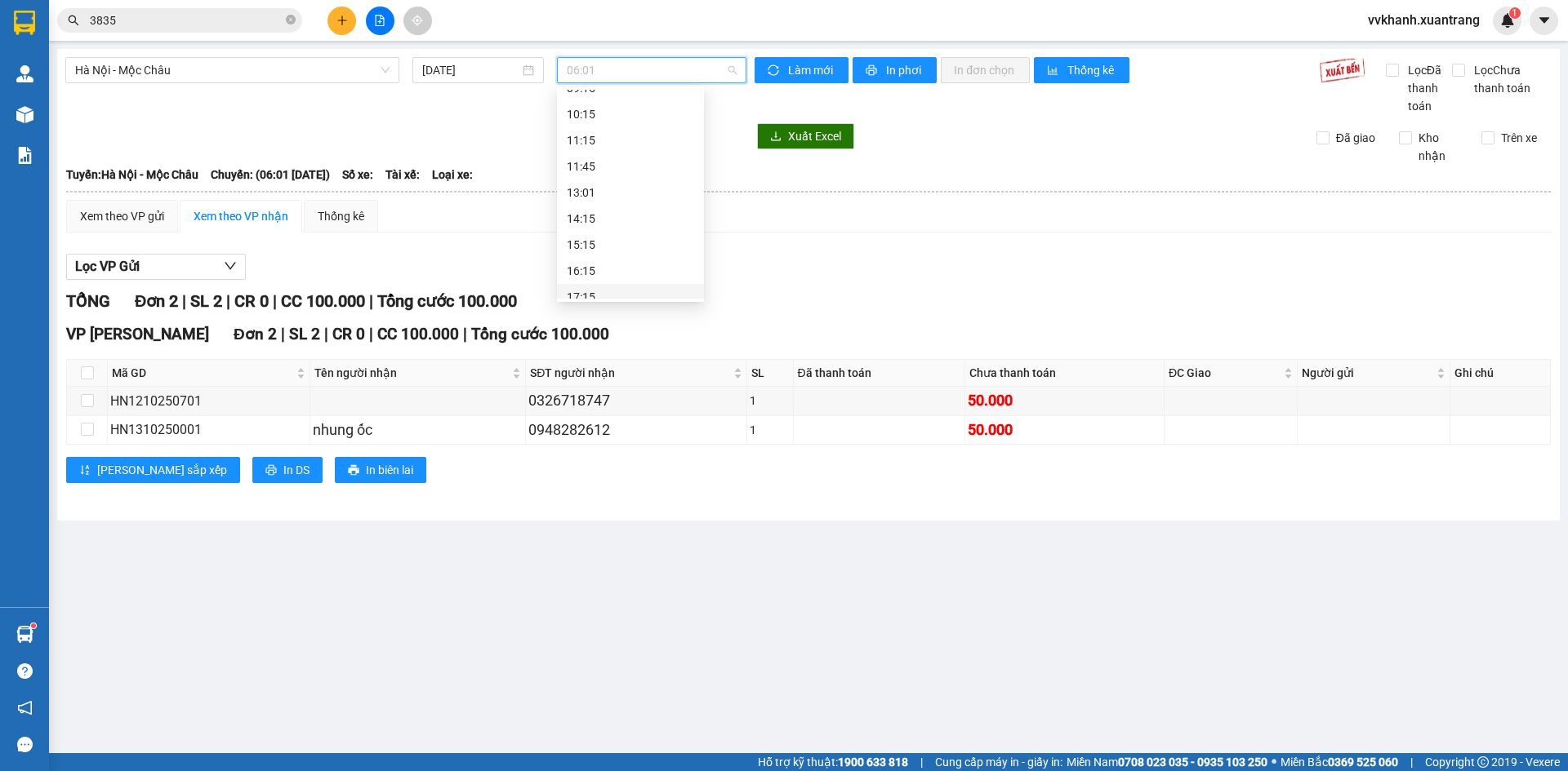
scroll to position [245, 0]
click at [609, 139] on div "14:15" at bounding box center [630, 145] width 127 height 18
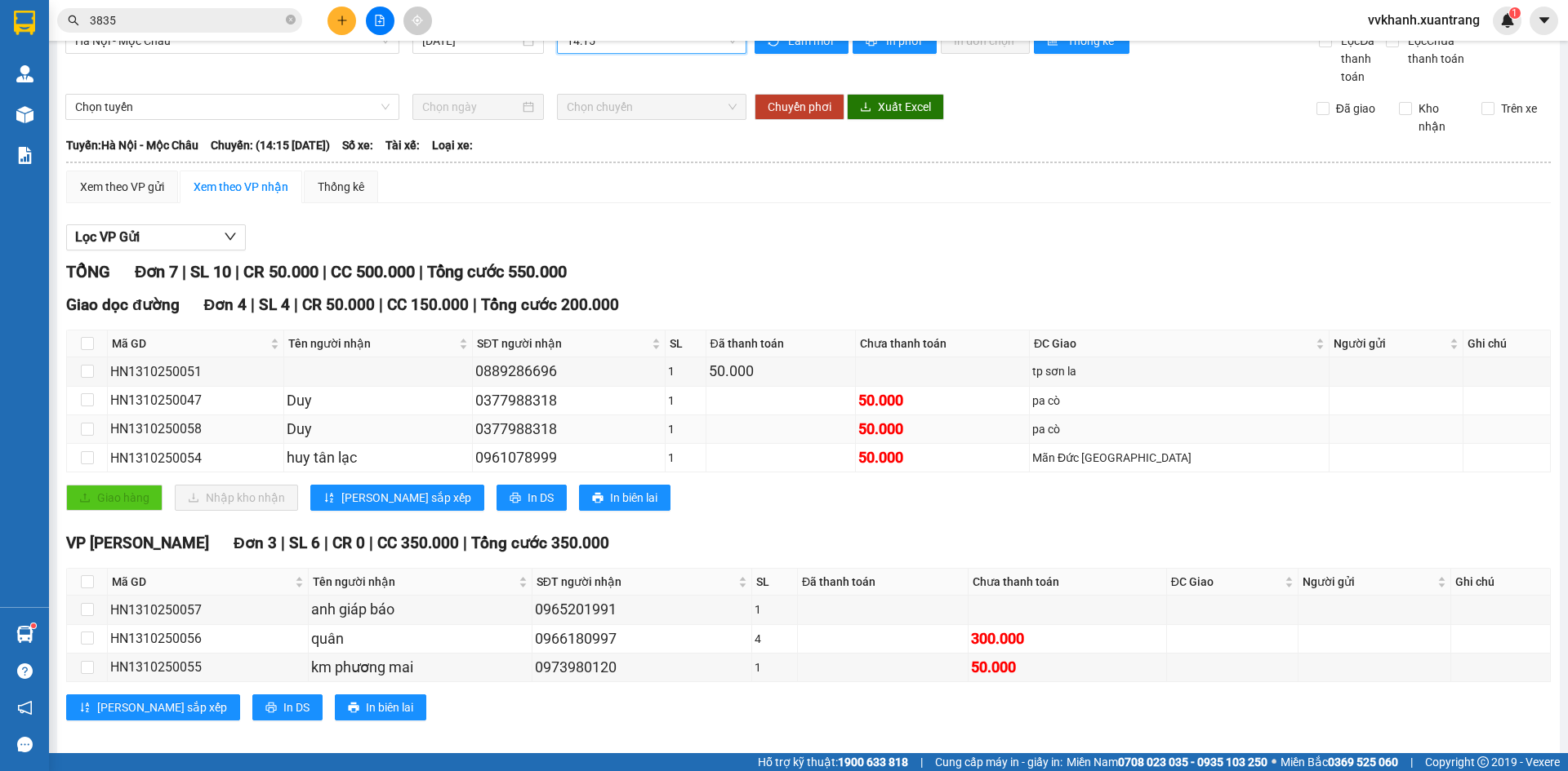
scroll to position [43, 0]
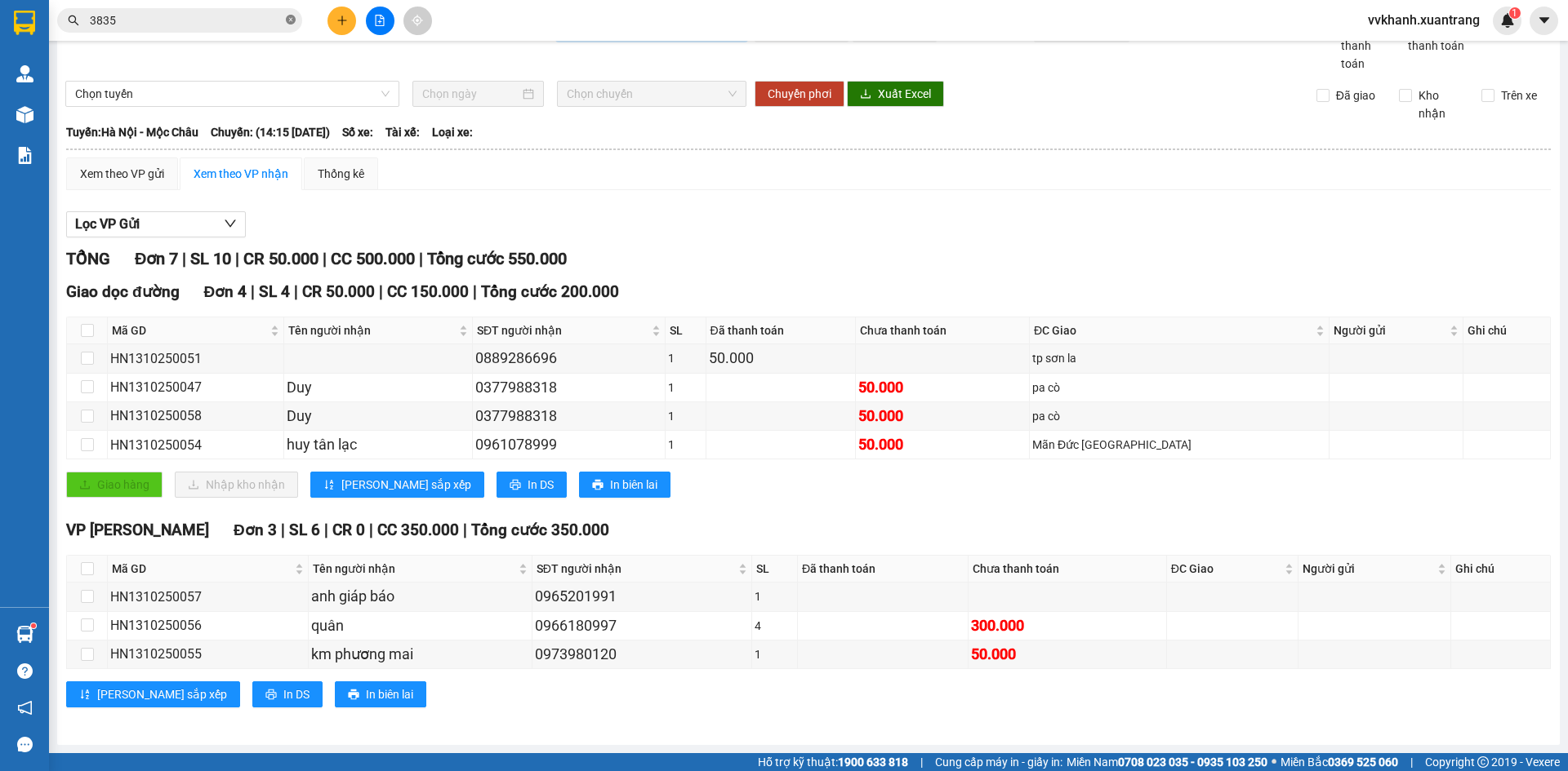
click at [288, 17] on icon "close-circle" at bounding box center [291, 20] width 10 height 10
click at [278, 18] on input "text" at bounding box center [186, 20] width 193 height 18
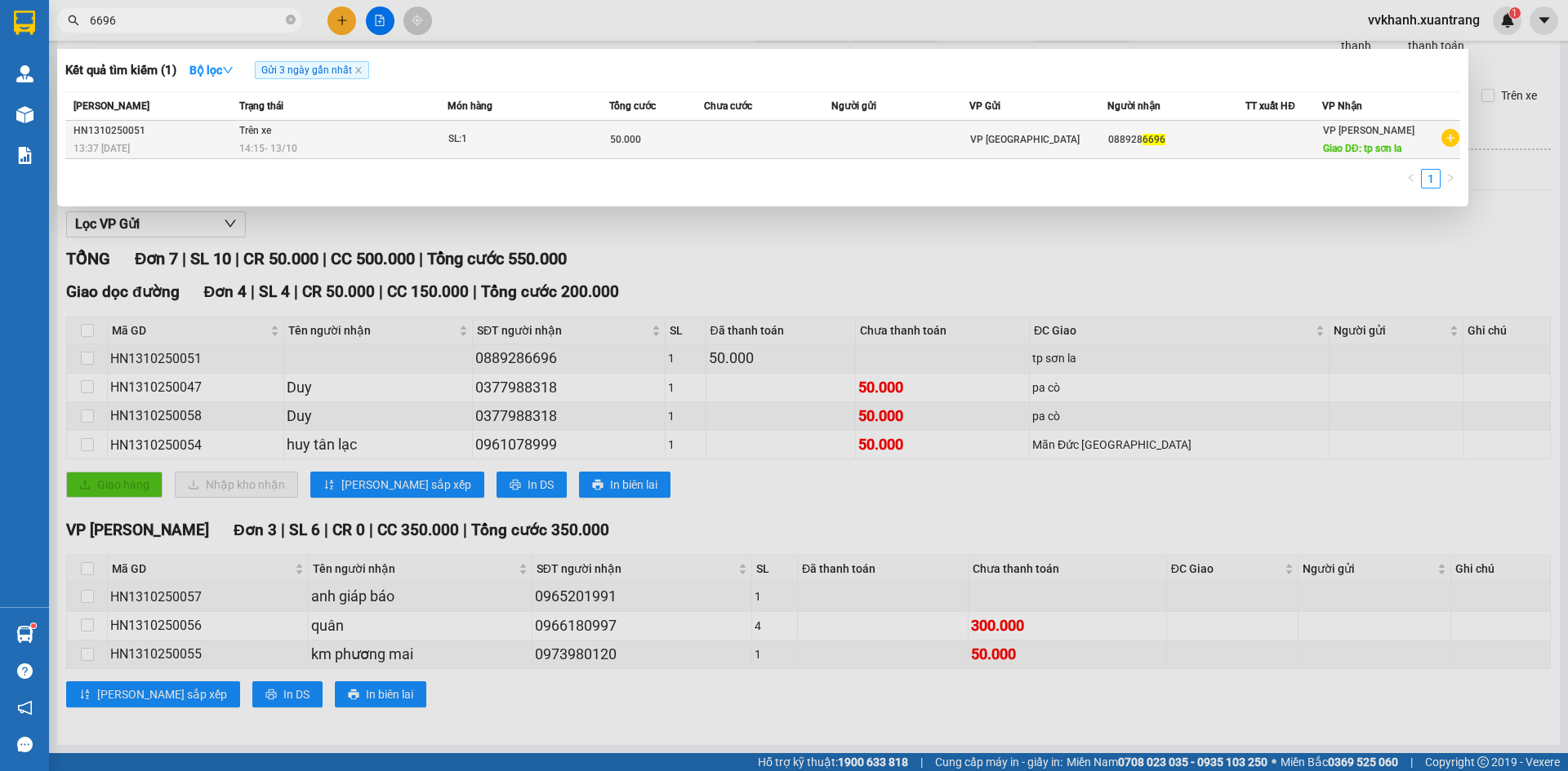
type input "6696"
click at [890, 144] on td at bounding box center [900, 140] width 138 height 38
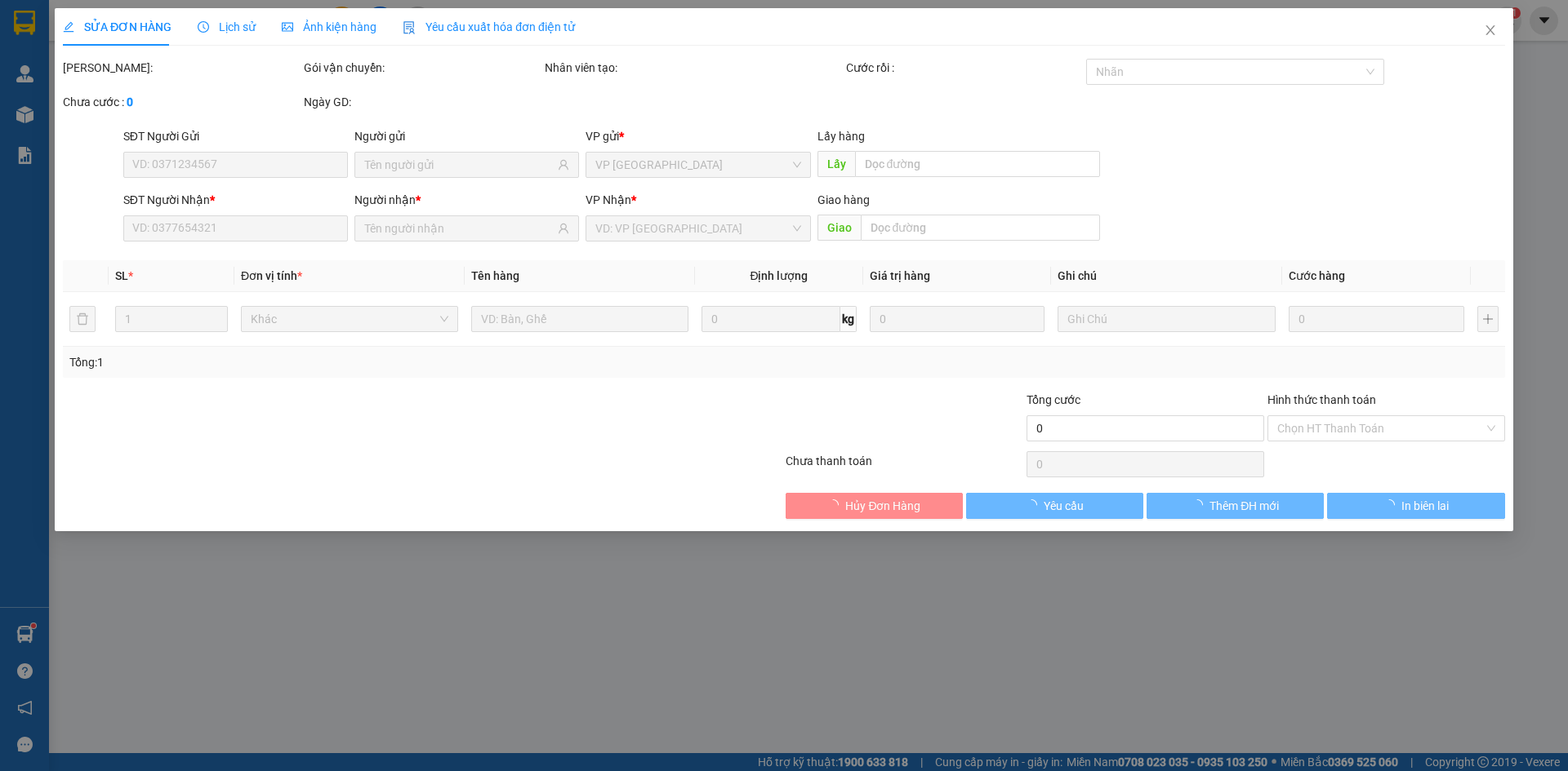
type input "0889286696"
type input "tp sơn la"
type input "50.000"
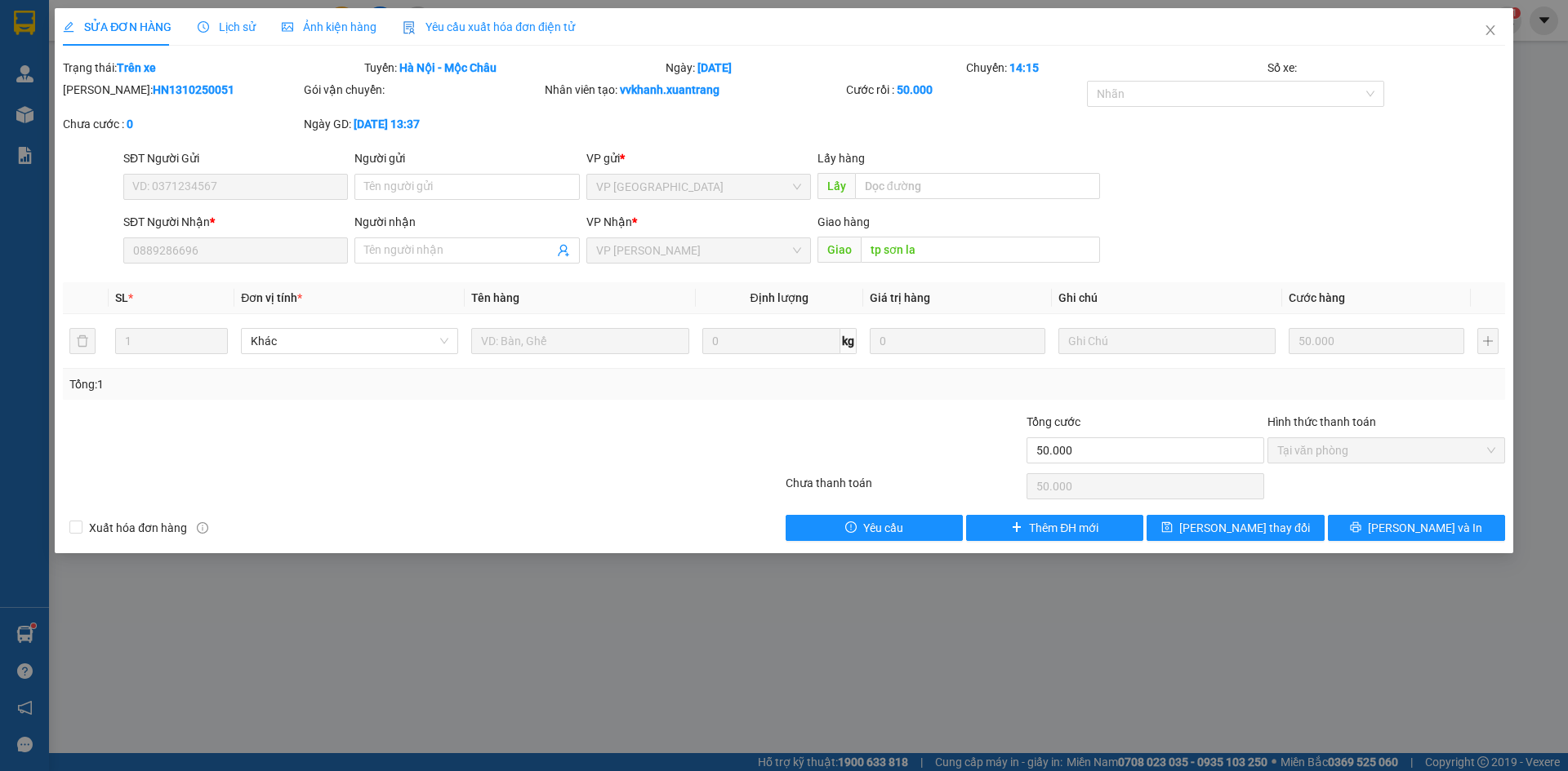
click at [319, 28] on span "Ảnh kiện hàng" at bounding box center [328, 27] width 94 height 13
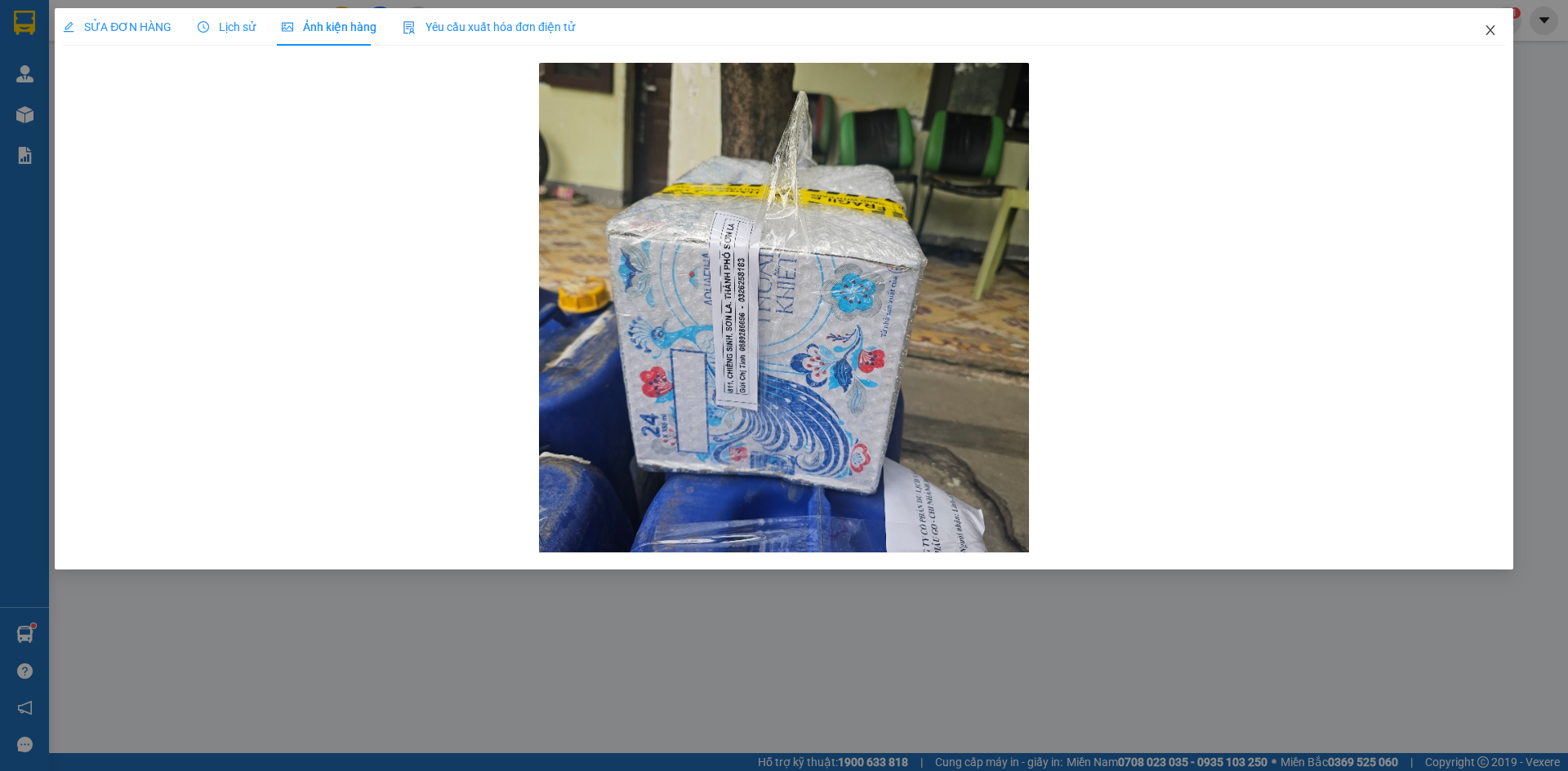
click at [1496, 31] on span "Close" at bounding box center [1490, 31] width 46 height 46
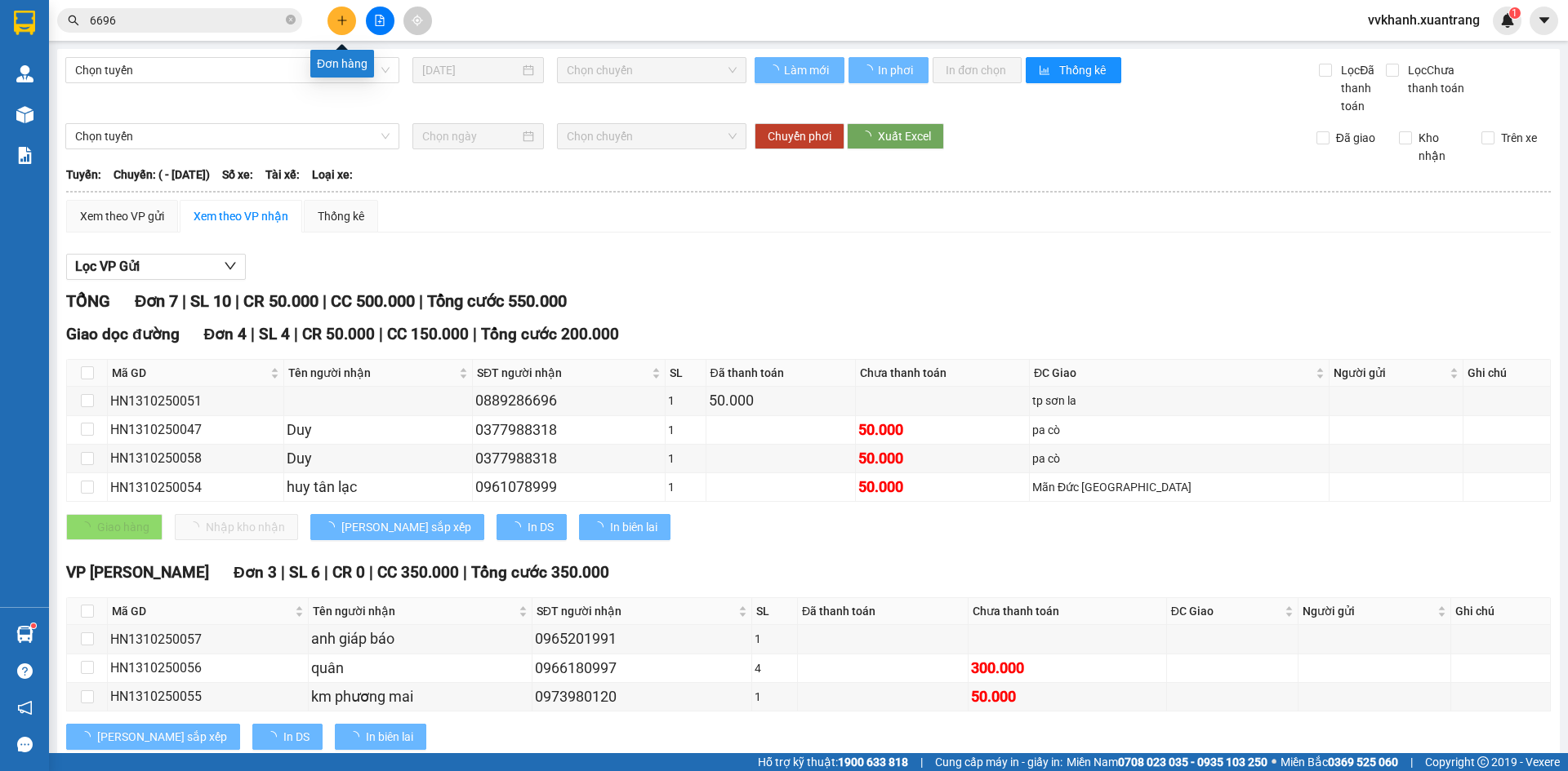
drag, startPoint x: 347, startPoint y: 20, endPoint x: 339, endPoint y: 23, distance: 8.5
click at [339, 23] on icon "plus" at bounding box center [343, 21] width 12 height 12
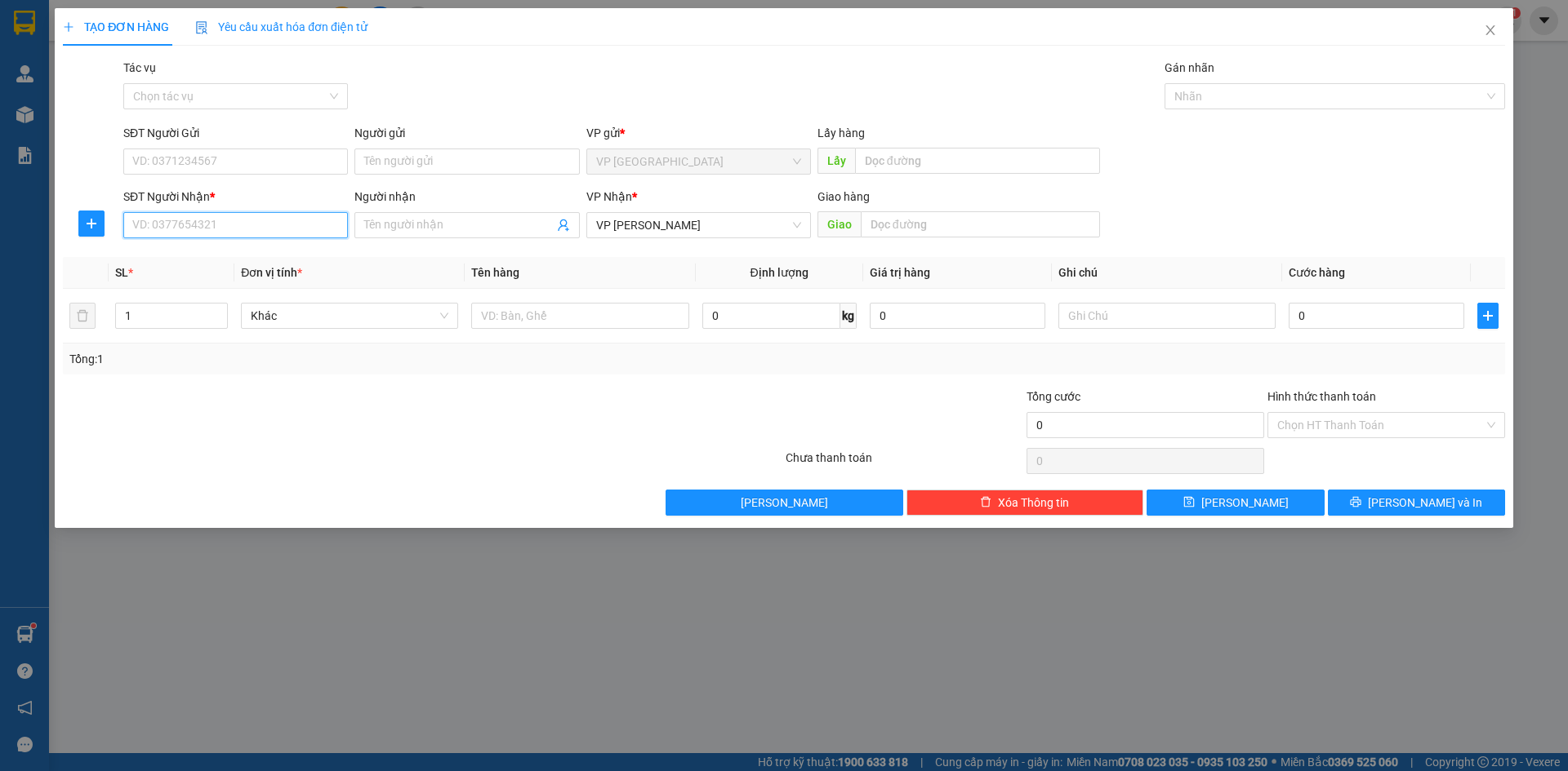
click at [228, 223] on input "SĐT Người Nhận *" at bounding box center [236, 225] width 225 height 26
click at [267, 256] on div "0963312032 - khuyên tkc3" at bounding box center [235, 257] width 205 height 18
type input "0963312032"
type input "khuyên tkc3"
type input "0963312032"
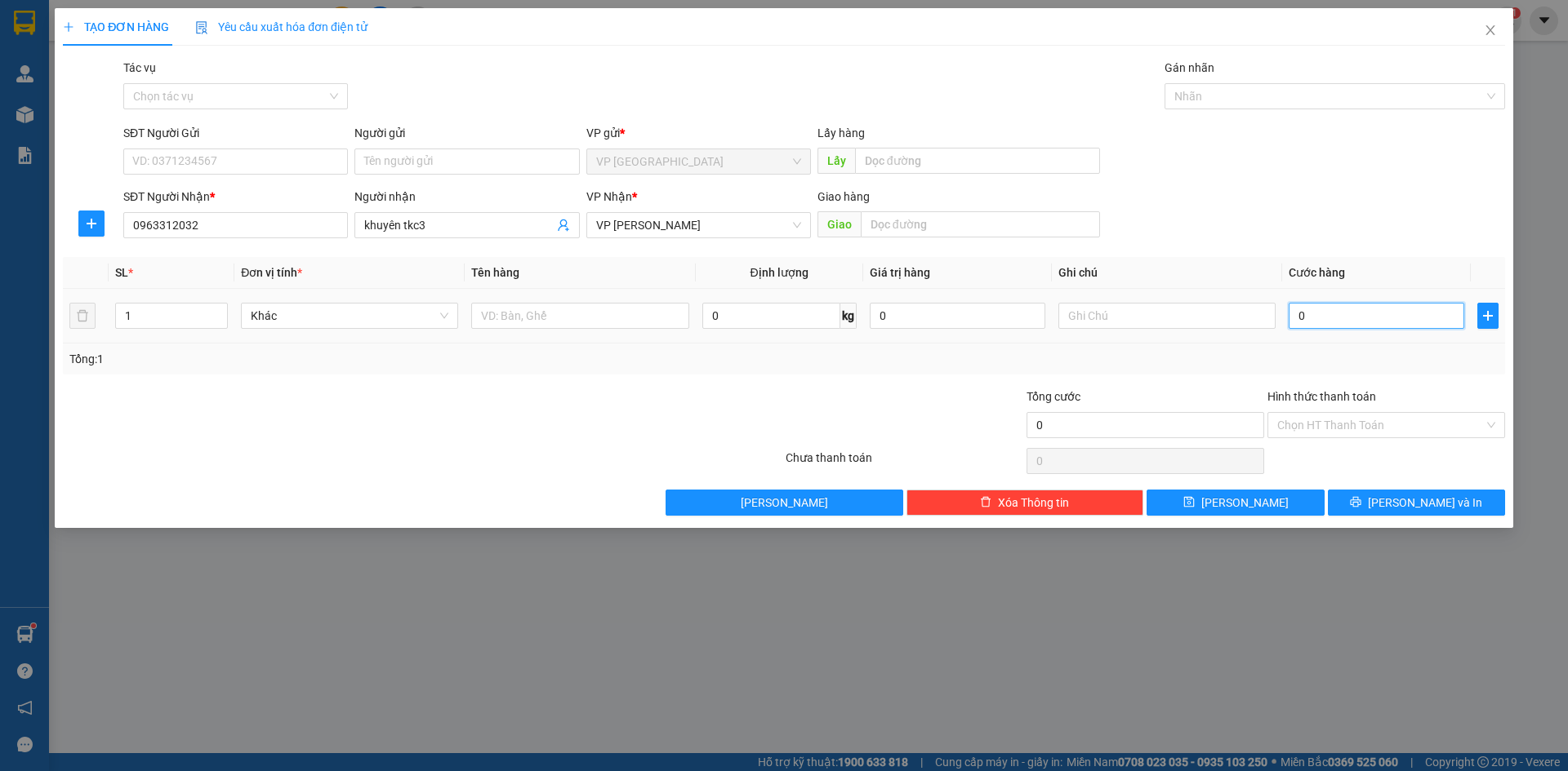
click at [1368, 318] on input "0" at bounding box center [1377, 316] width 176 height 26
type input "5"
type input "50"
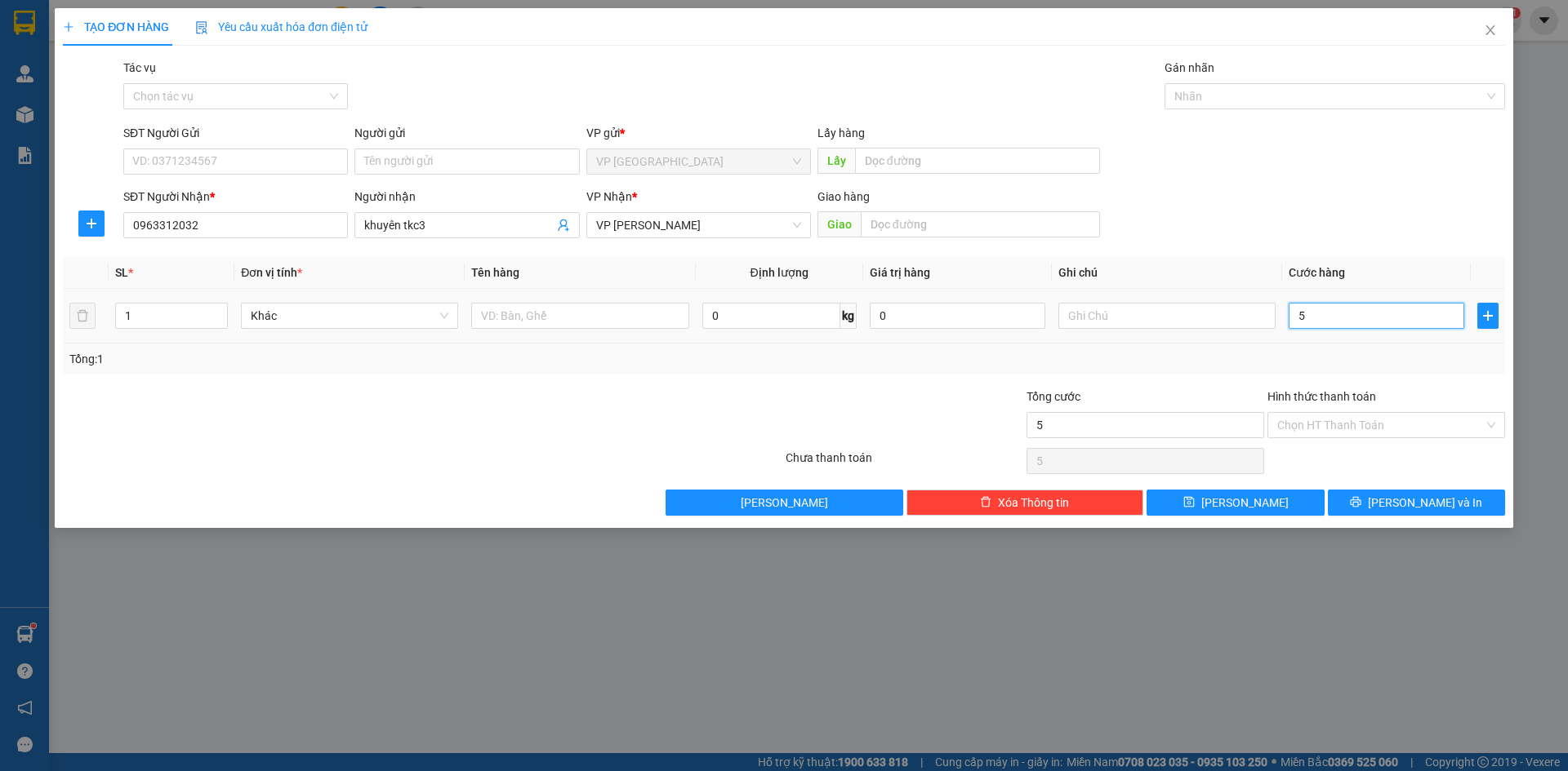
type input "50"
type input "50.000"
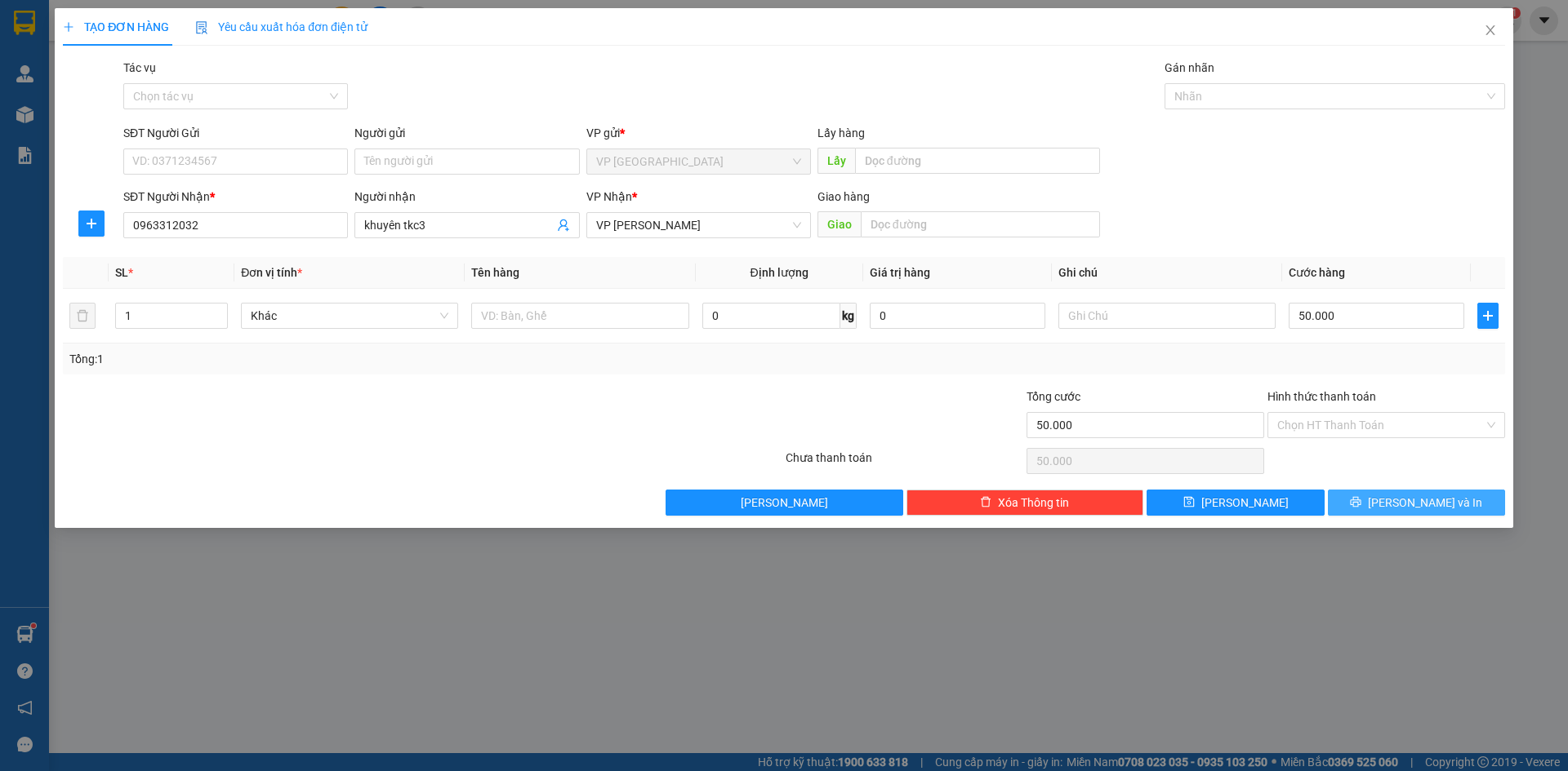
drag, startPoint x: 1459, startPoint y: 504, endPoint x: 1470, endPoint y: 626, distance: 122.5
click at [1458, 503] on button "[PERSON_NAME] và In" at bounding box center [1417, 502] width 177 height 26
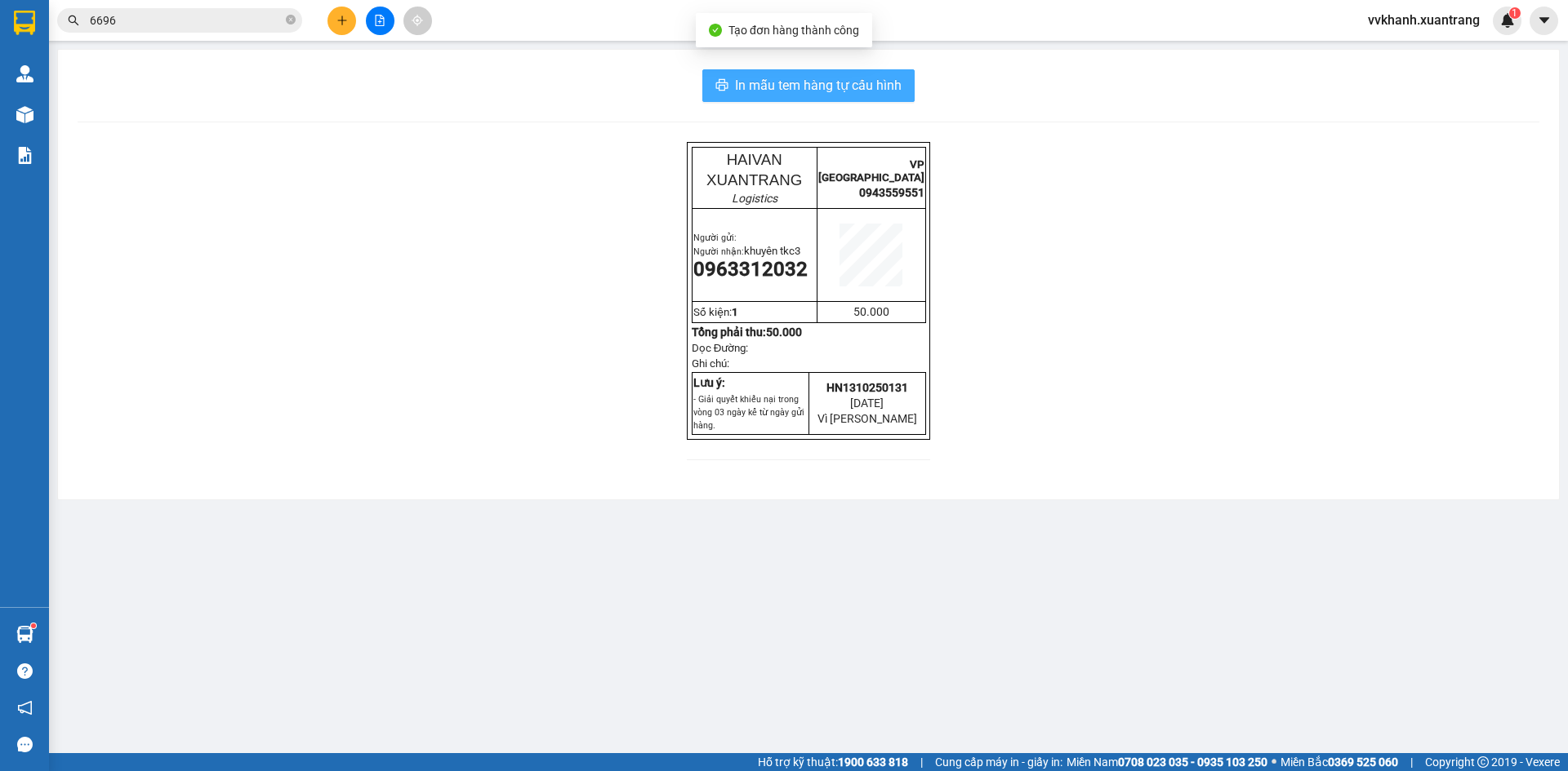
click at [822, 89] on span "In mẫu tem hàng tự cấu hình" at bounding box center [817, 85] width 166 height 20
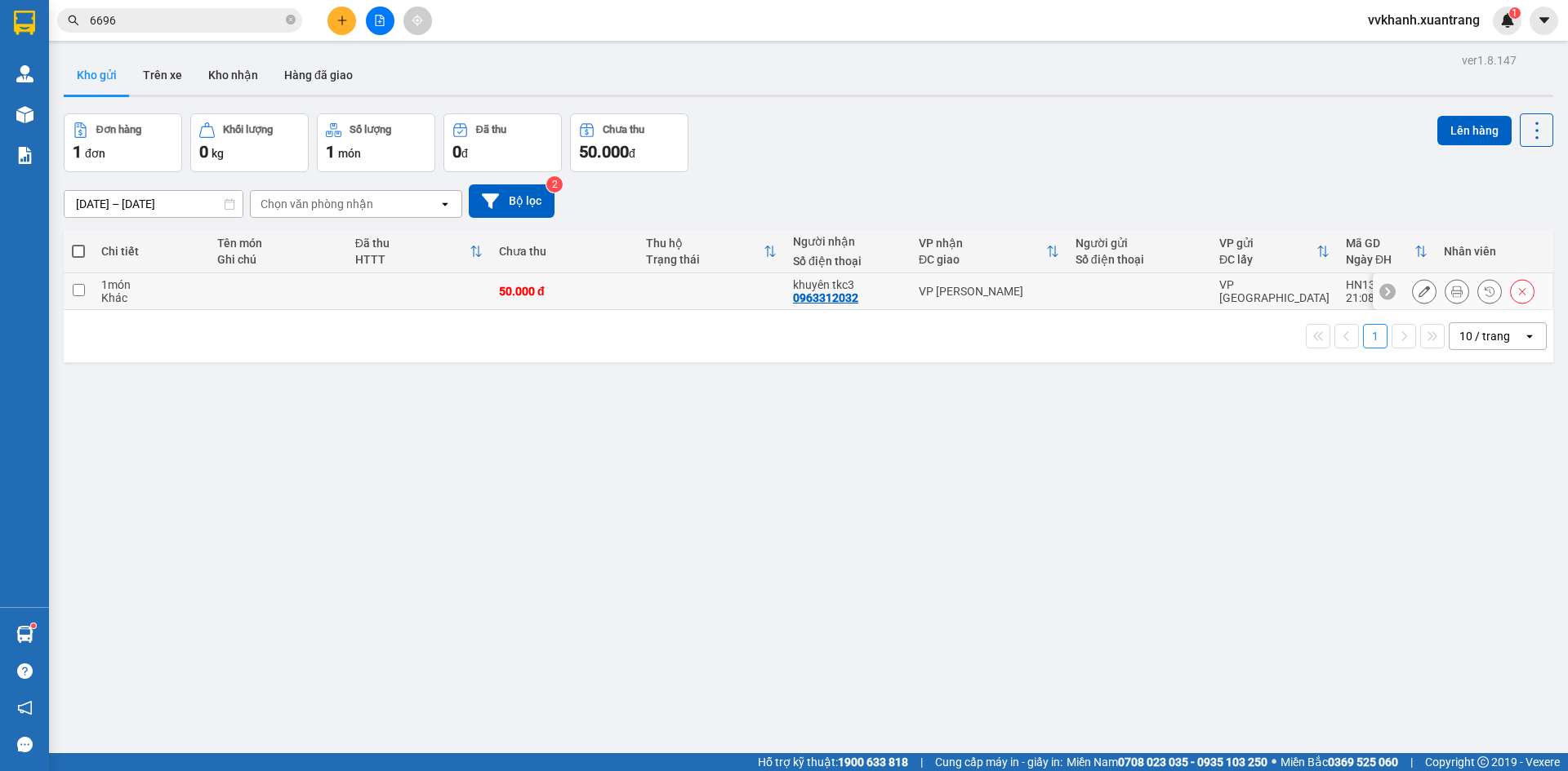
click at [1209, 287] on td at bounding box center [1139, 292] width 144 height 37
checkbox input "true"
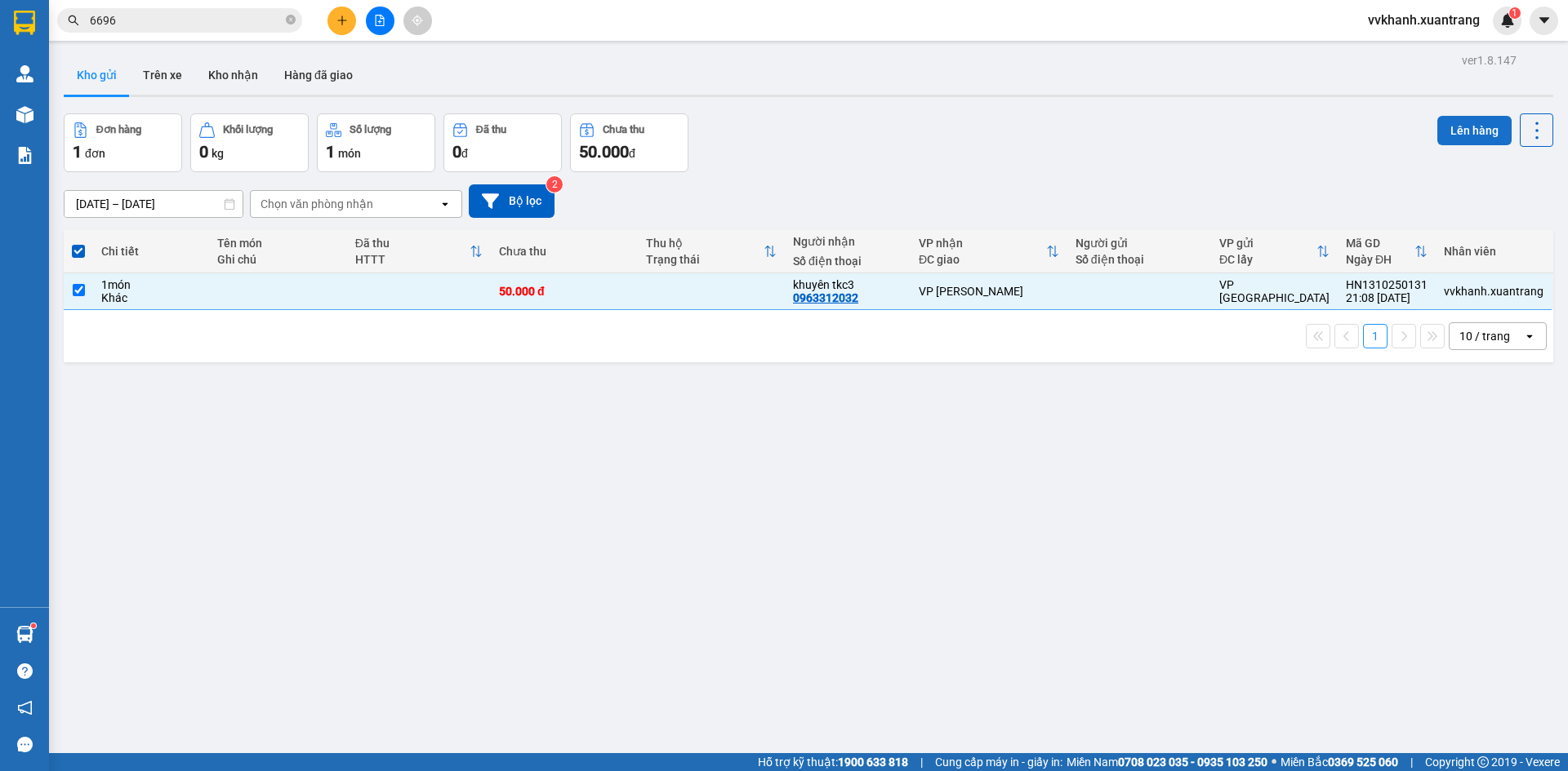
click at [1438, 127] on button "Lên hàng" at bounding box center [1474, 130] width 74 height 29
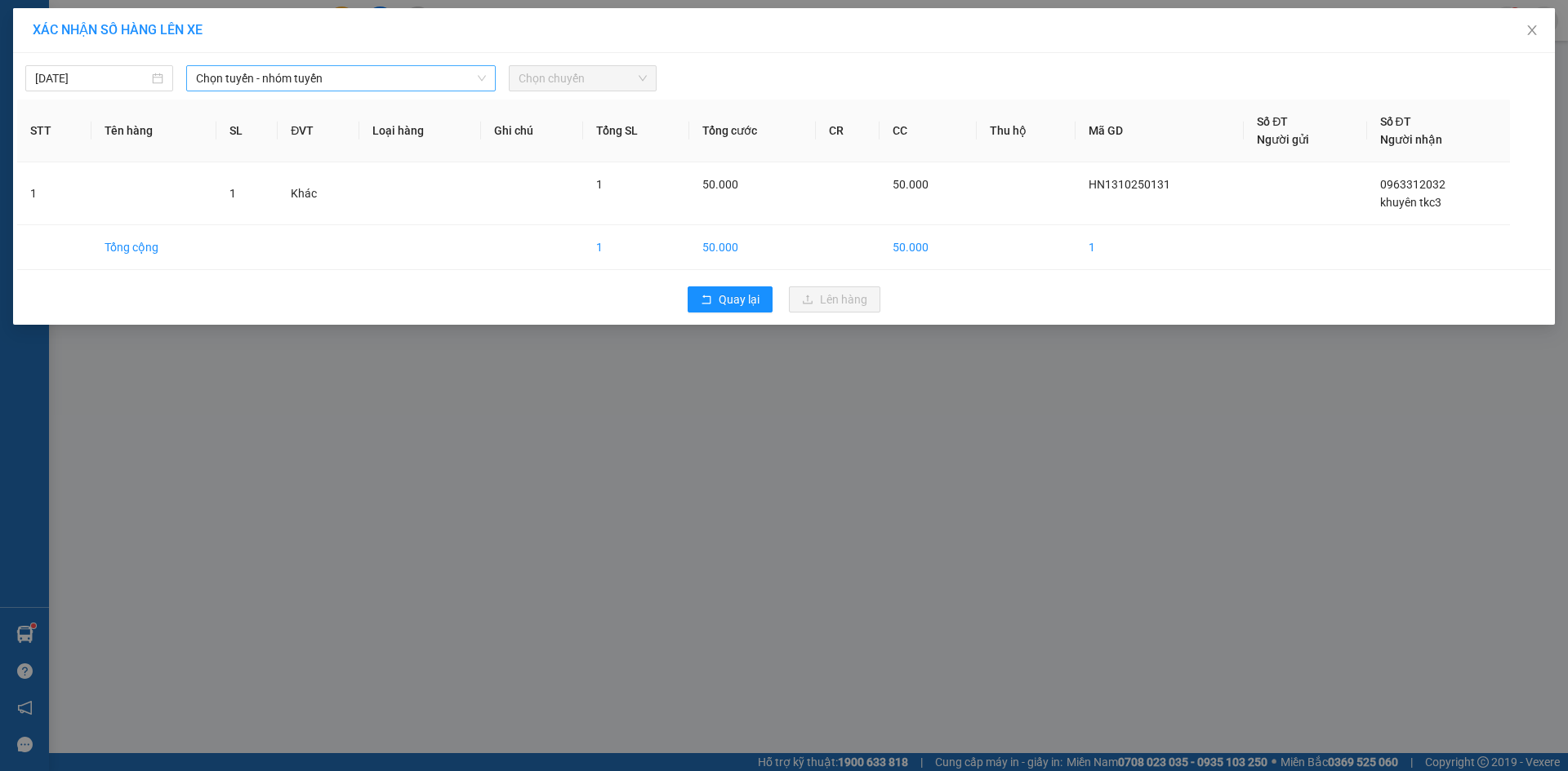
click at [279, 69] on span "Chọn tuyến - nhóm tuyến" at bounding box center [341, 78] width 290 height 24
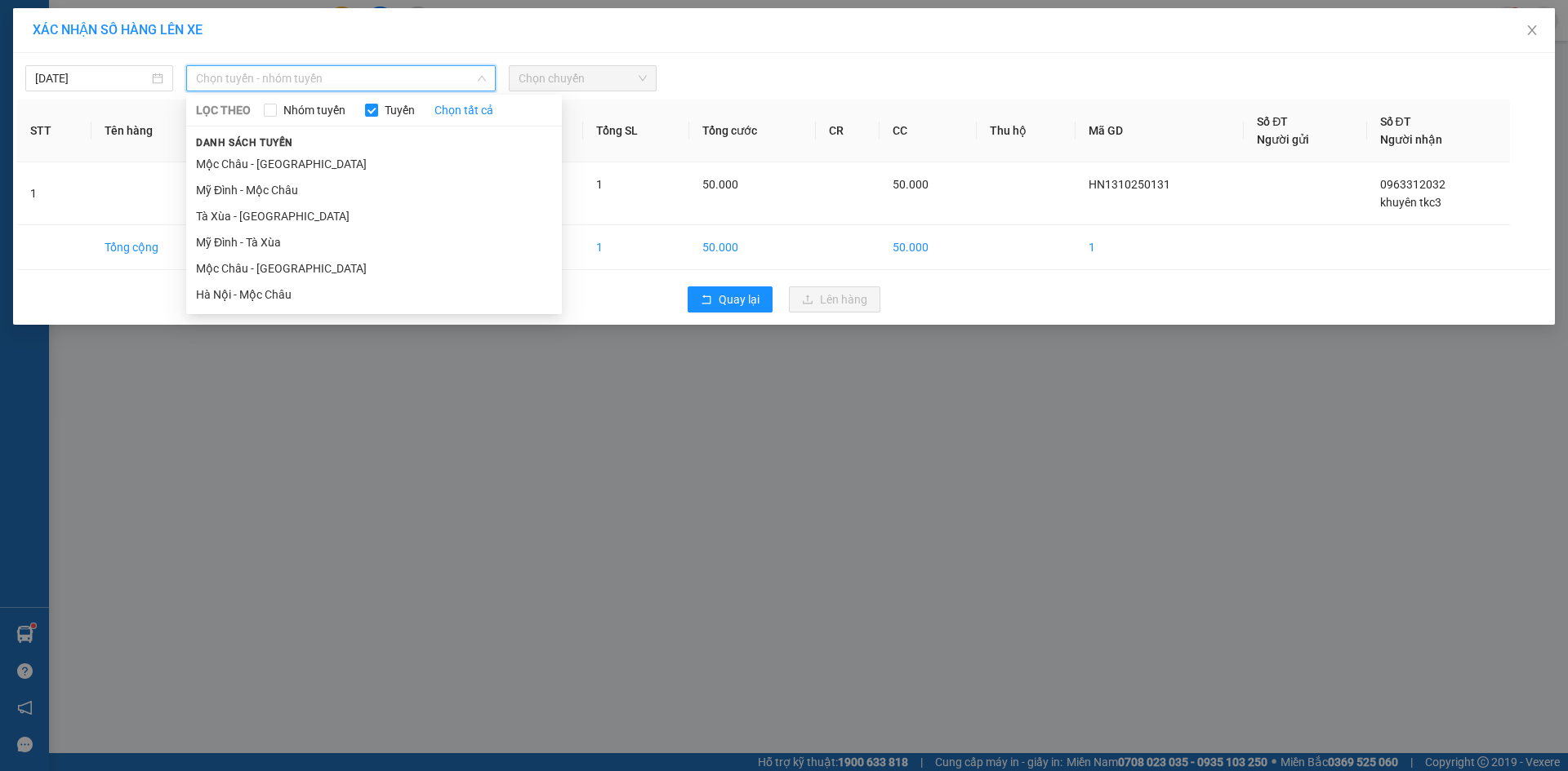
click at [293, 296] on li "Hà Nội - Mộc Châu" at bounding box center [374, 294] width 376 height 26
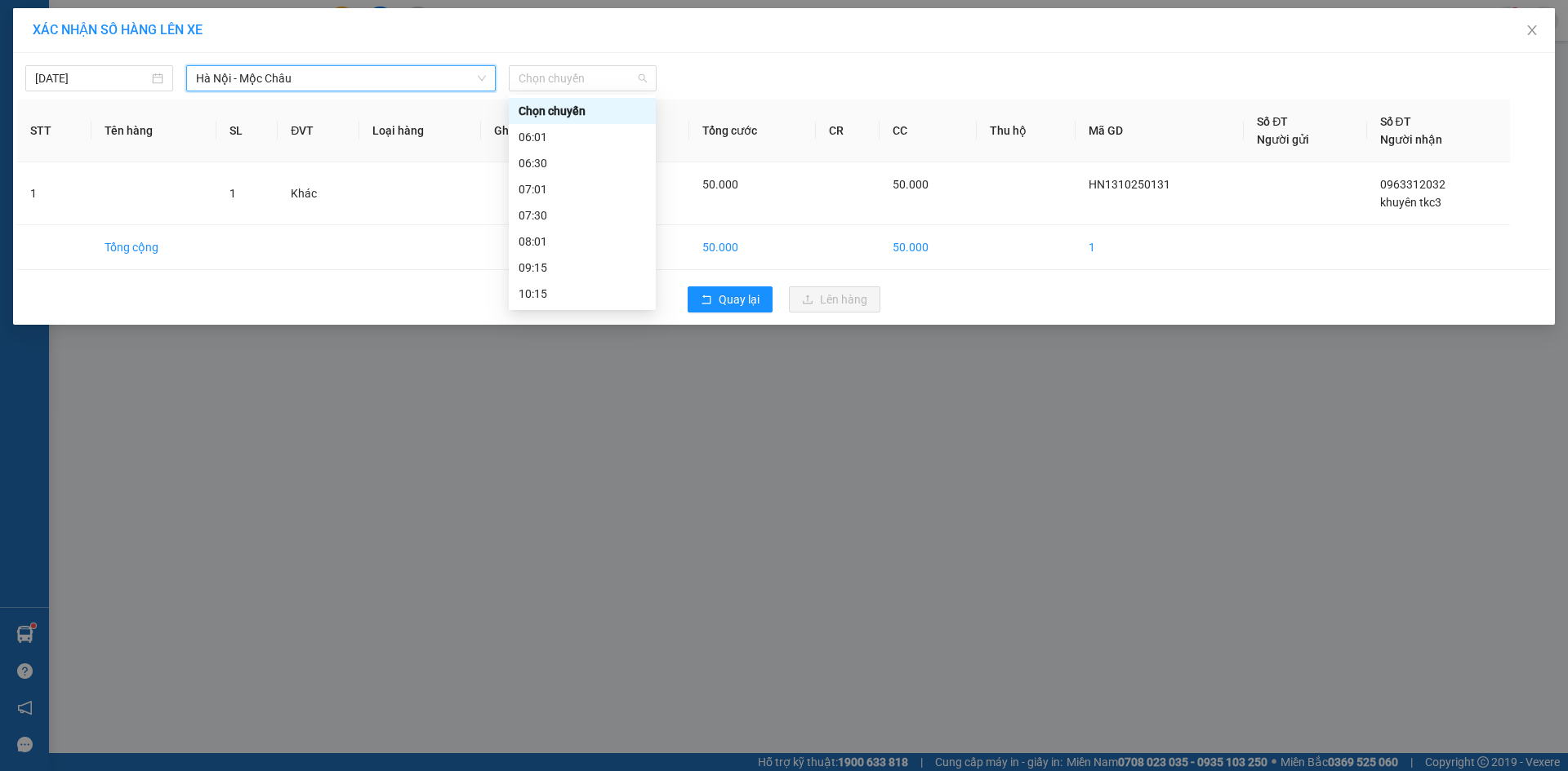
drag, startPoint x: 555, startPoint y: 76, endPoint x: 559, endPoint y: 99, distance: 23.3
click at [555, 79] on span "Chọn chuyến" at bounding box center [583, 78] width 128 height 24
click at [562, 294] on div "22:00 (TC)" at bounding box center [583, 293] width 127 height 18
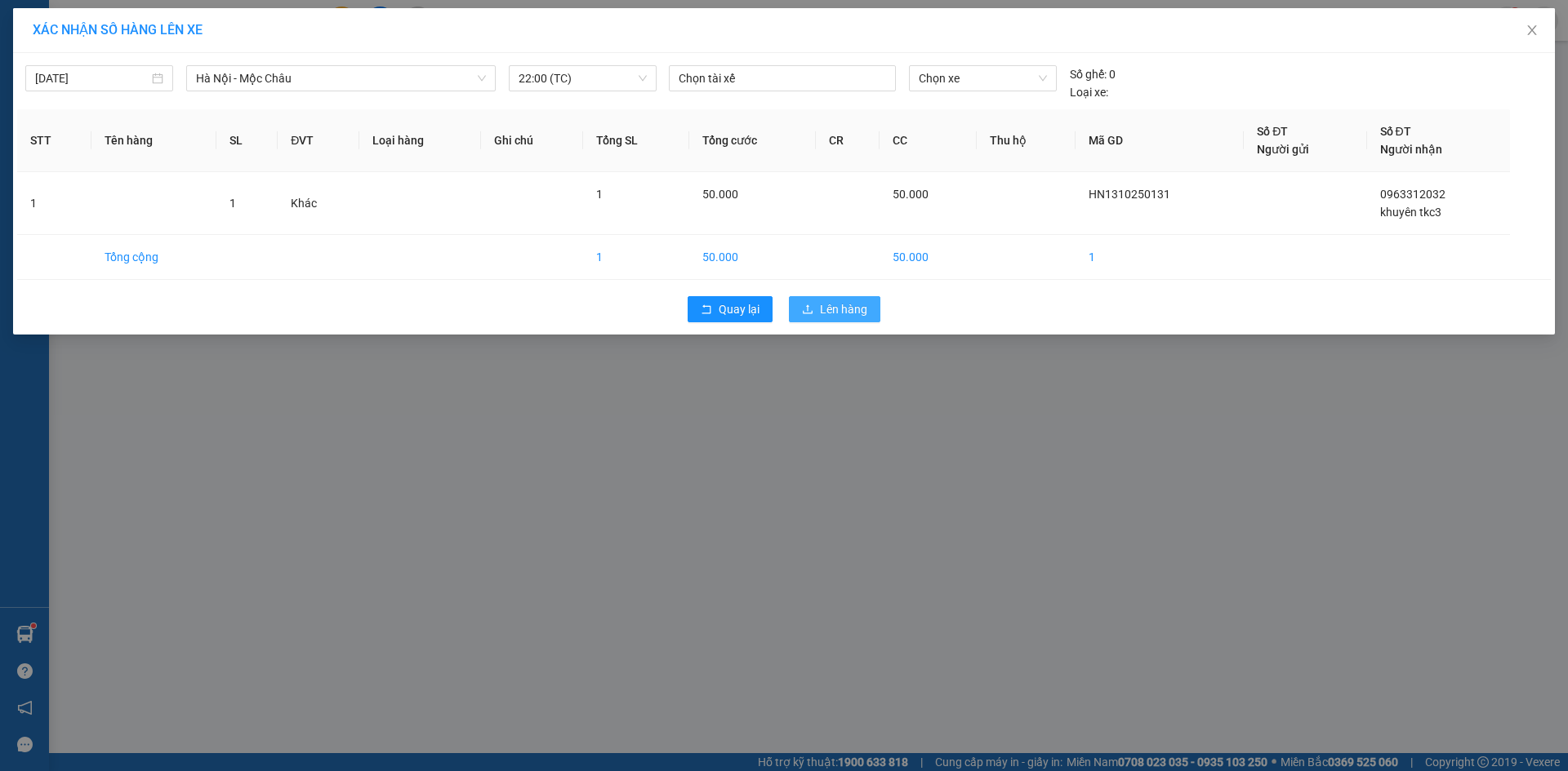
click at [816, 306] on button "Lên hàng" at bounding box center [834, 309] width 91 height 26
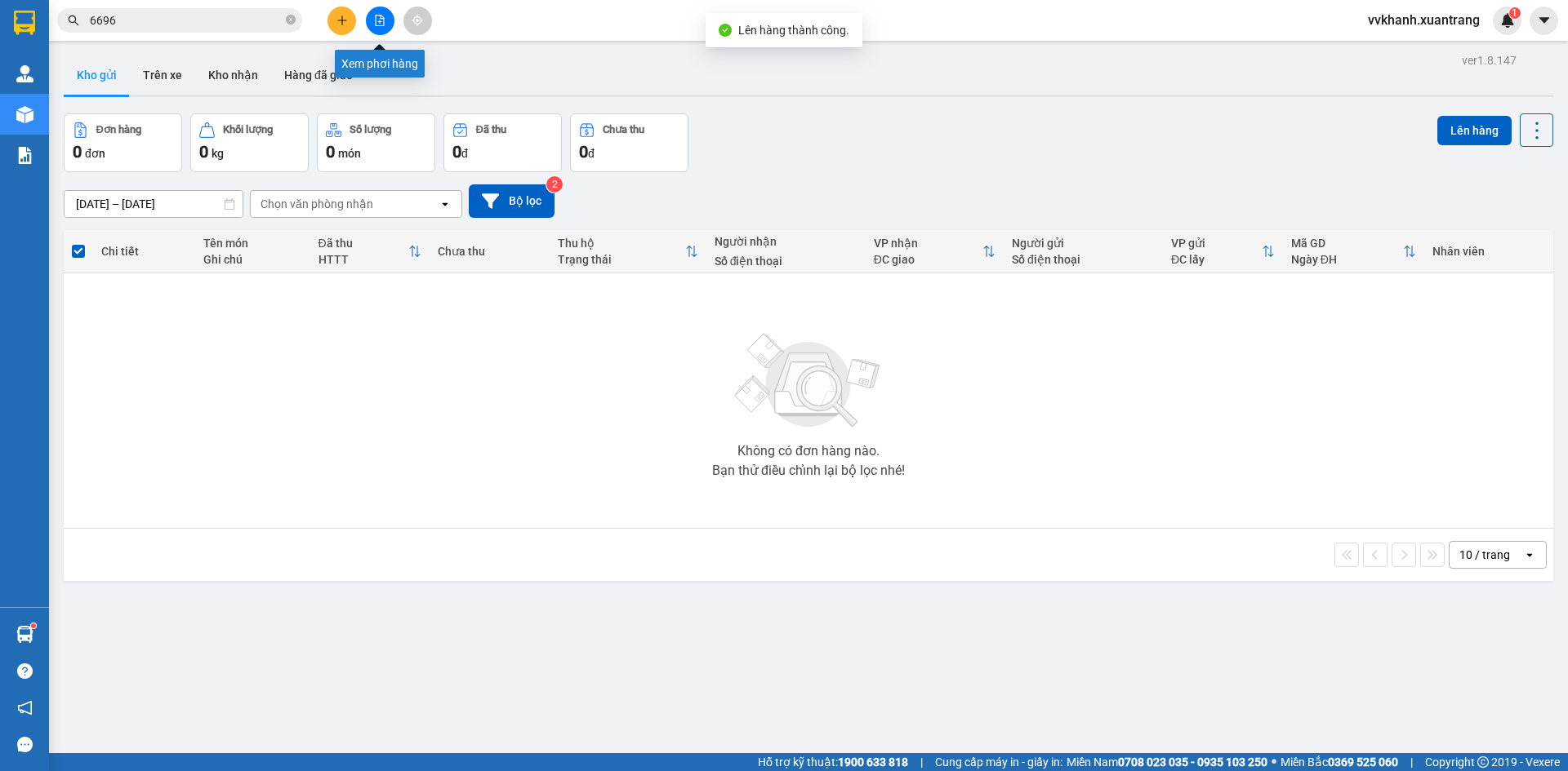
click at [376, 18] on icon "file-add" at bounding box center [380, 21] width 12 height 12
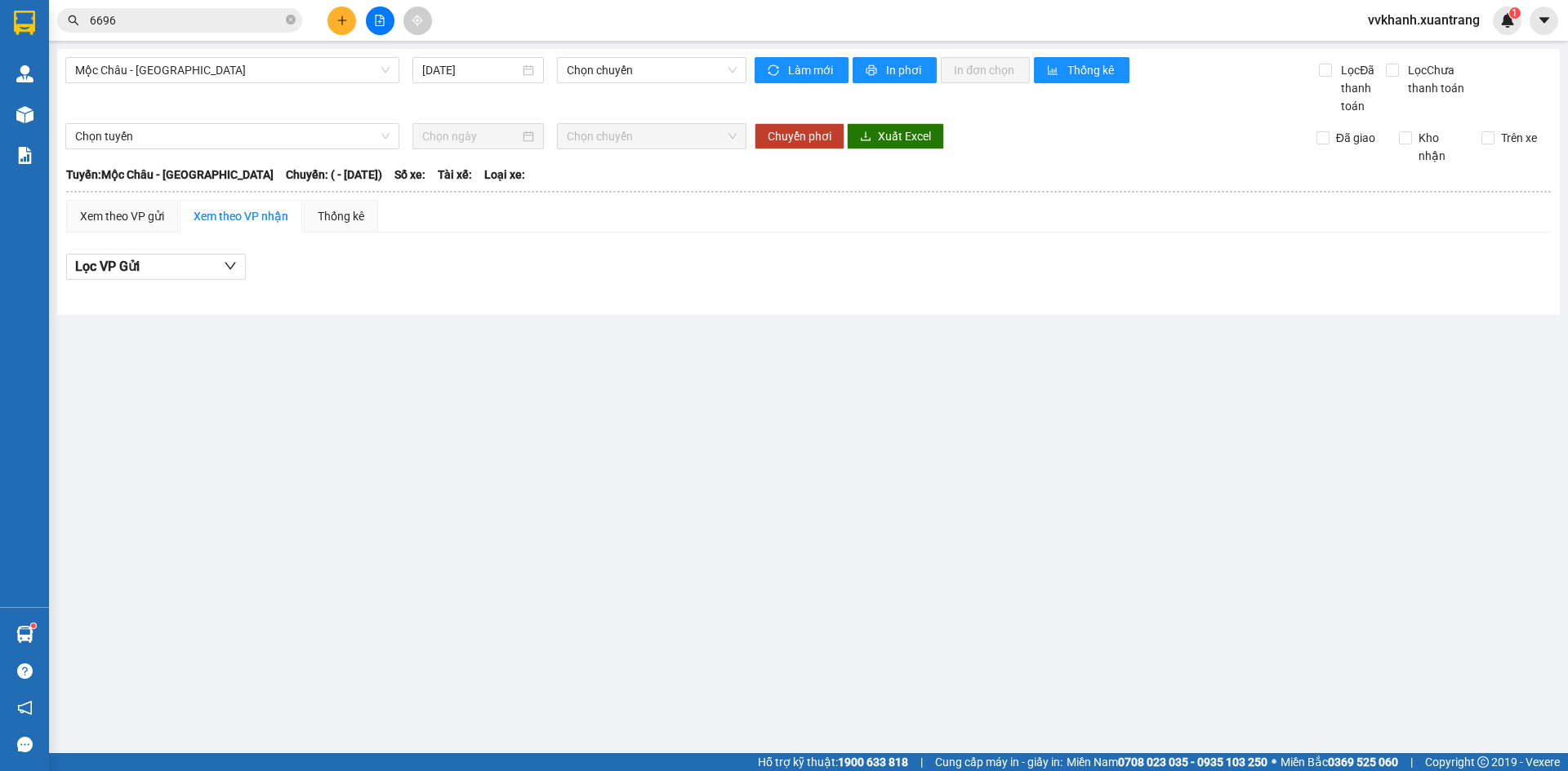
drag, startPoint x: 276, startPoint y: 77, endPoint x: 262, endPoint y: 86, distance: 16.6
click at [262, 86] on div "Mộc Châu - [GEOGRAPHIC_DATA] [DATE] Chọn chuyến" at bounding box center [405, 85] width 681 height 58
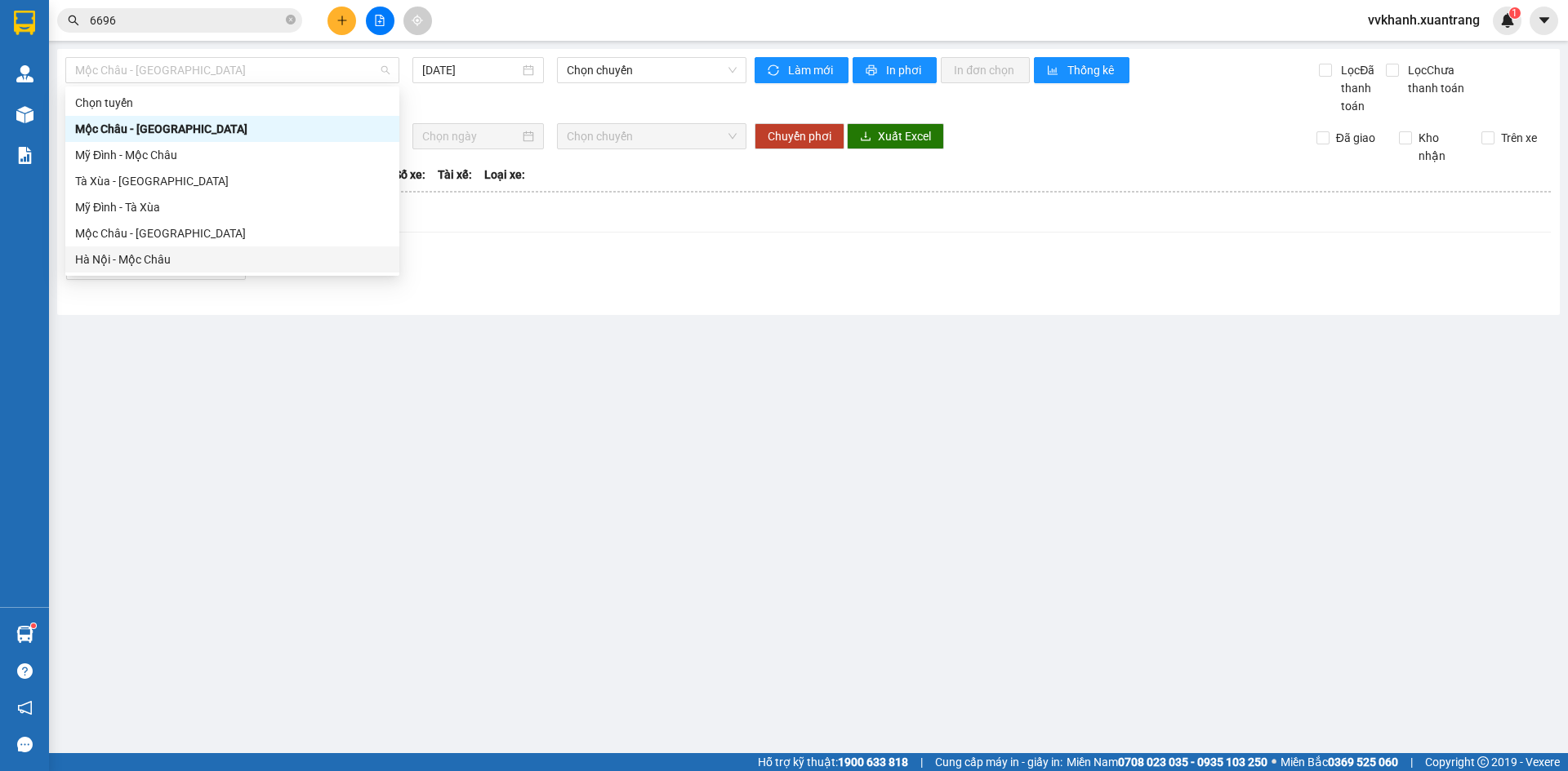
click at [200, 259] on div "Hà Nội - Mộc Châu" at bounding box center [232, 259] width 314 height 18
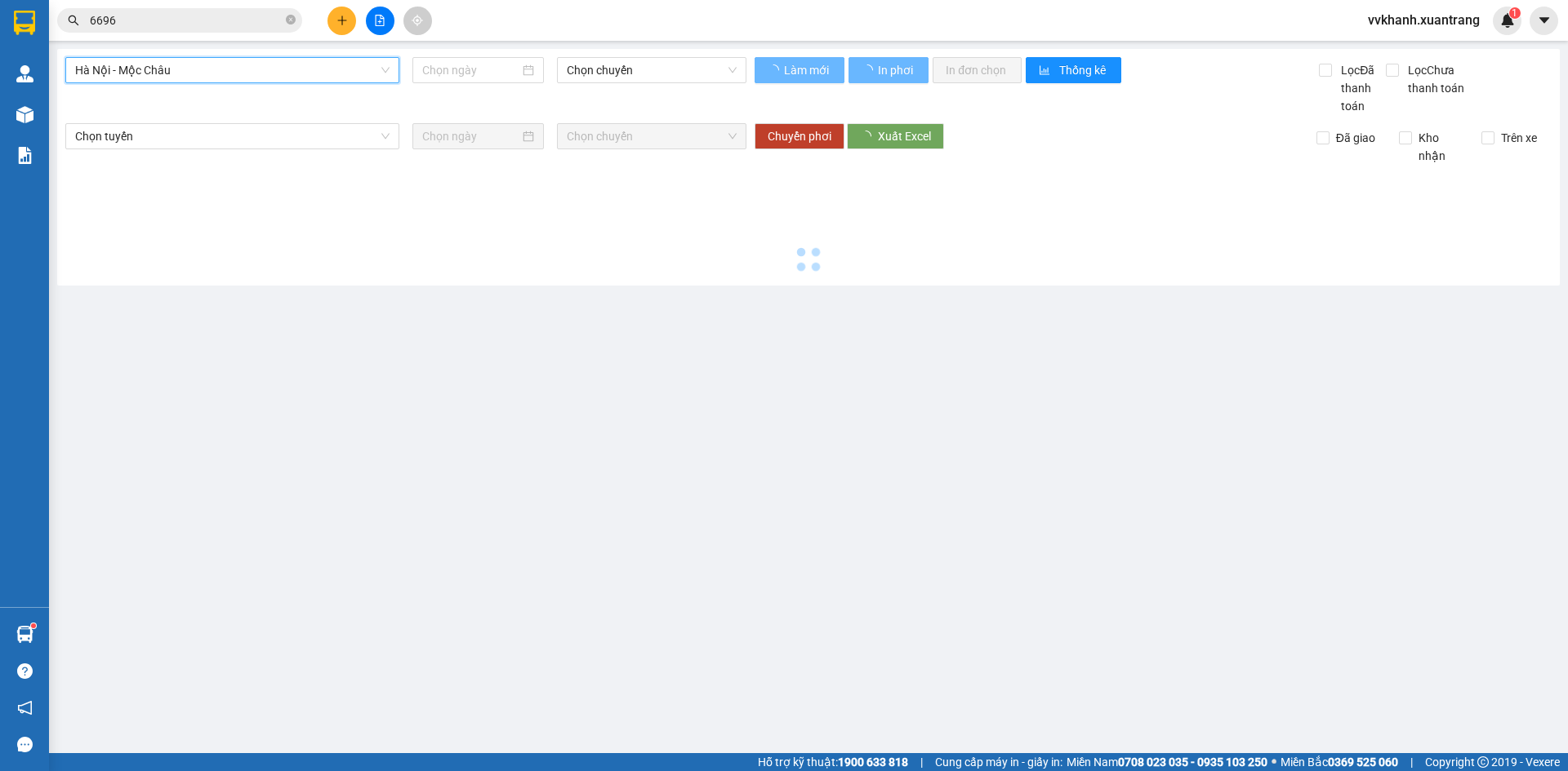
type input "[DATE]"
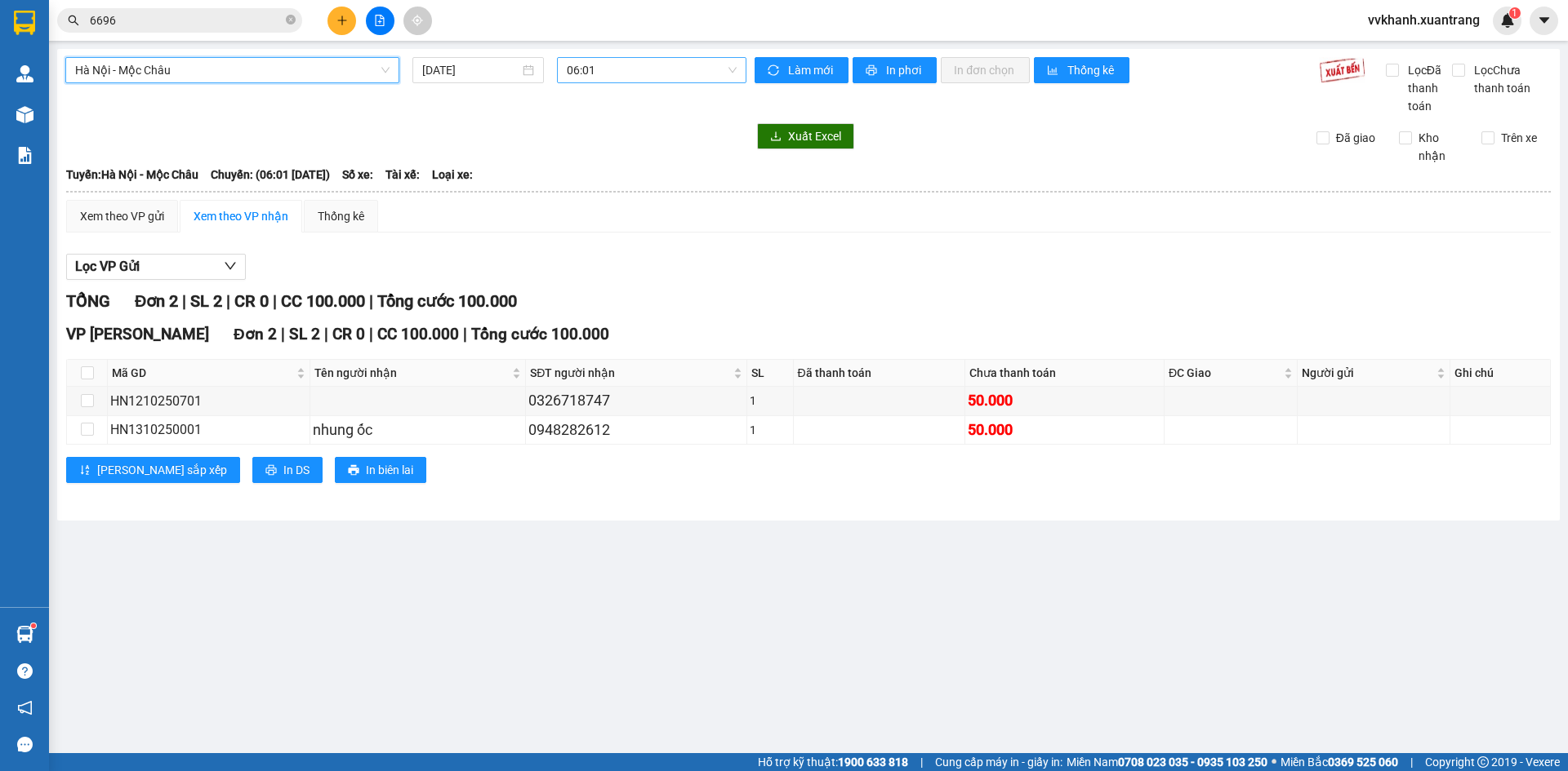
click at [659, 74] on span "06:01" at bounding box center [651, 69] width 170 height 24
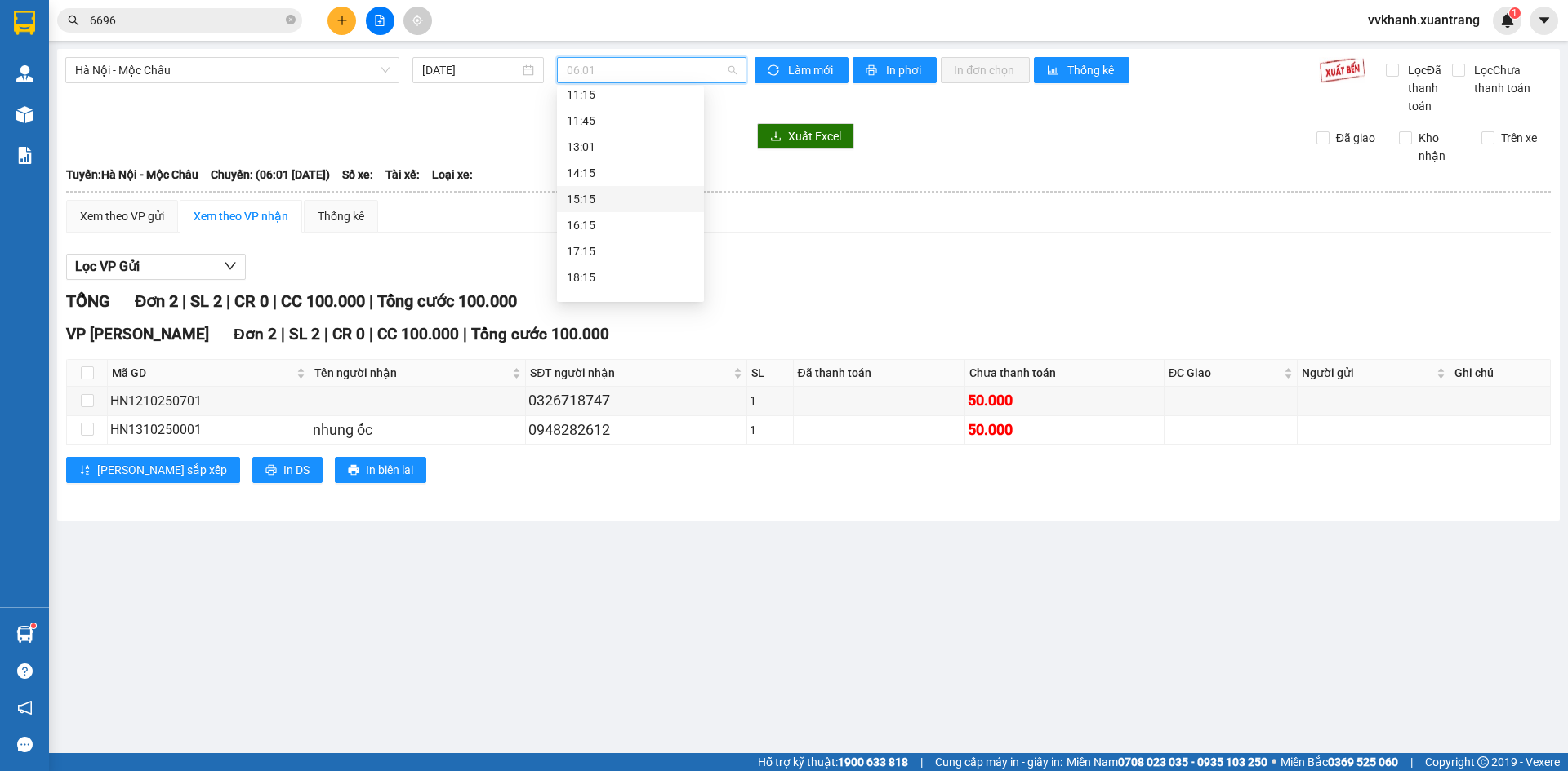
scroll to position [261, 0]
click at [618, 280] on div "22:00 (TC)" at bounding box center [630, 285] width 127 height 18
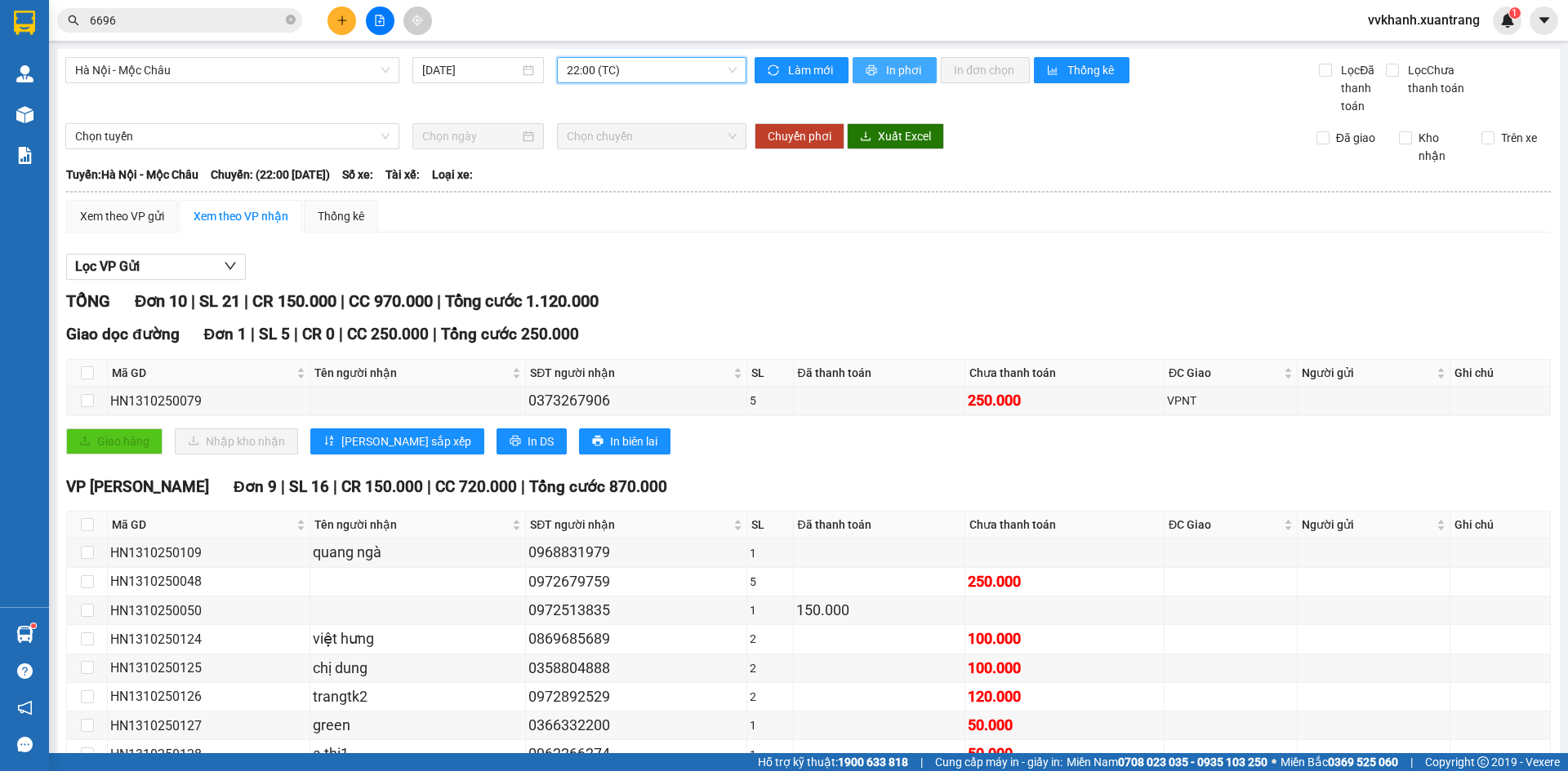
click at [902, 74] on span "In phơi" at bounding box center [904, 69] width 38 height 18
click at [196, 72] on span "Hà Nội - Mộc Châu" at bounding box center [232, 69] width 314 height 24
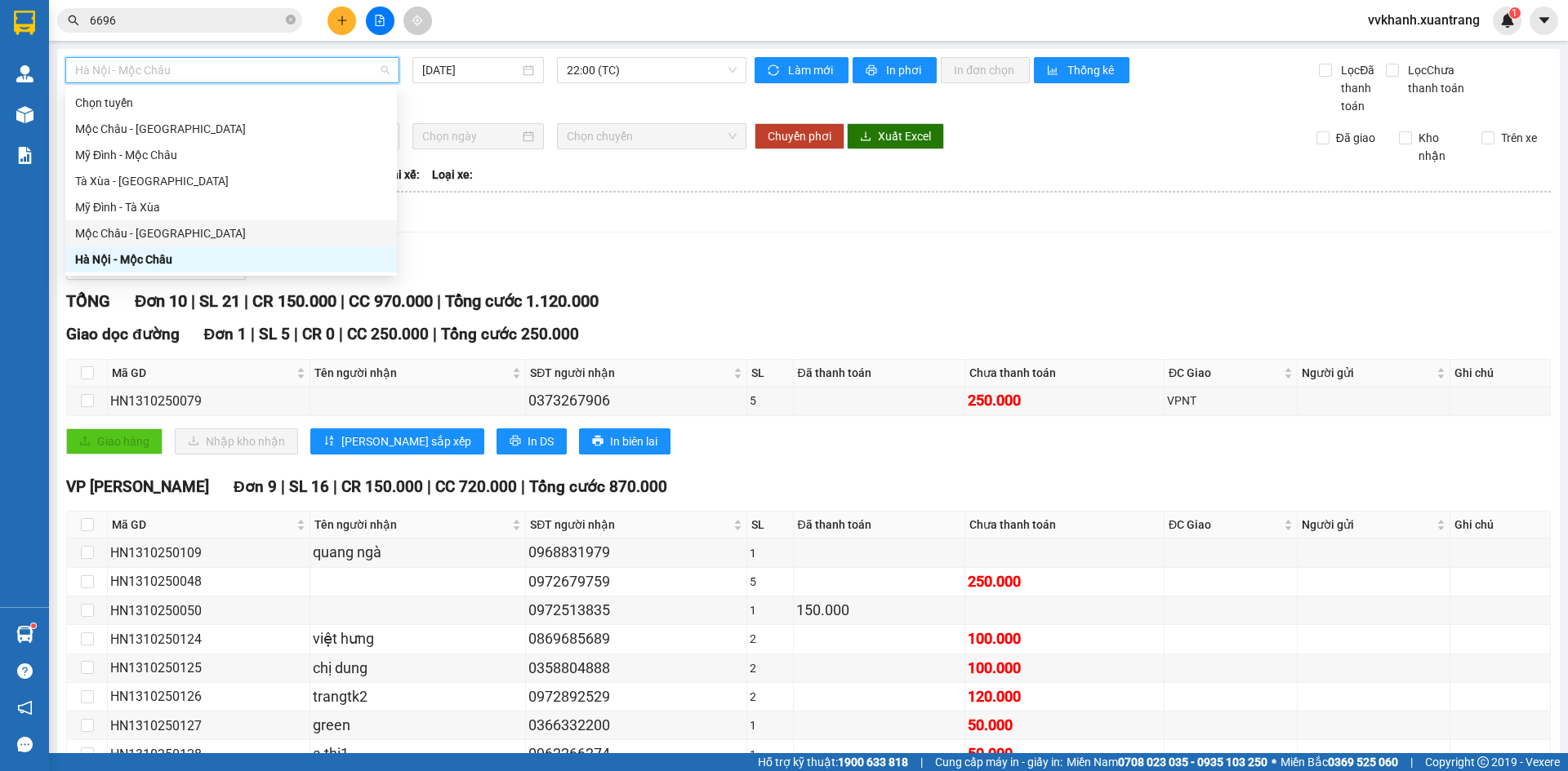
click at [155, 234] on div "Mộc Châu - [GEOGRAPHIC_DATA]" at bounding box center [231, 233] width 312 height 18
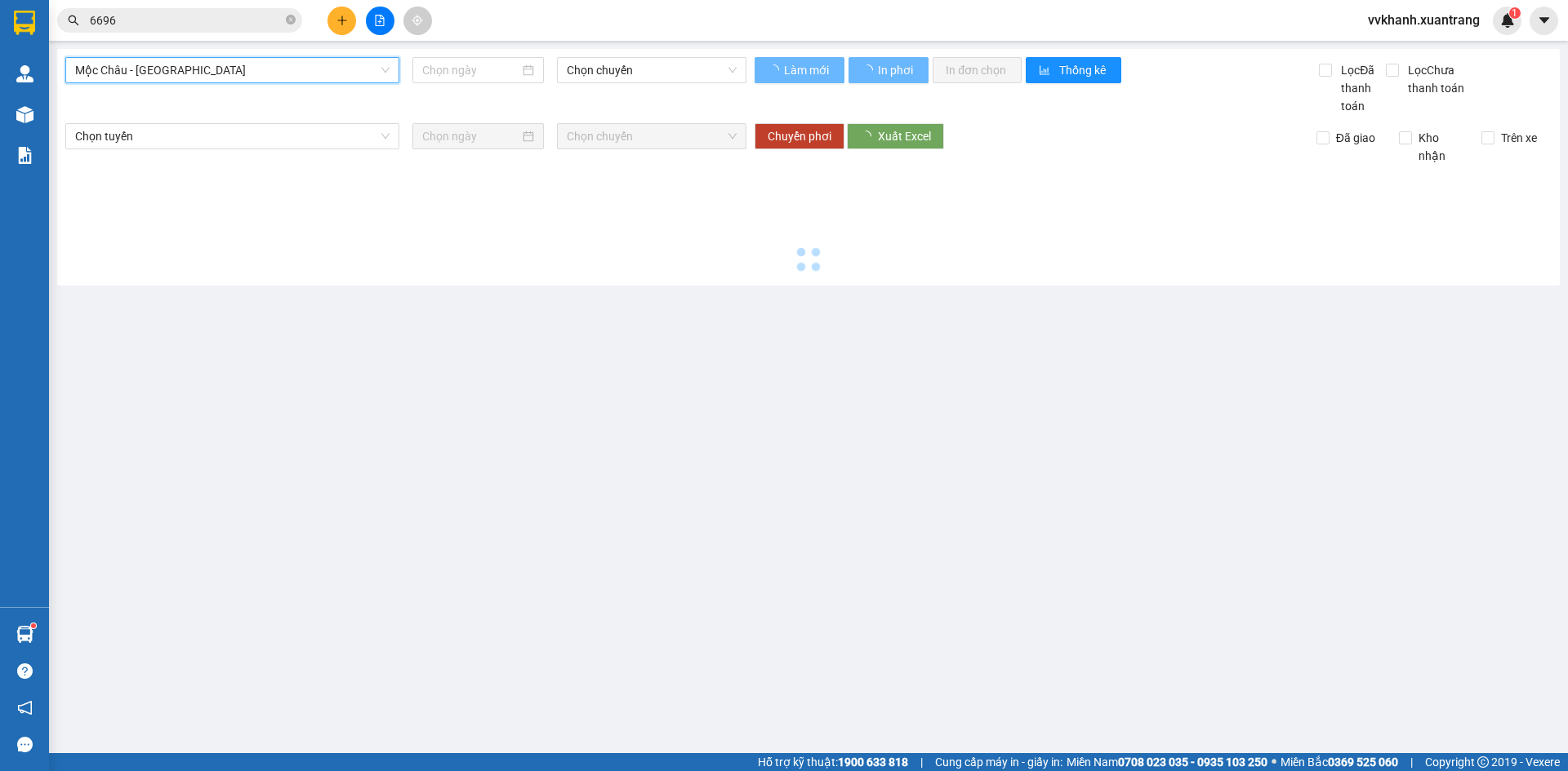
type input "[DATE]"
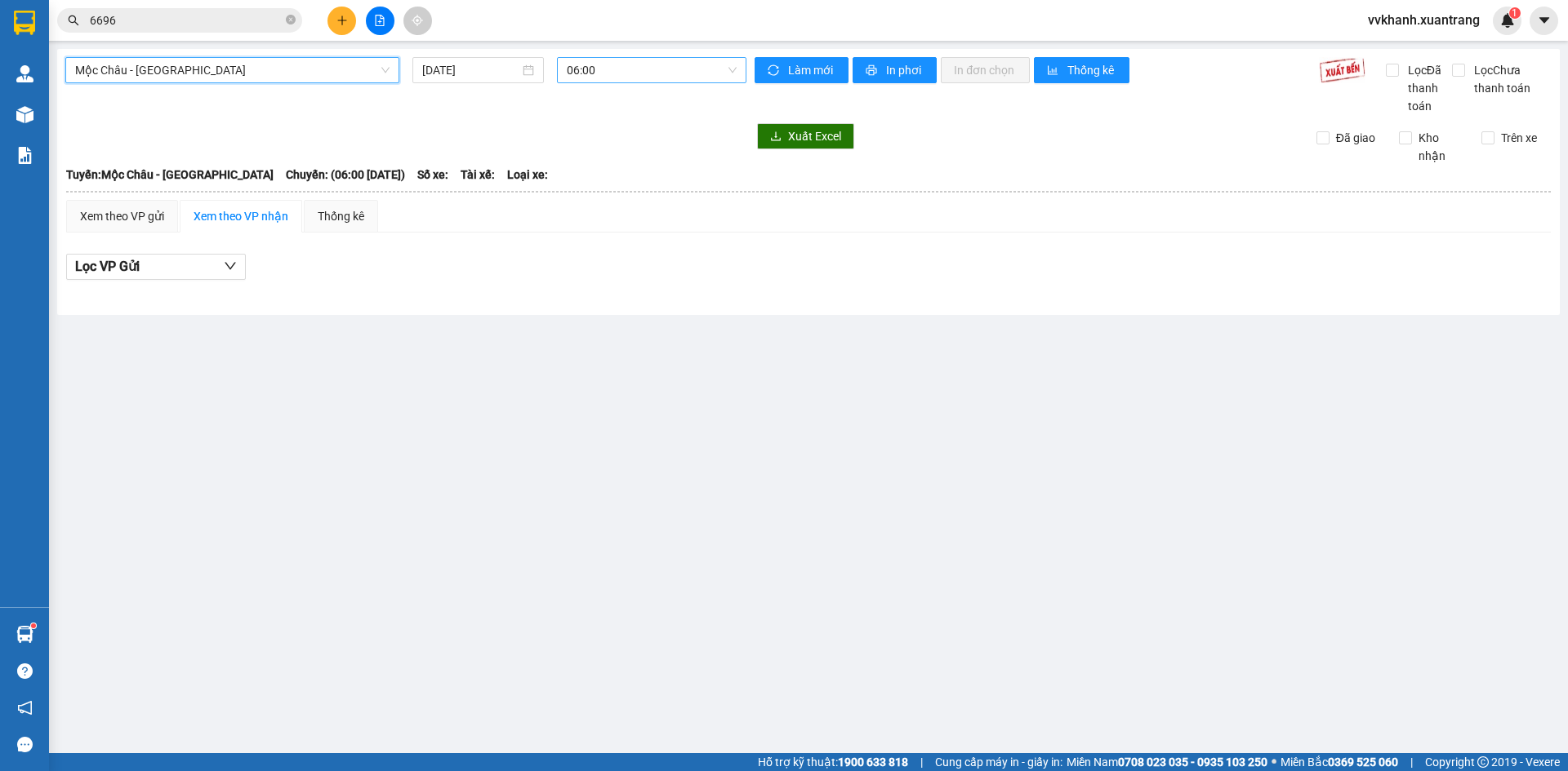
click at [593, 70] on span "06:00" at bounding box center [651, 69] width 170 height 24
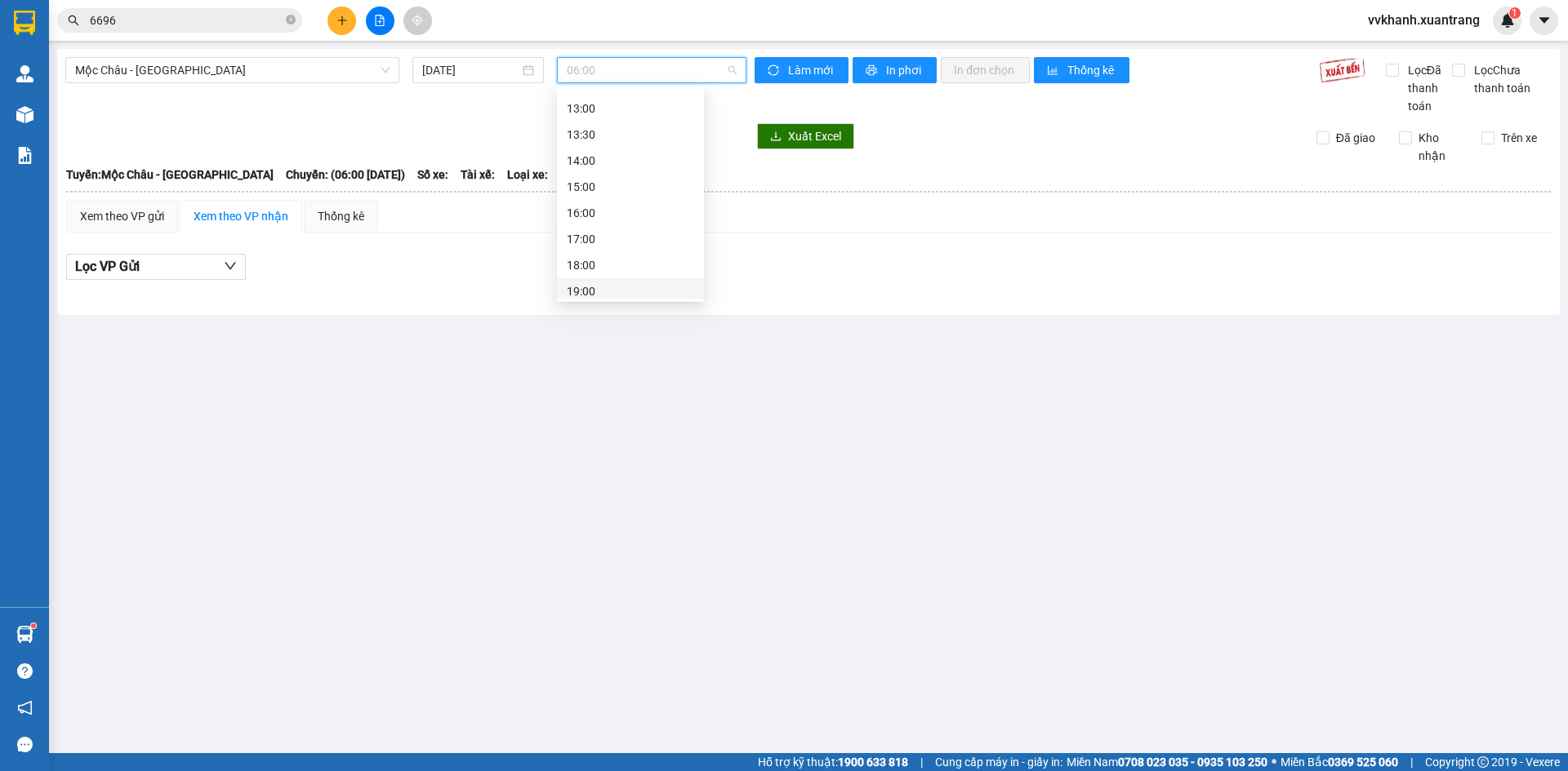
scroll to position [235, 0]
click at [603, 195] on div "17:00" at bounding box center [630, 207] width 147 height 26
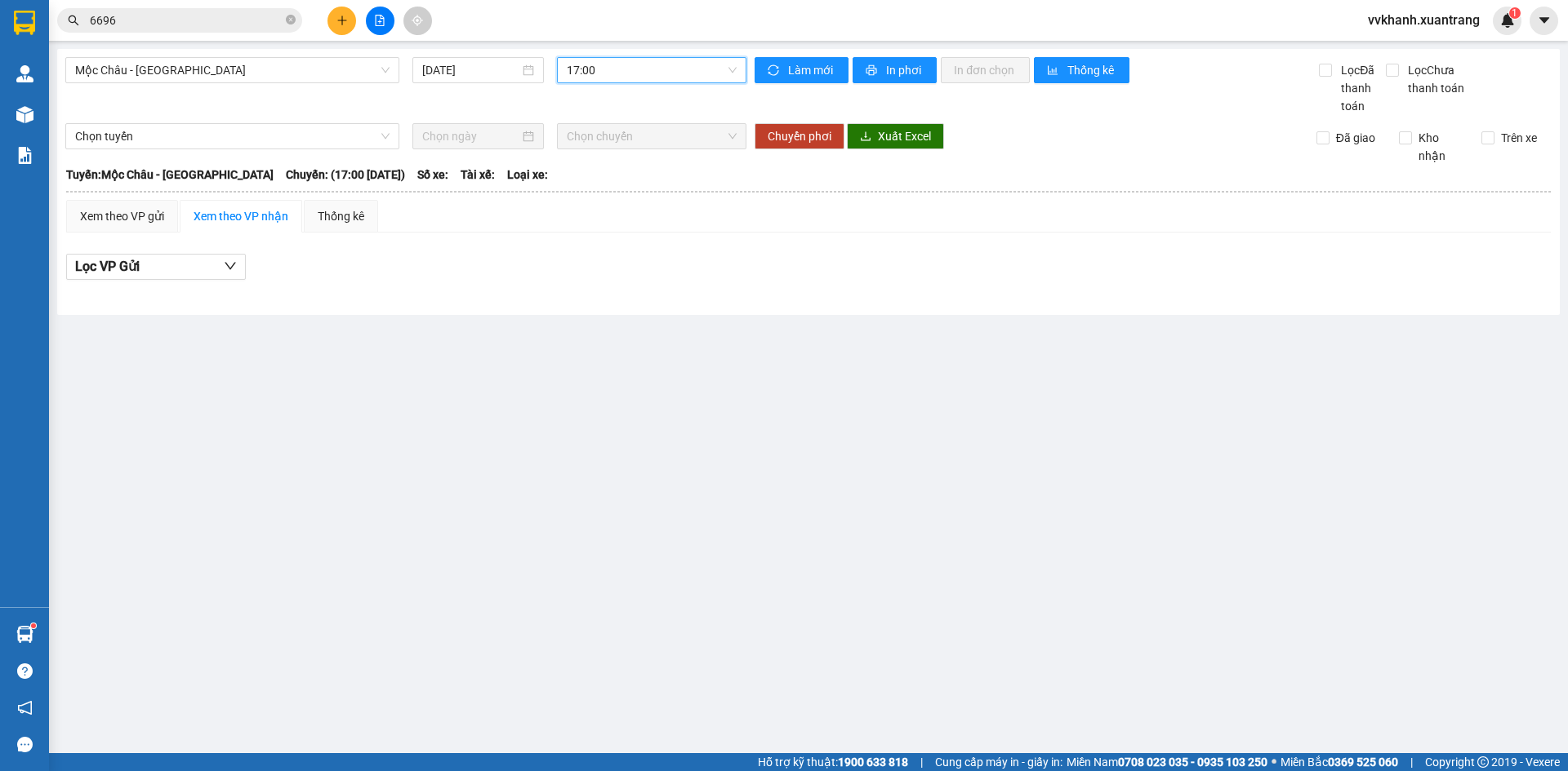
drag, startPoint x: 590, startPoint y: 79, endPoint x: 630, endPoint y: 196, distance: 123.6
click at [590, 82] on span "17:00" at bounding box center [651, 69] width 170 height 24
click at [616, 182] on div "16:00" at bounding box center [630, 180] width 127 height 18
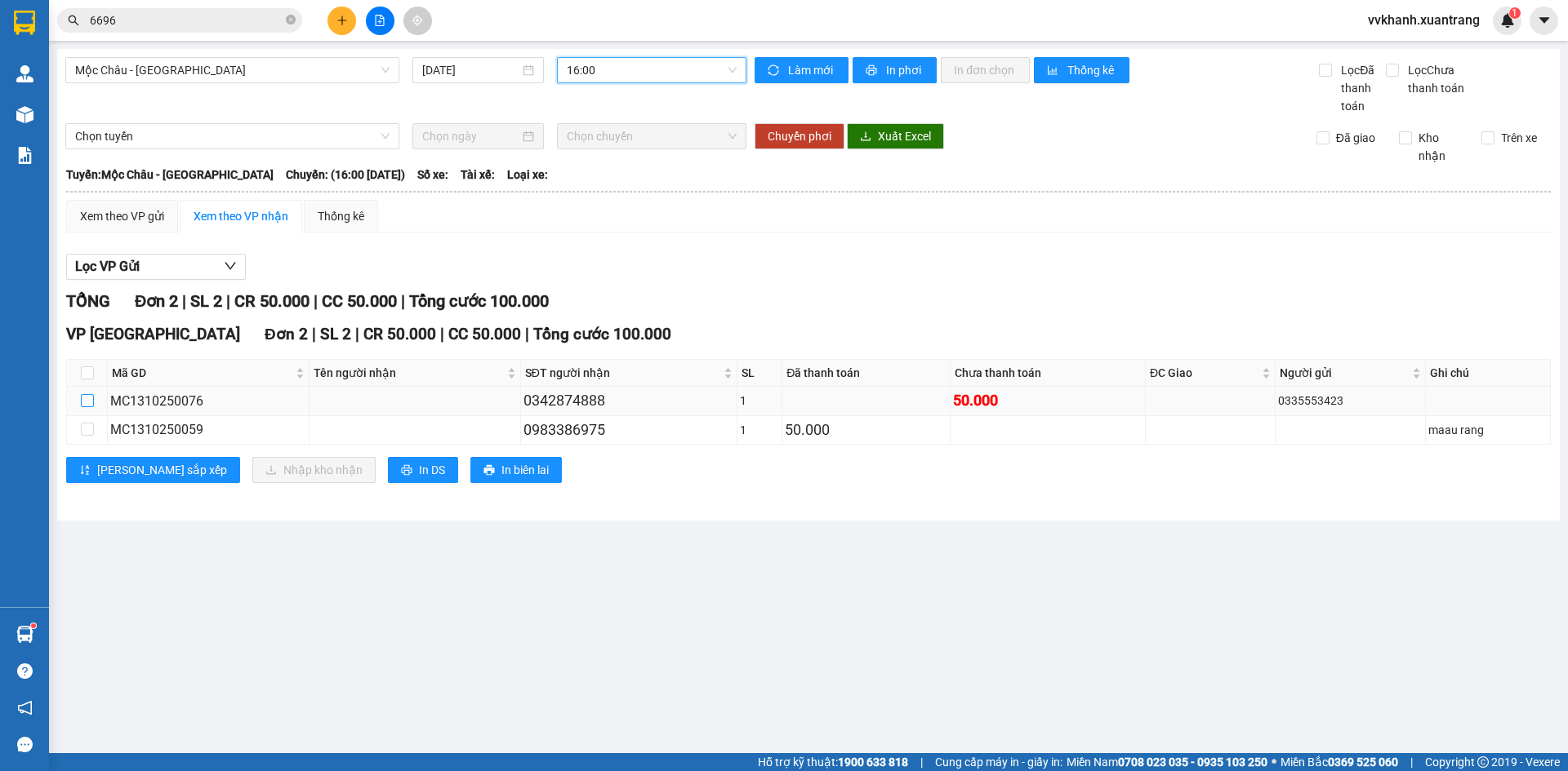
click at [89, 400] on input "checkbox" at bounding box center [88, 401] width 13 height 13
checkbox input "true"
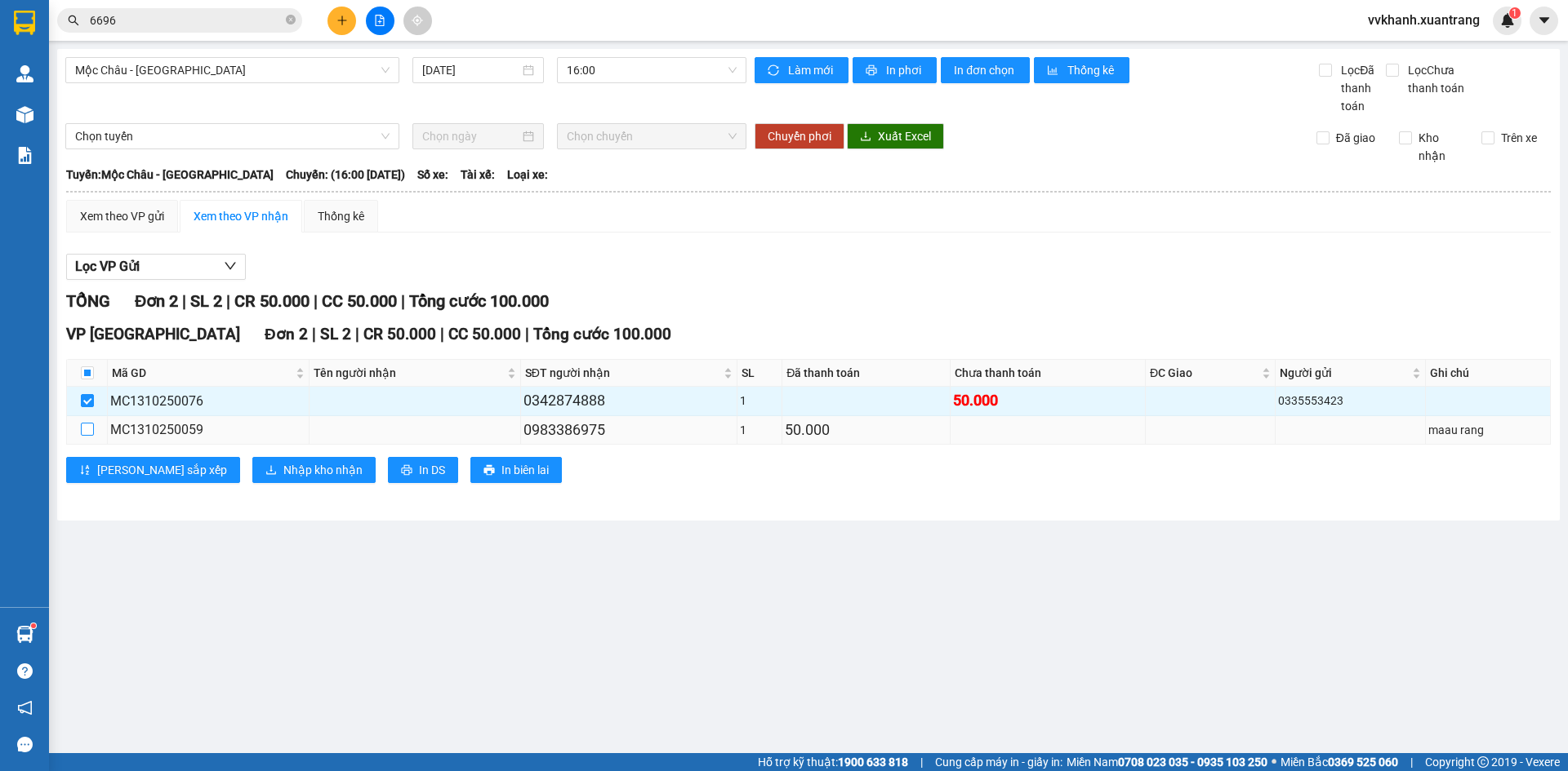
click at [83, 429] on input "checkbox" at bounding box center [88, 429] width 13 height 13
checkbox input "true"
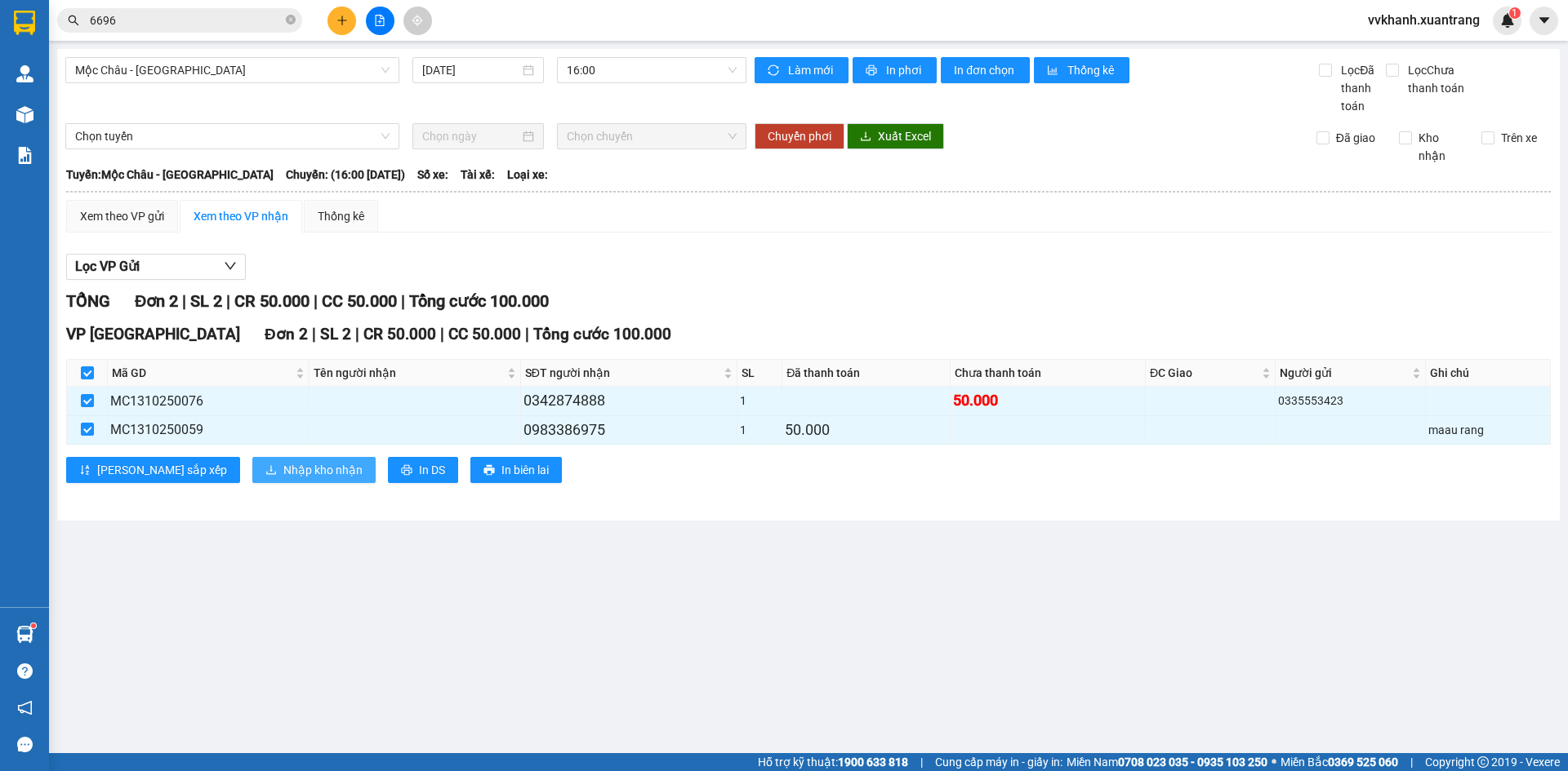
click at [252, 466] on button "Nhập kho nhận" at bounding box center [314, 469] width 124 height 26
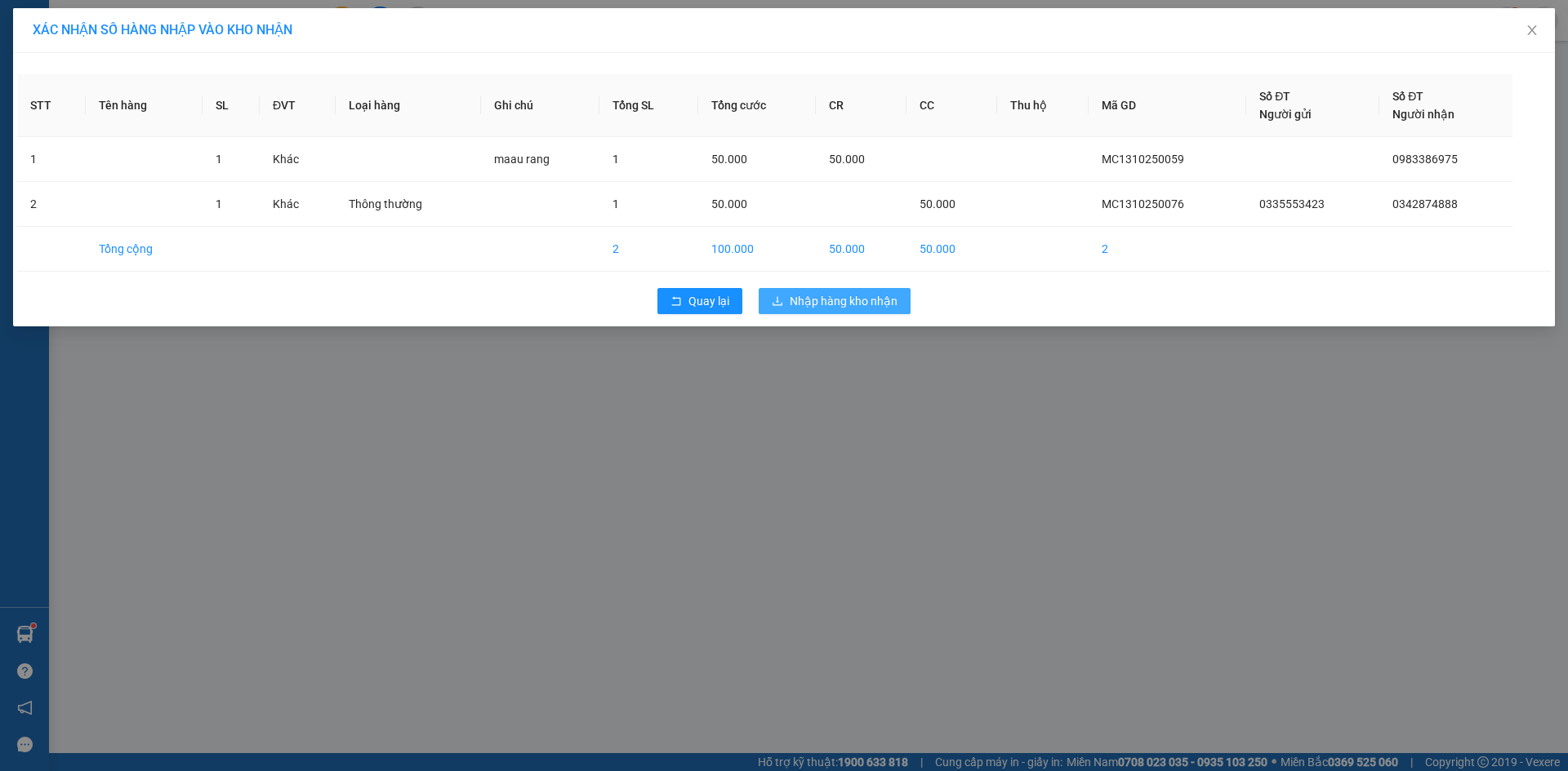
drag, startPoint x: 828, startPoint y: 282, endPoint x: 830, endPoint y: 293, distance: 11.2
click at [828, 285] on div "Quay lại Nhập hàng kho nhận" at bounding box center [784, 301] width 1534 height 43
click at [830, 293] on span "Nhập hàng kho nhận" at bounding box center [843, 301] width 108 height 18
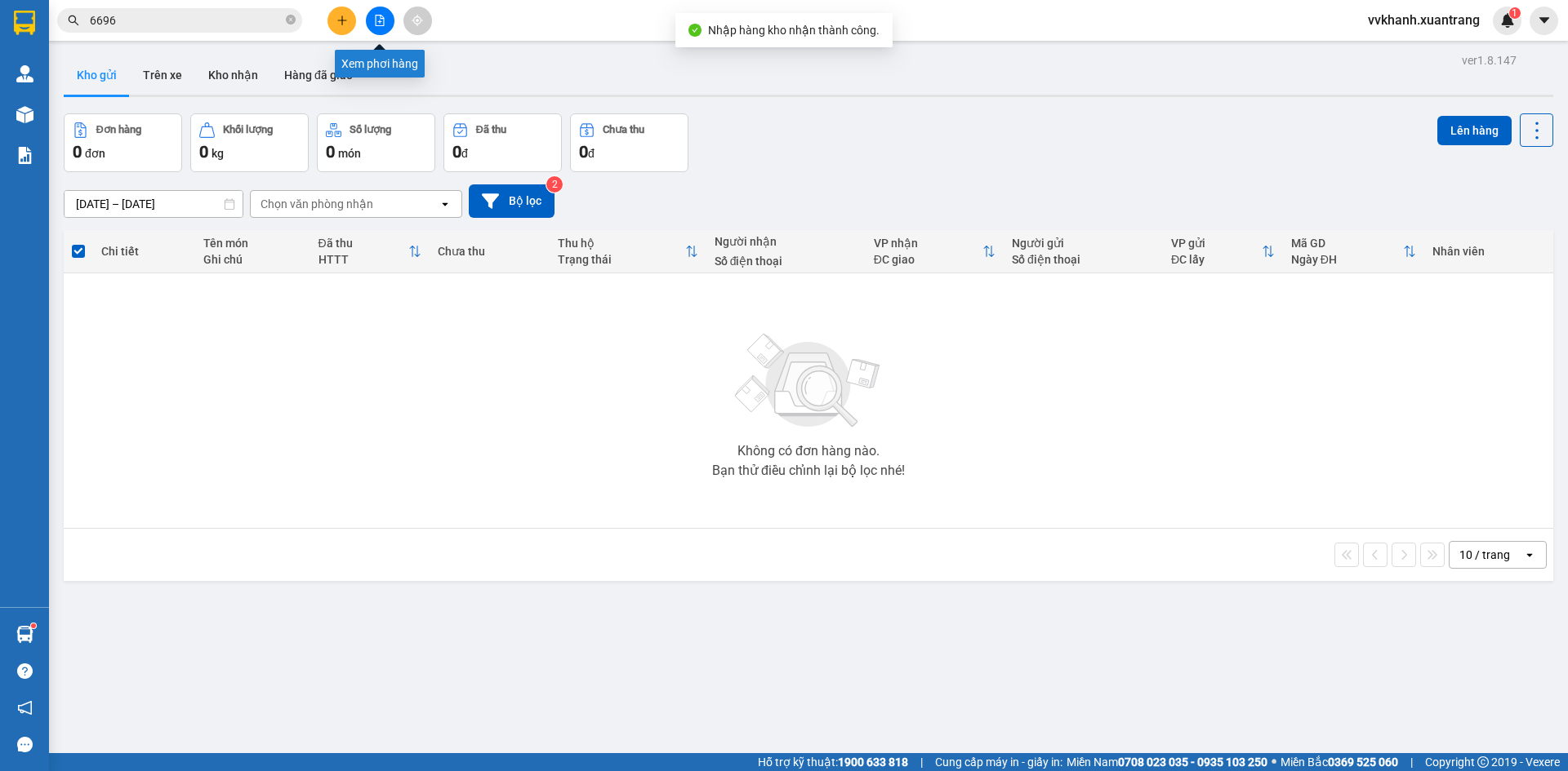
click at [370, 21] on button at bounding box center [380, 21] width 28 height 28
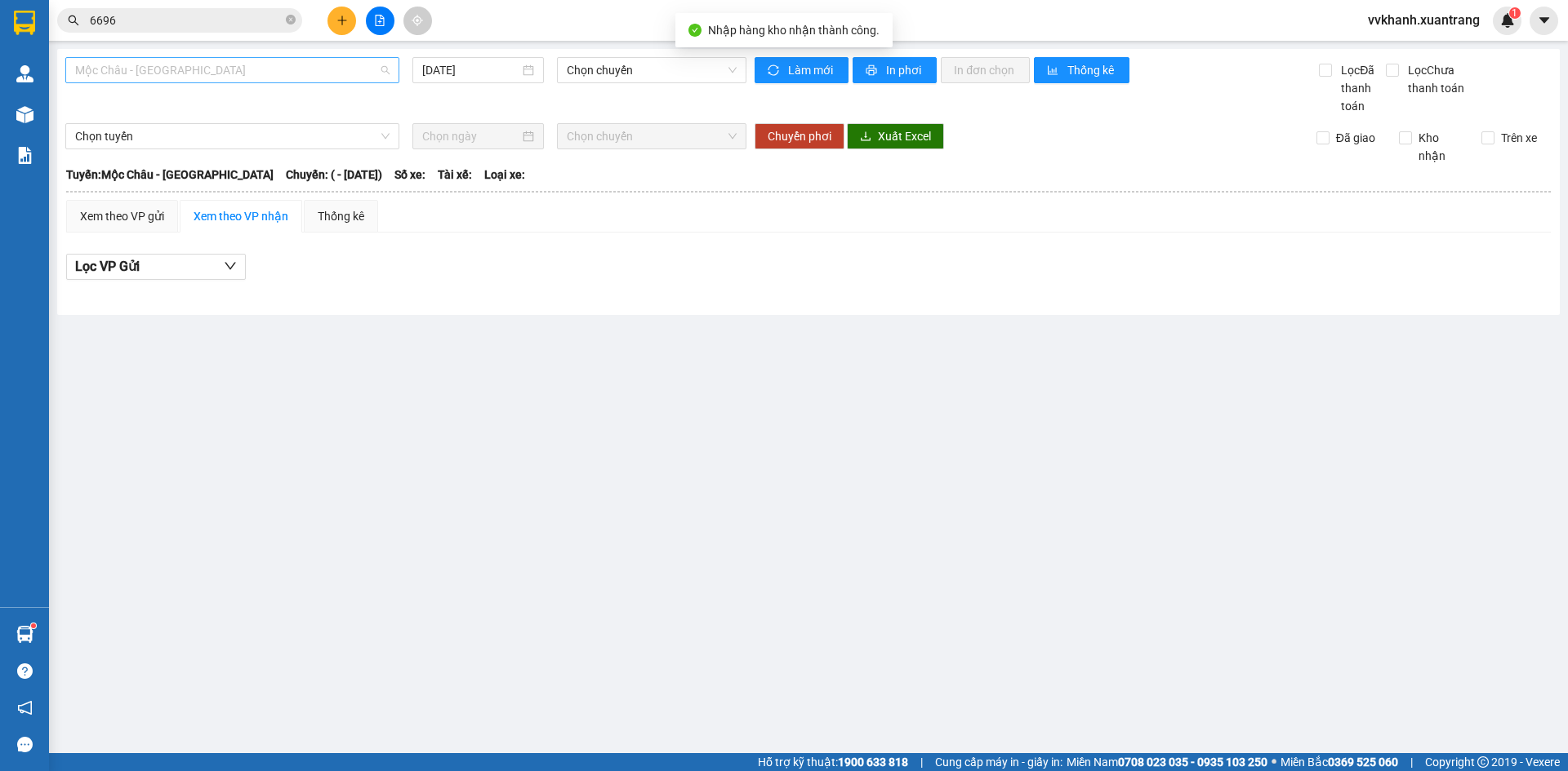
click at [340, 75] on span "Mộc Châu - [GEOGRAPHIC_DATA]" at bounding box center [232, 69] width 314 height 24
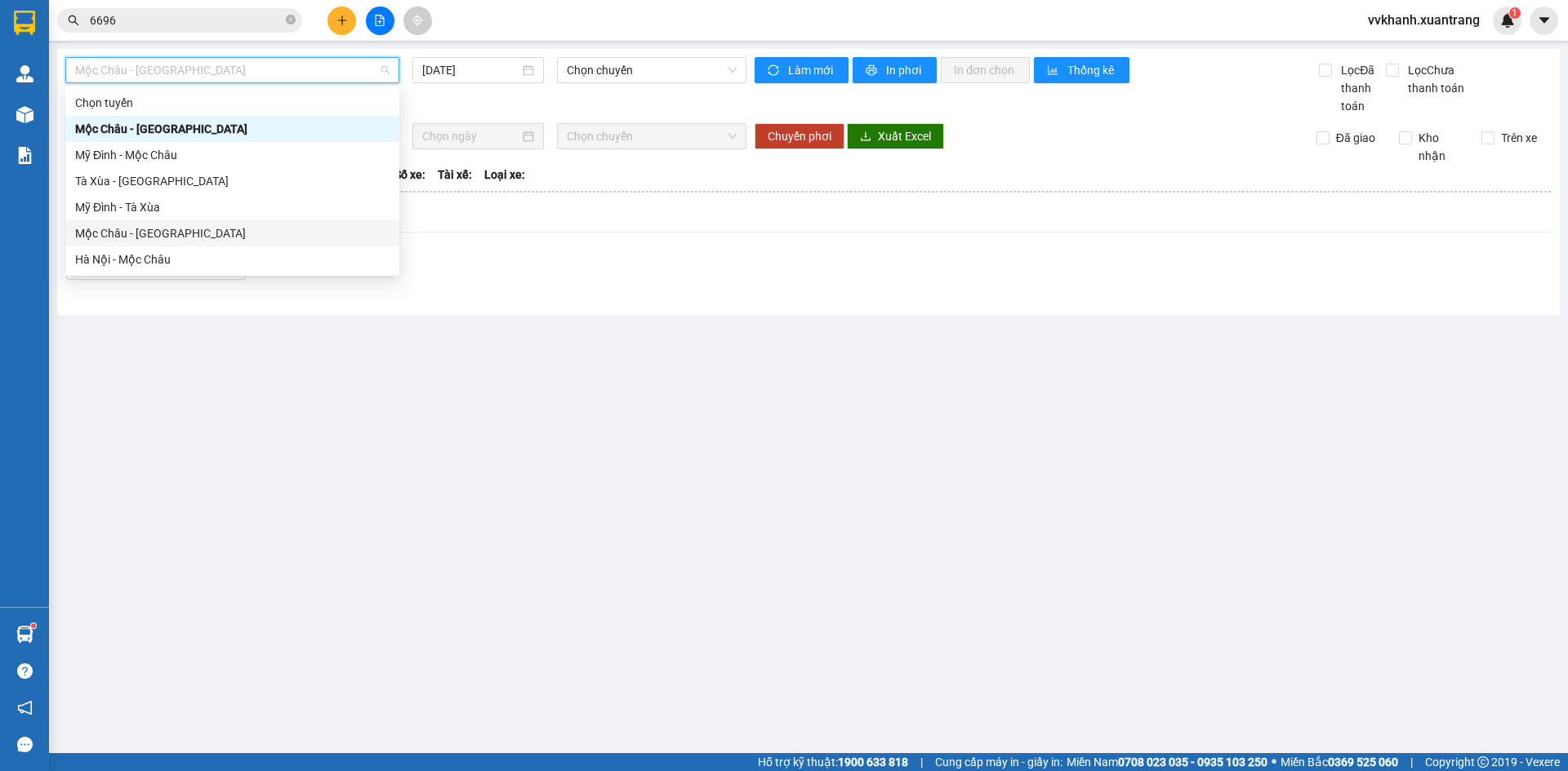
click at [204, 245] on div "Mộc Châu - [GEOGRAPHIC_DATA]" at bounding box center [232, 233] width 334 height 26
type input "[DATE]"
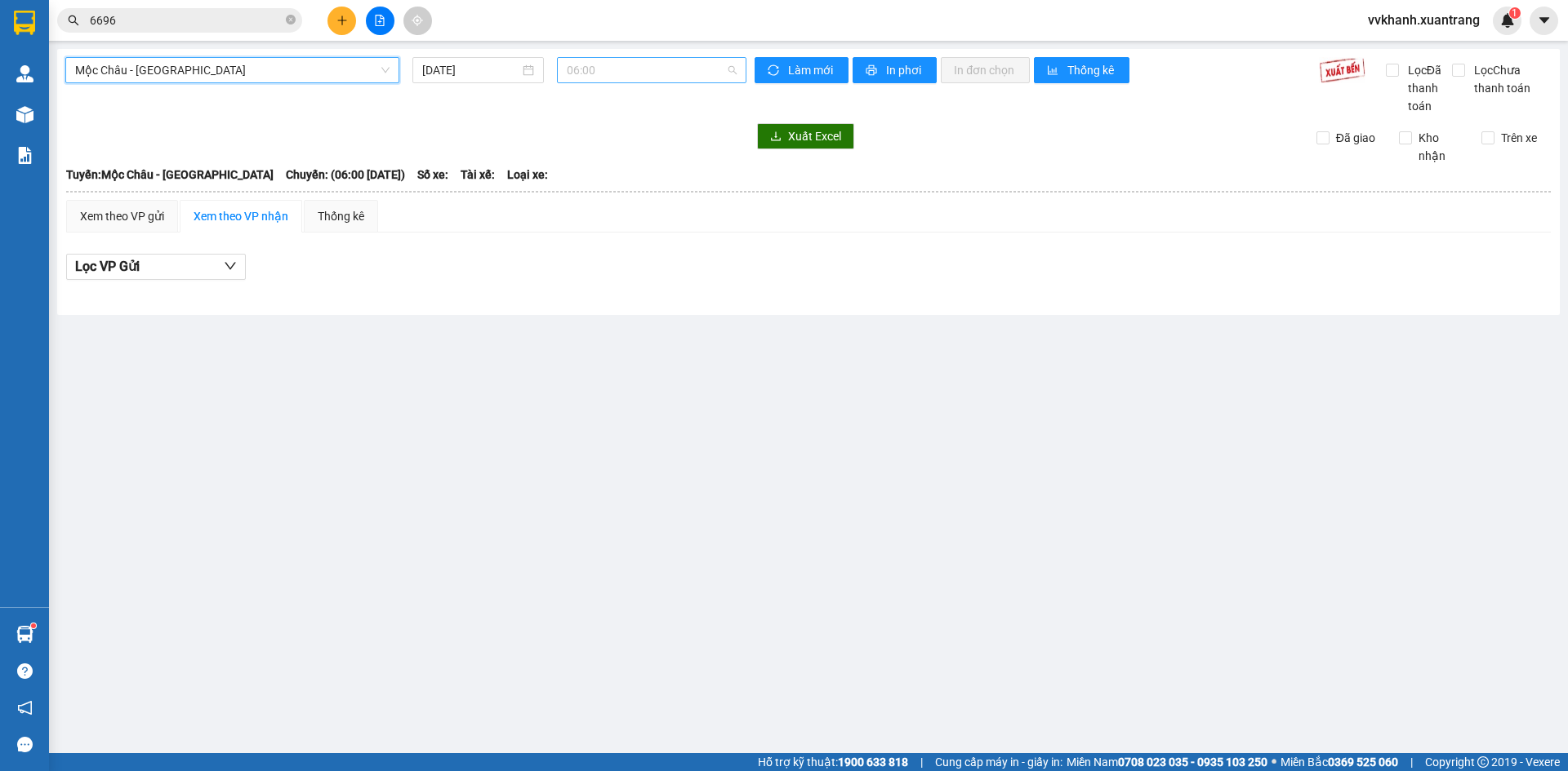
click at [618, 75] on span "06:00" at bounding box center [651, 69] width 170 height 24
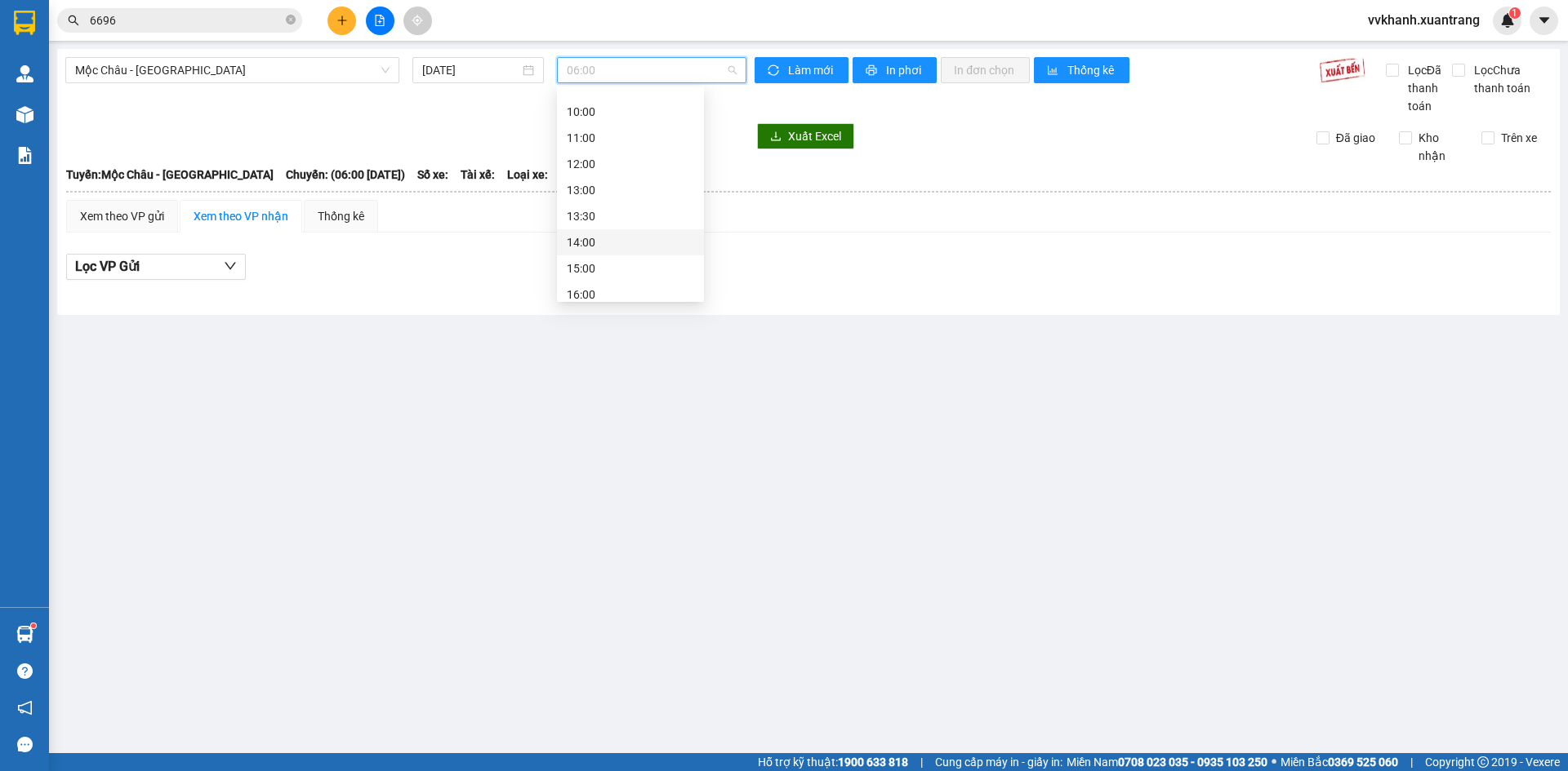
scroll to position [235, 0]
click at [638, 234] on div "18:00" at bounding box center [630, 233] width 127 height 18
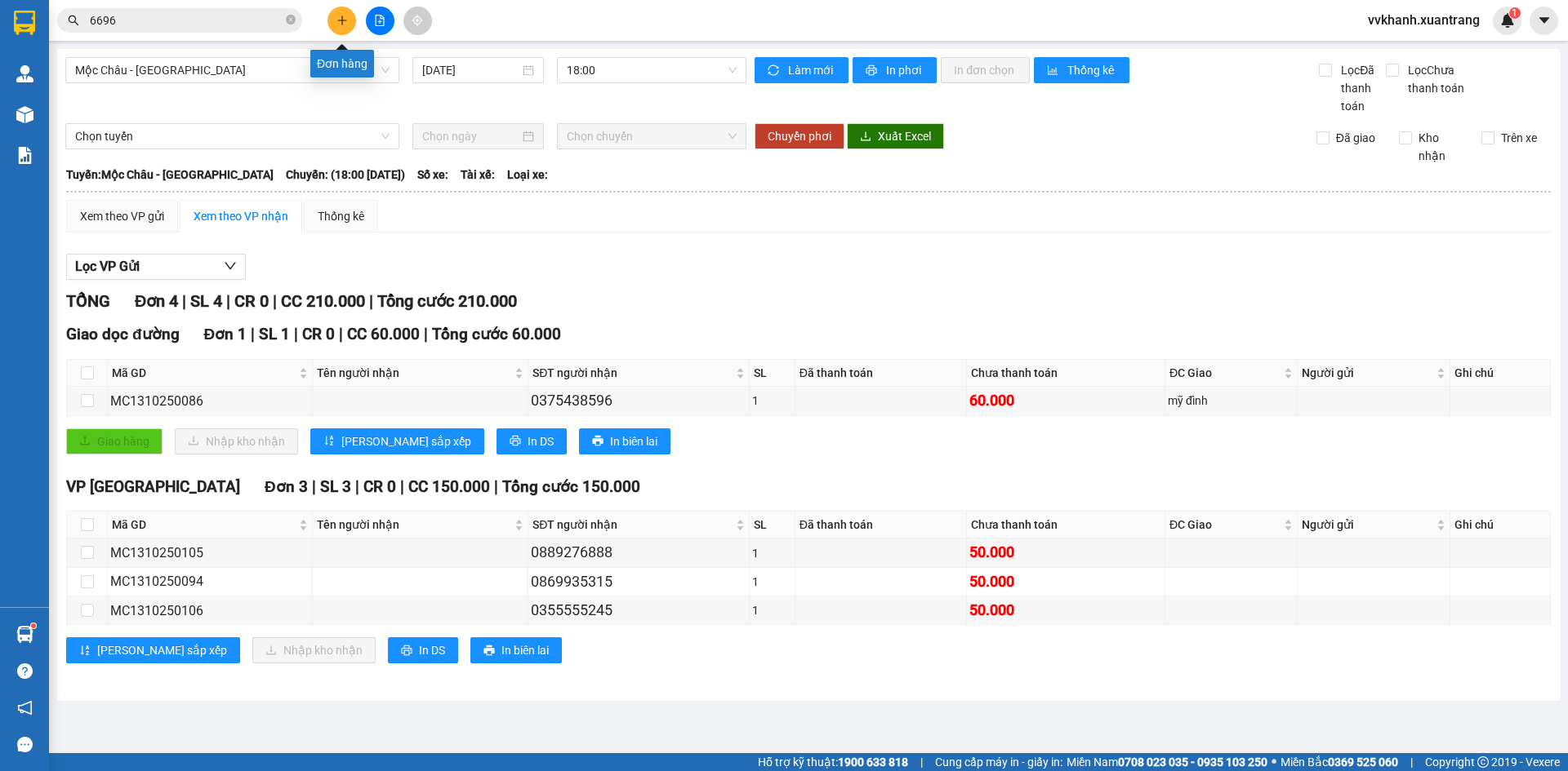
click at [344, 14] on button at bounding box center [342, 21] width 28 height 28
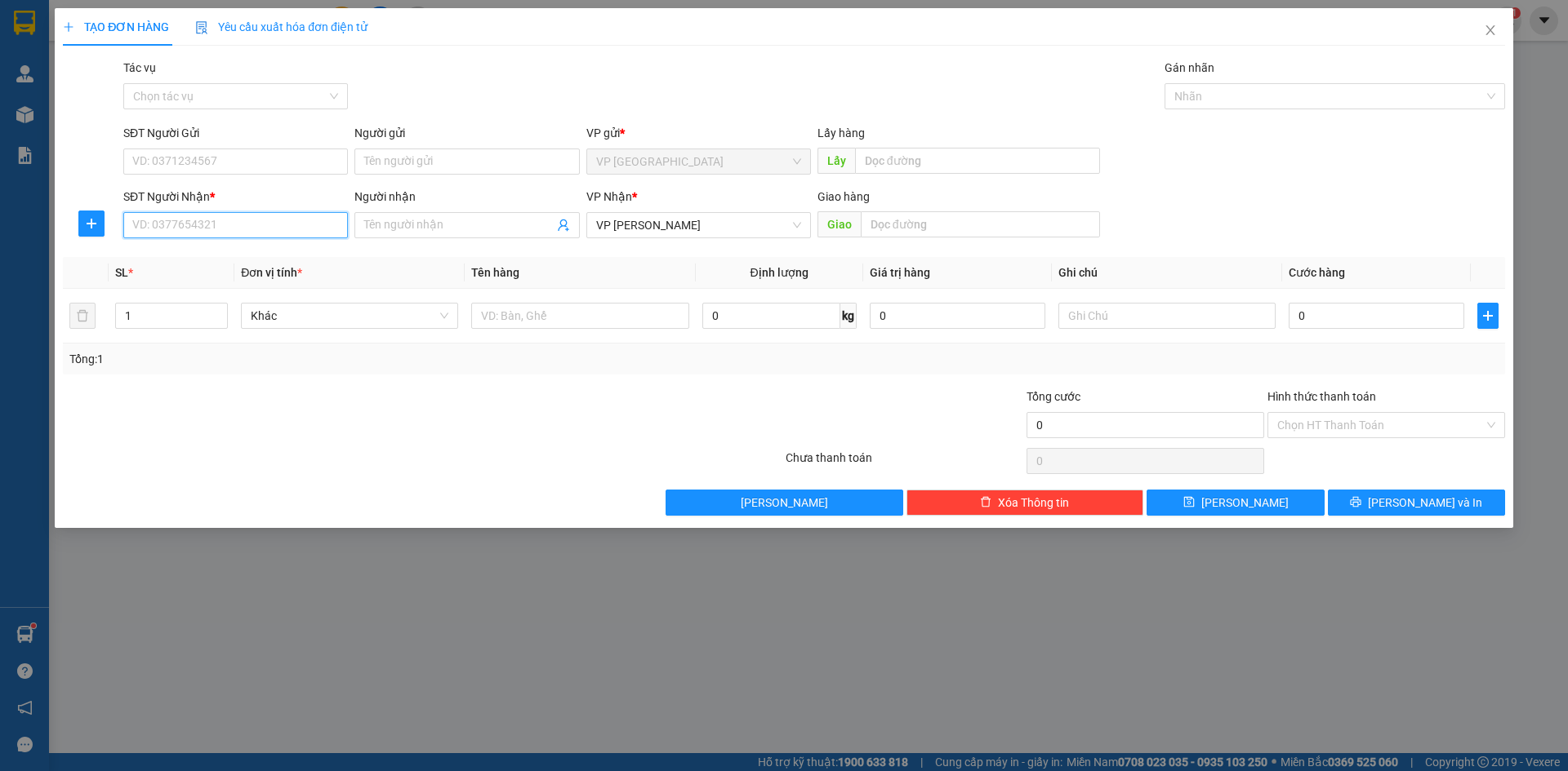
click at [233, 223] on input "SĐT Người Nhận *" at bounding box center [236, 225] width 225 height 26
click at [257, 255] on div "0981280939 - [PERSON_NAME]" at bounding box center [235, 257] width 205 height 18
type input "0981280939"
type input "quang yến"
type input "0981280939"
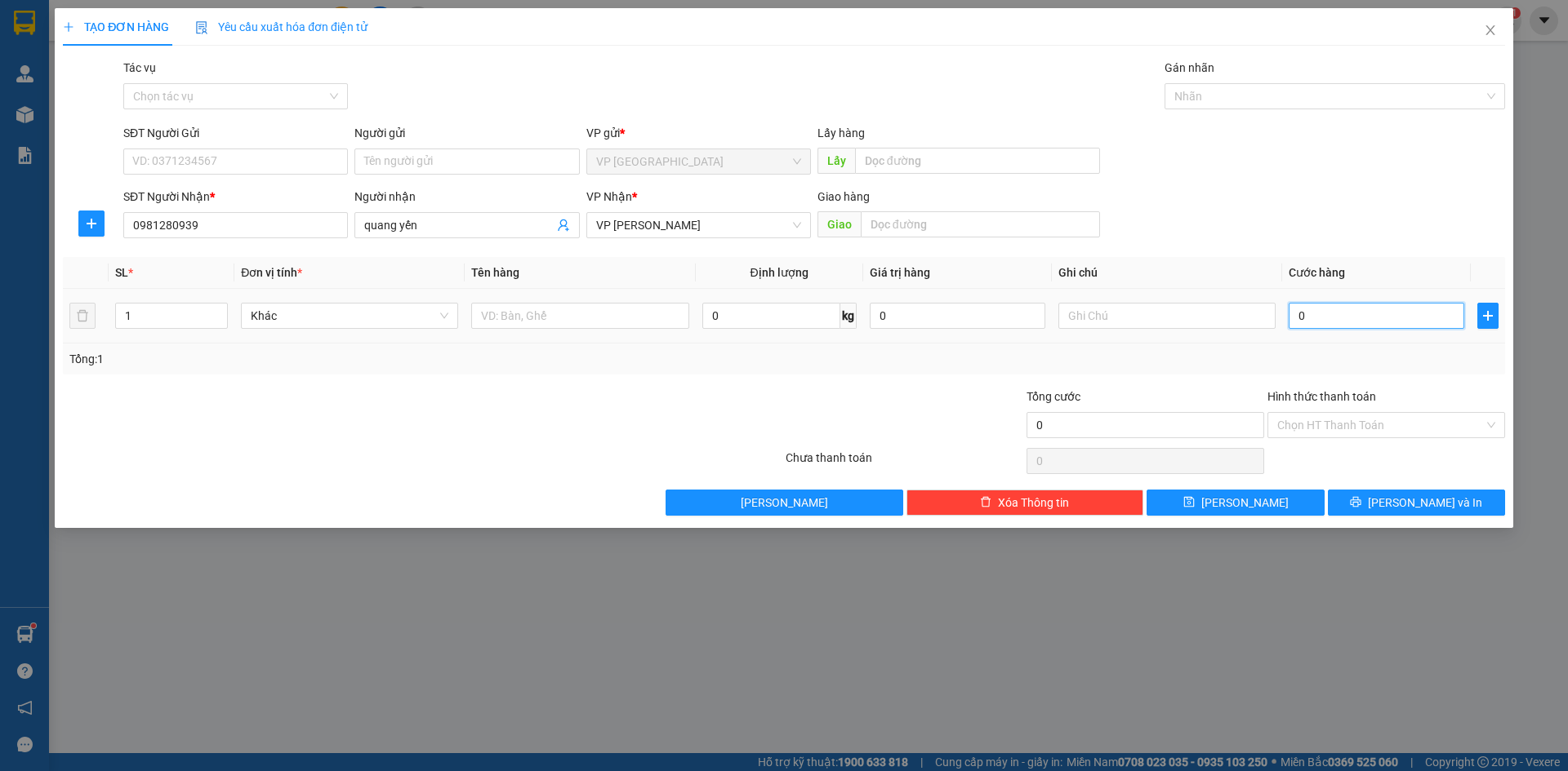
click at [1429, 321] on input "0" at bounding box center [1377, 316] width 176 height 26
type input "5"
type input "50"
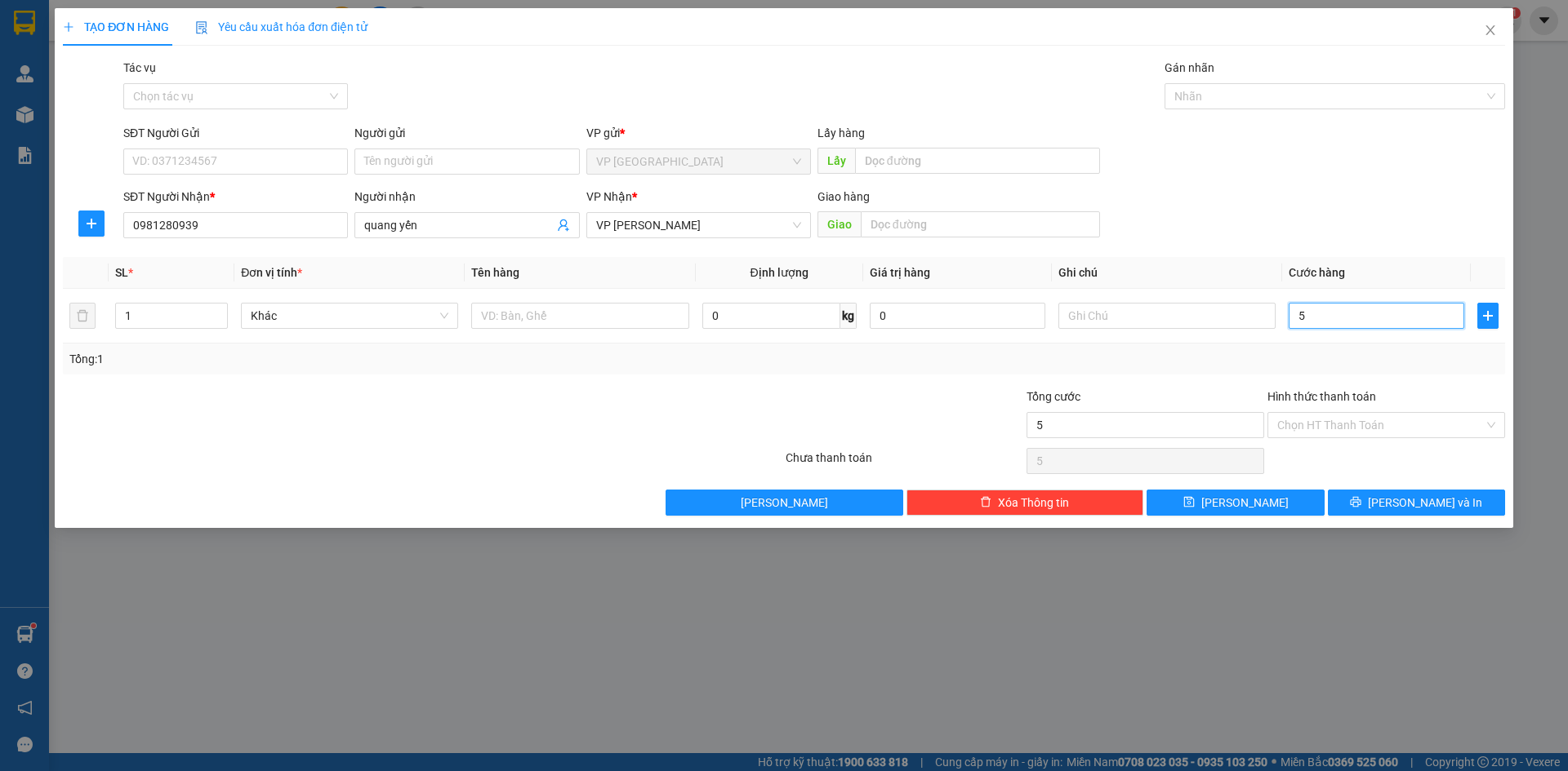
type input "50"
type input "50.000"
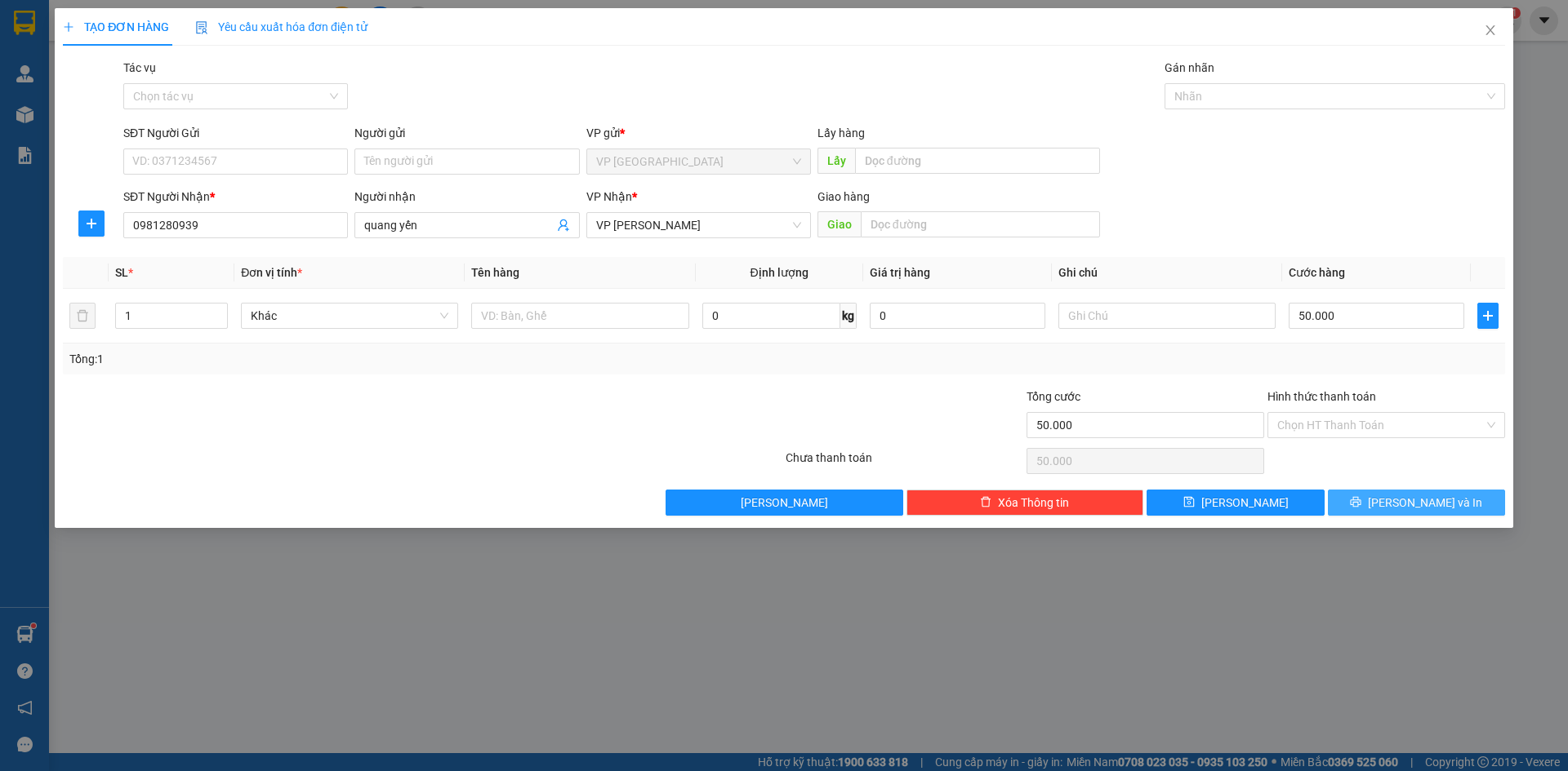
drag, startPoint x: 1377, startPoint y: 523, endPoint x: 1387, endPoint y: 510, distance: 16.4
click at [1382, 519] on div "TẠO ĐƠN HÀNG Yêu cầu xuất hóa đơn điện tử Transit Pickup Surcharge Ids Transit …" at bounding box center [783, 268] width 1459 height 520
click at [1362, 509] on span "printer" at bounding box center [1356, 503] width 12 height 13
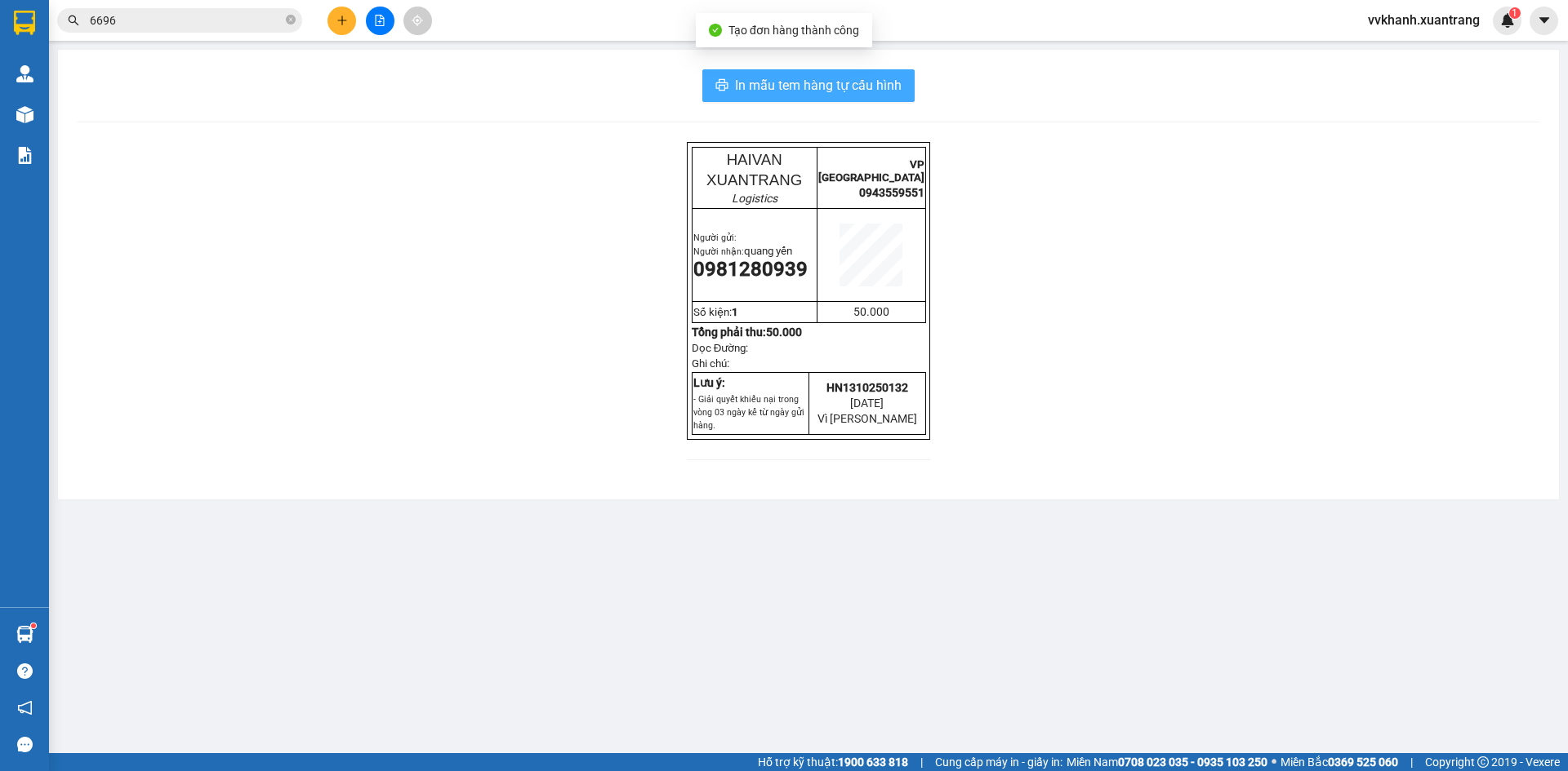
click at [810, 79] on span "In mẫu tem hàng tự cấu hình" at bounding box center [817, 85] width 166 height 20
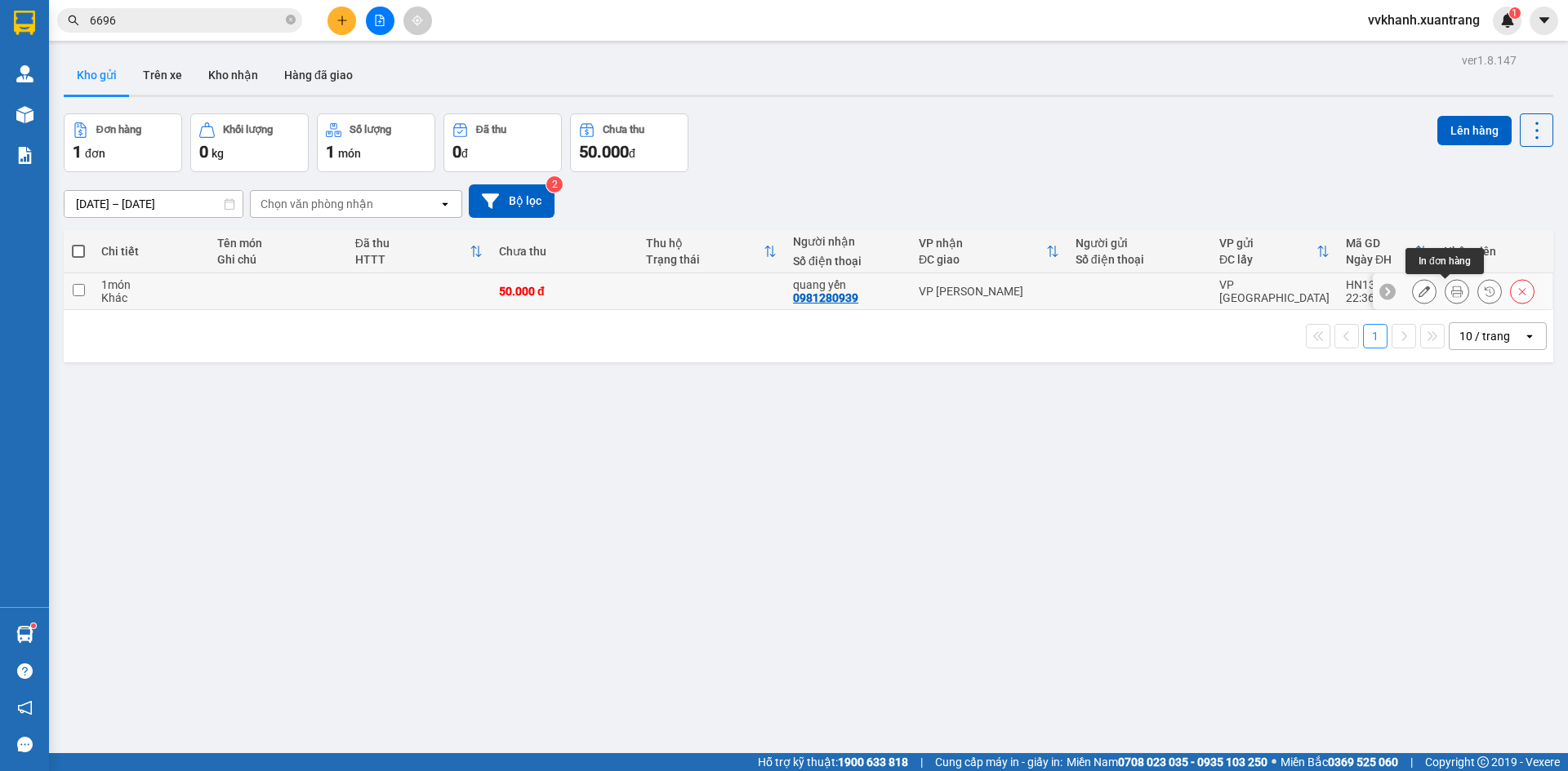
click at [1451, 293] on icon at bounding box center [1457, 292] width 12 height 12
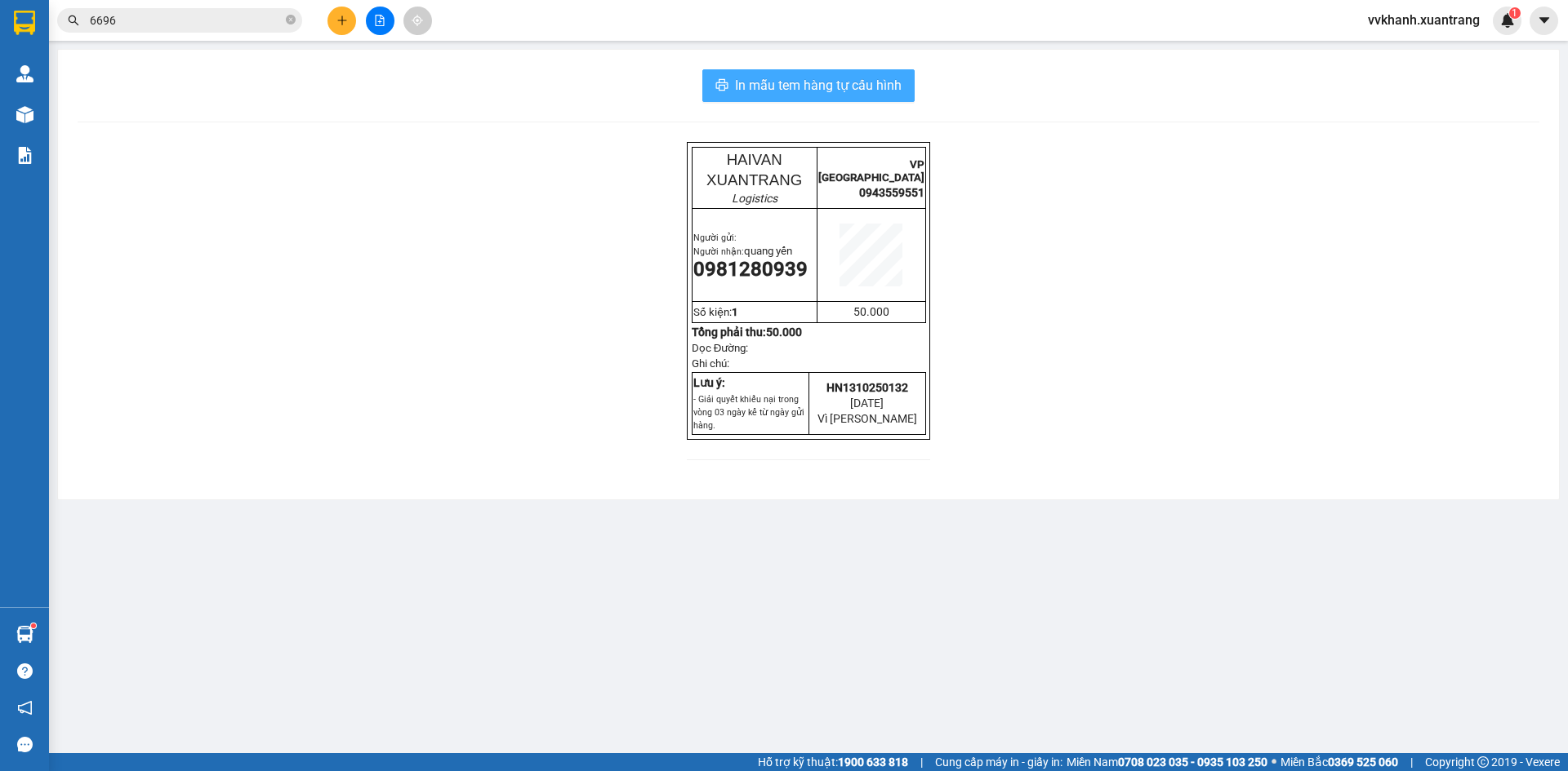
click at [871, 79] on span "In mẫu tem hàng tự cấu hình" at bounding box center [817, 85] width 166 height 20
